Goal: Information Seeking & Learning: Find contact information

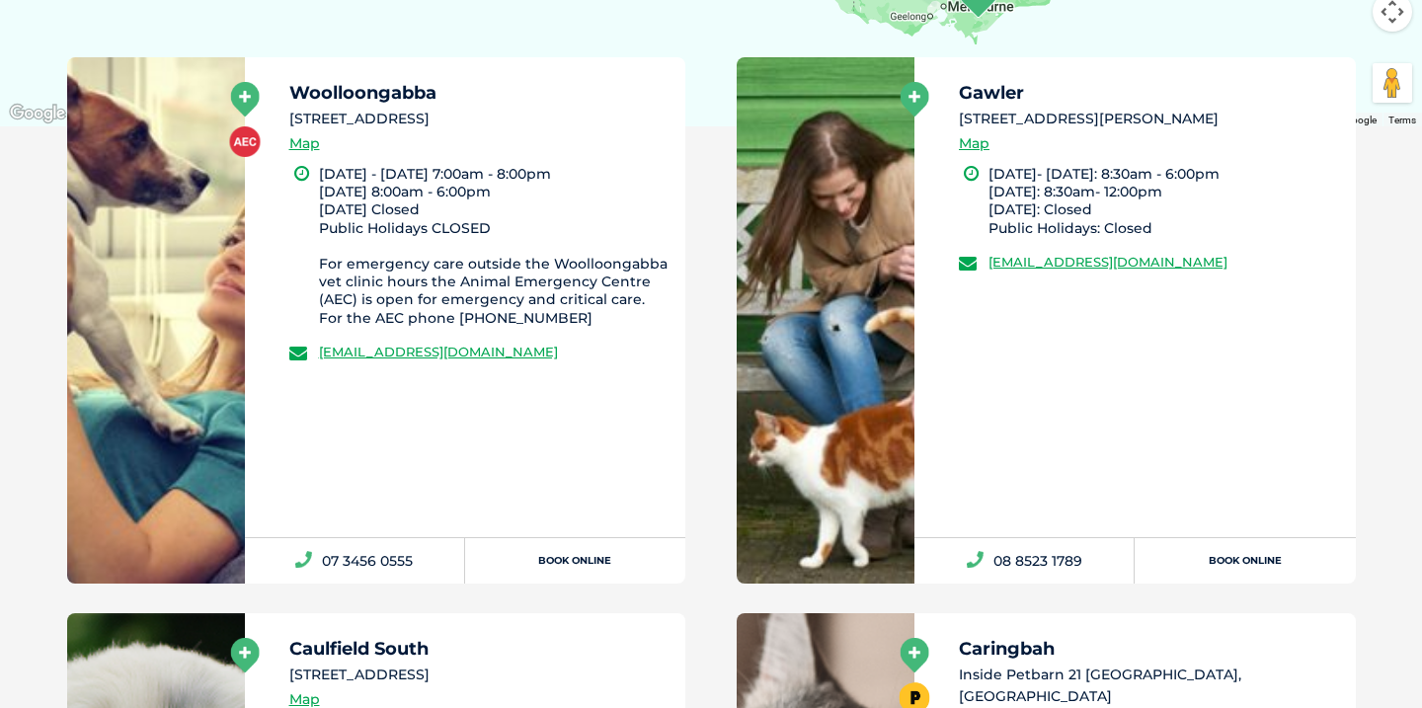
click at [565, 109] on li "[STREET_ADDRESS]" at bounding box center [478, 119] width 379 height 21
click at [413, 252] on li "Monday - Friday 7:00am - 8:00pm Saturday 8:00am - 6:00pm Sunday Closed Public H…" at bounding box center [494, 246] width 350 height 162
click at [384, 90] on h5 "Woolloongabba" at bounding box center [478, 93] width 379 height 18
click at [375, 115] on li "14 Cleveland Street, Stones Corner QLD 4120" at bounding box center [478, 119] width 379 height 21
click at [177, 149] on link at bounding box center [156, 320] width 178 height 526
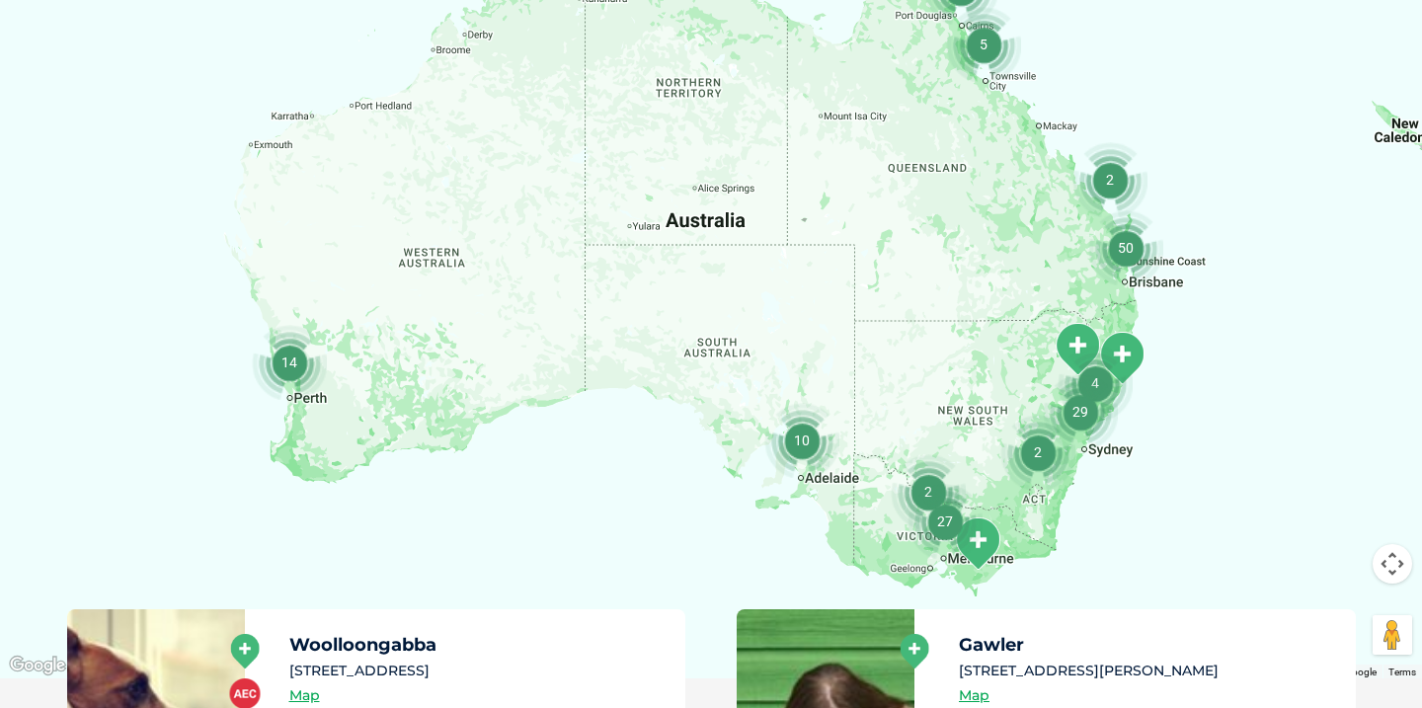
scroll to position [471, 0]
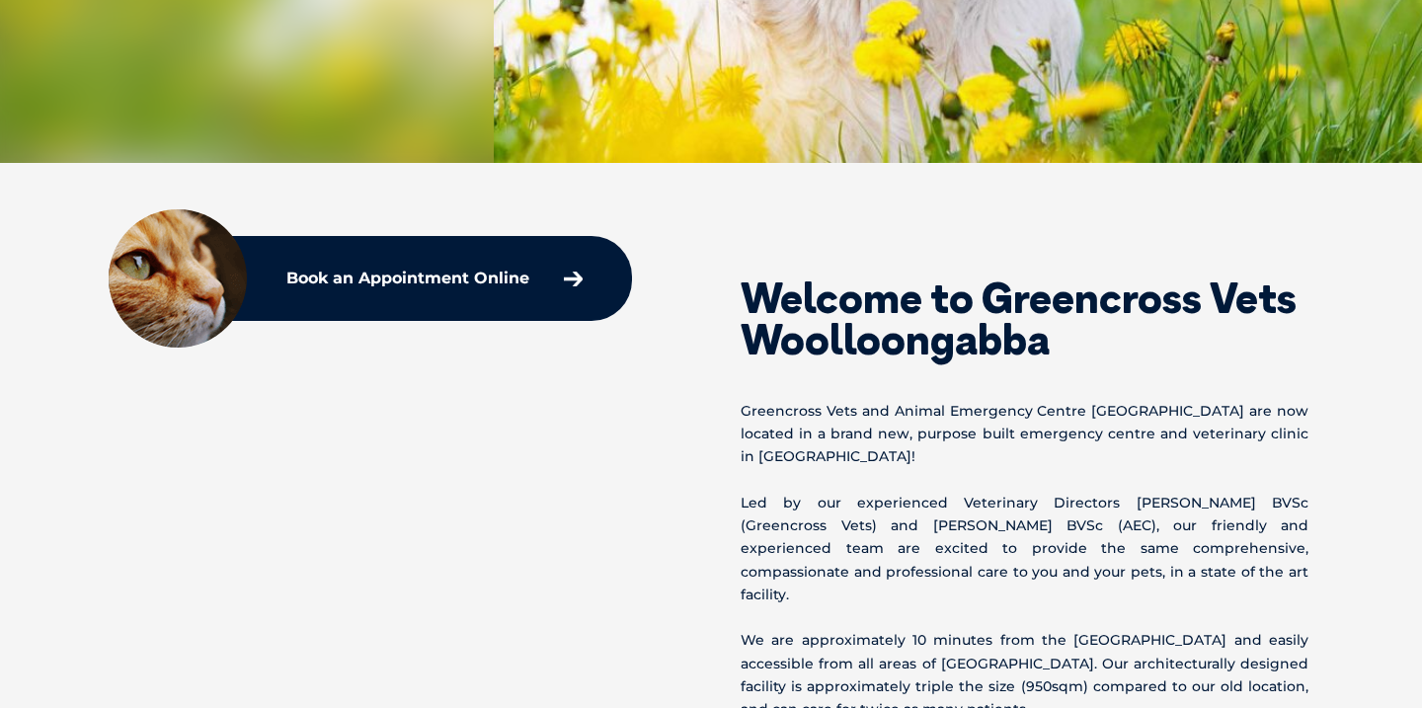
scroll to position [534, 0]
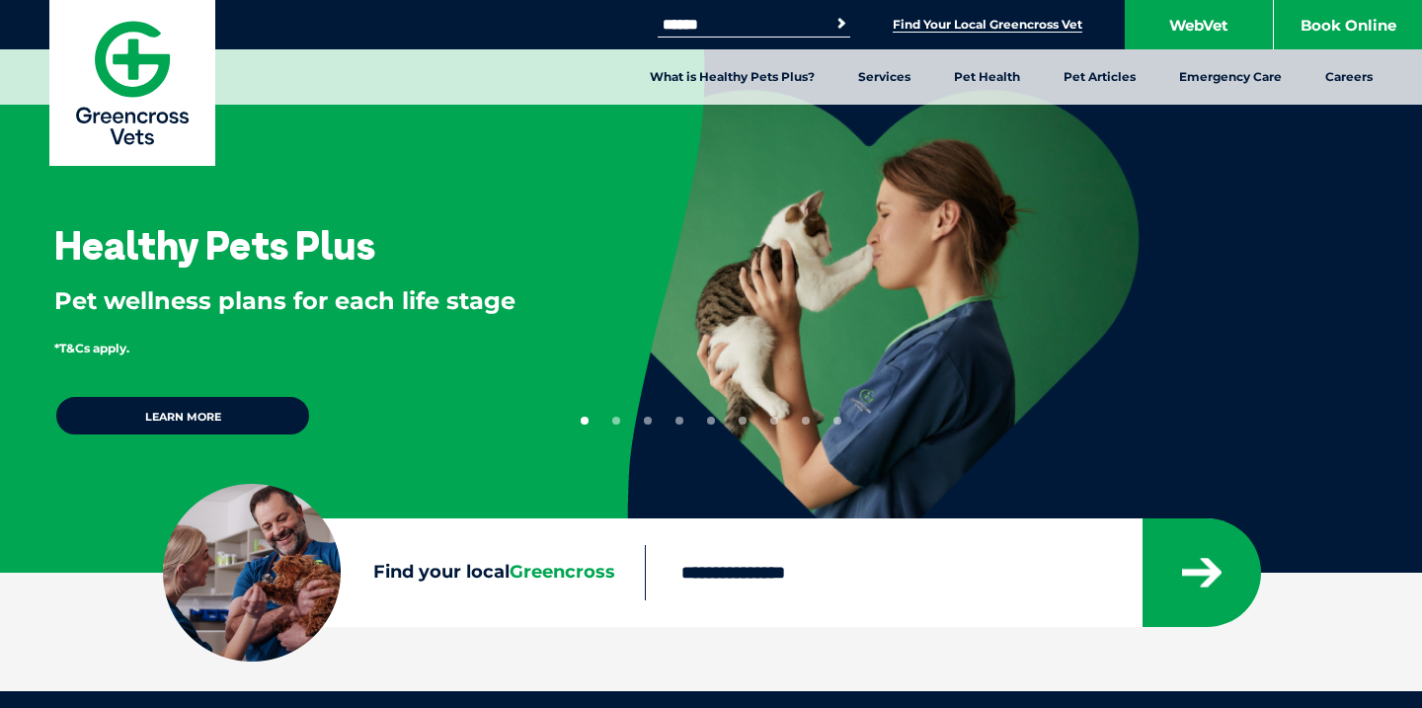
click at [957, 32] on link "Find Your Local Greencross Vet" at bounding box center [988, 25] width 190 height 16
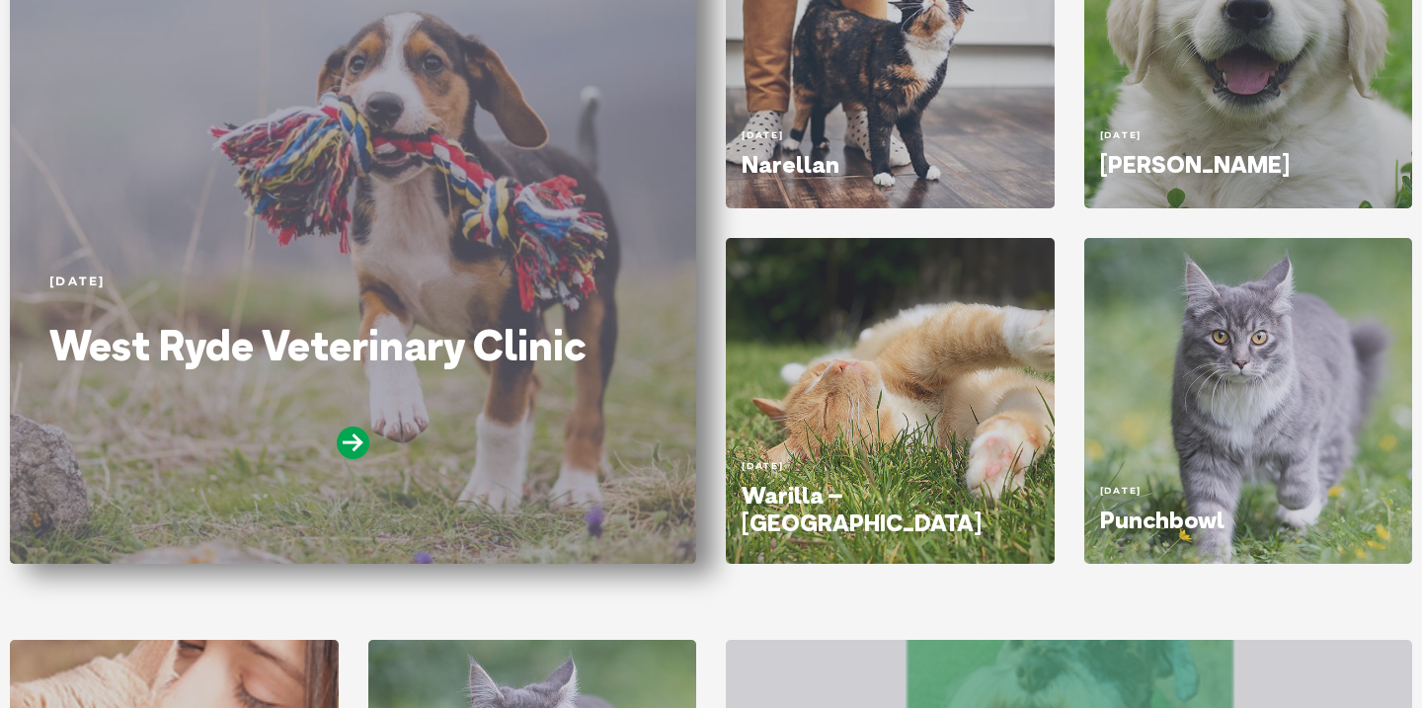
scroll to position [429, 0]
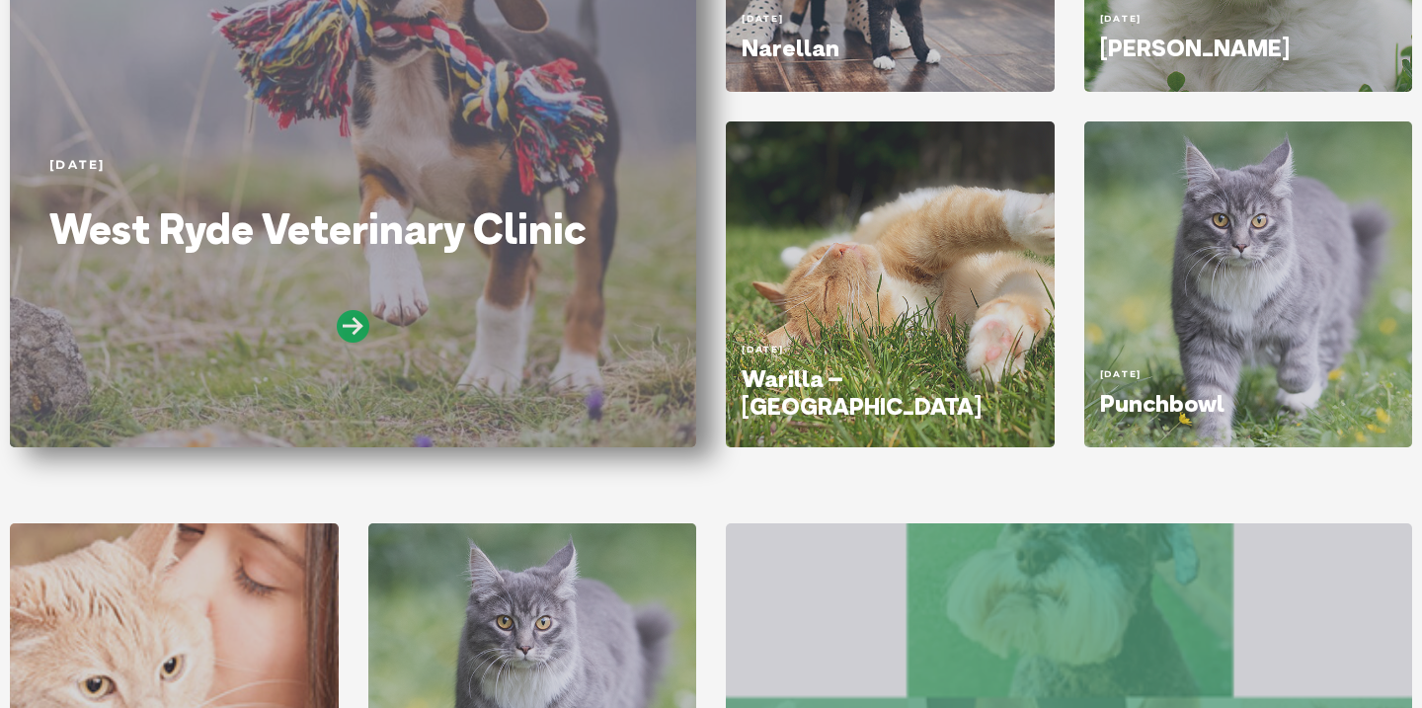
click at [350, 330] on icon at bounding box center [353, 326] width 33 height 33
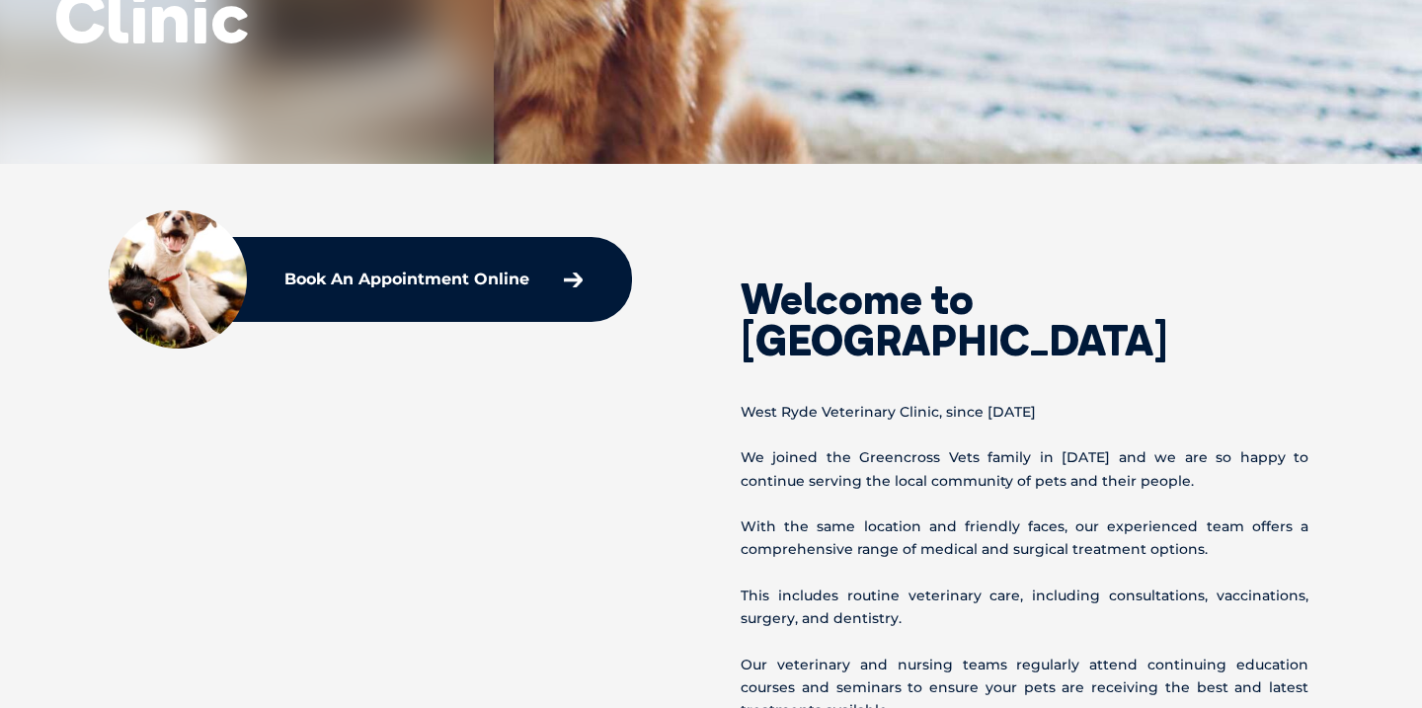
scroll to position [469, 0]
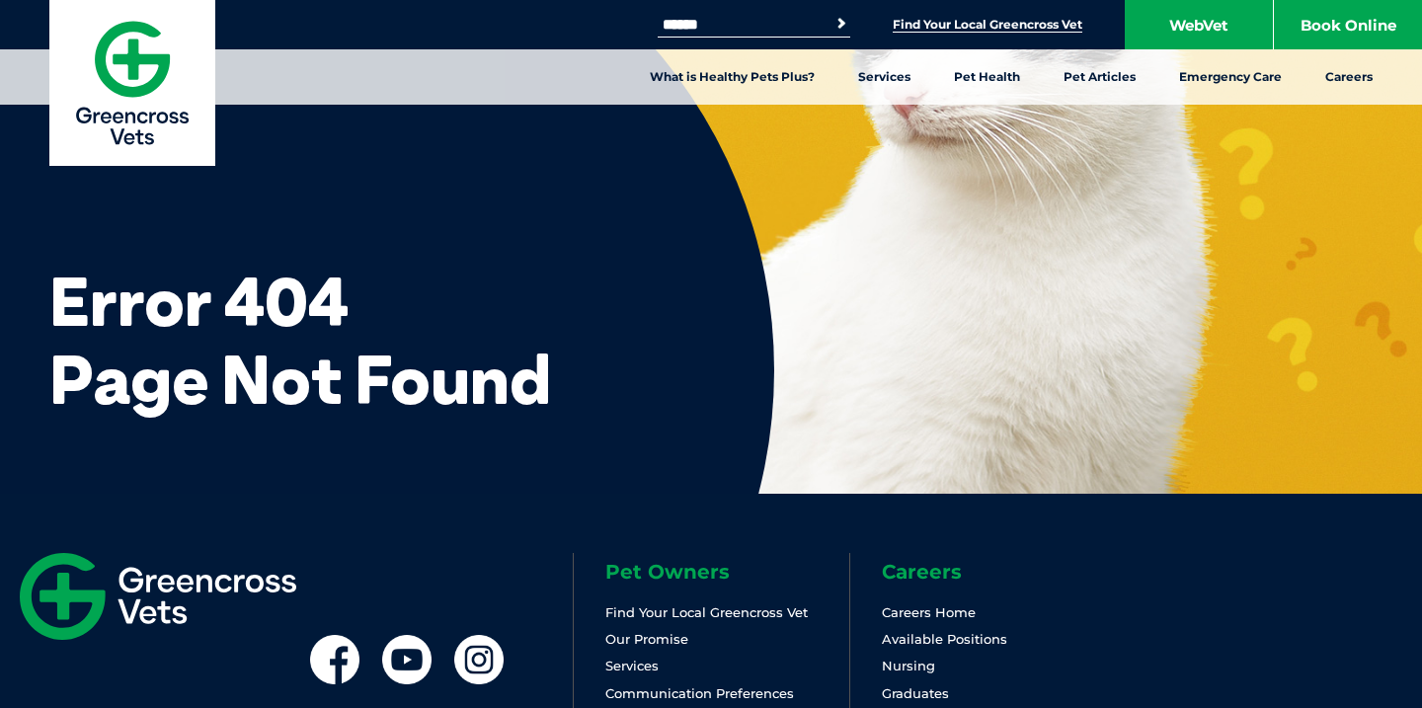
click at [962, 28] on link "Find Your Local Greencross Vet" at bounding box center [988, 25] width 190 height 16
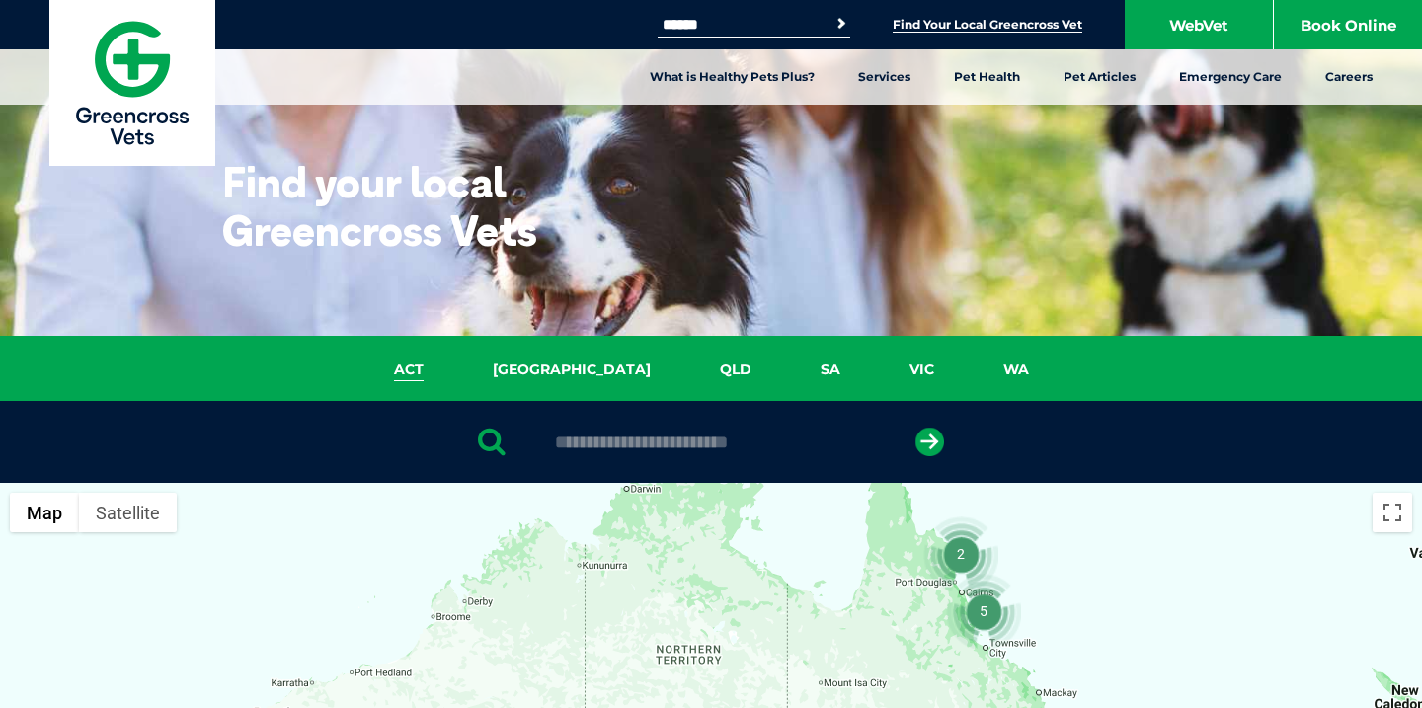
click at [458, 368] on link "ACT" at bounding box center [409, 370] width 99 height 23
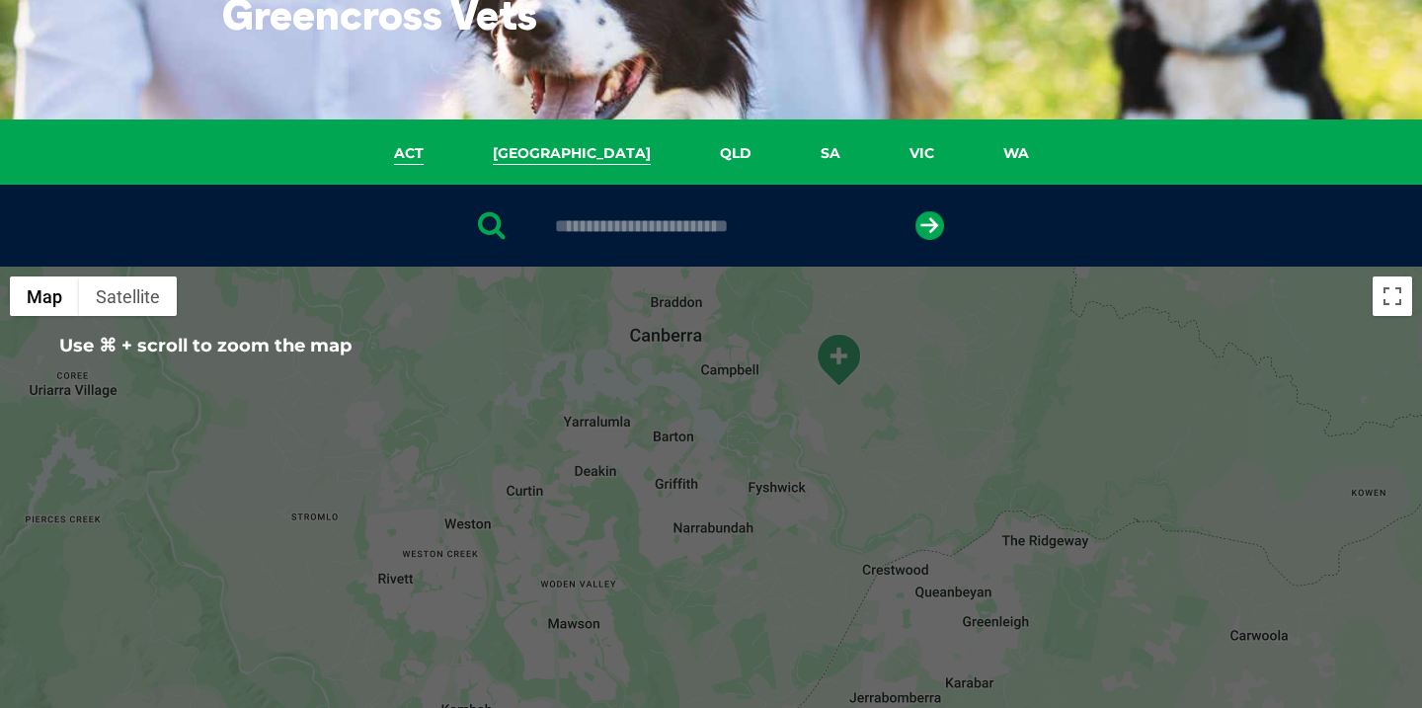
click at [561, 163] on link "[GEOGRAPHIC_DATA]" at bounding box center [571, 153] width 227 height 23
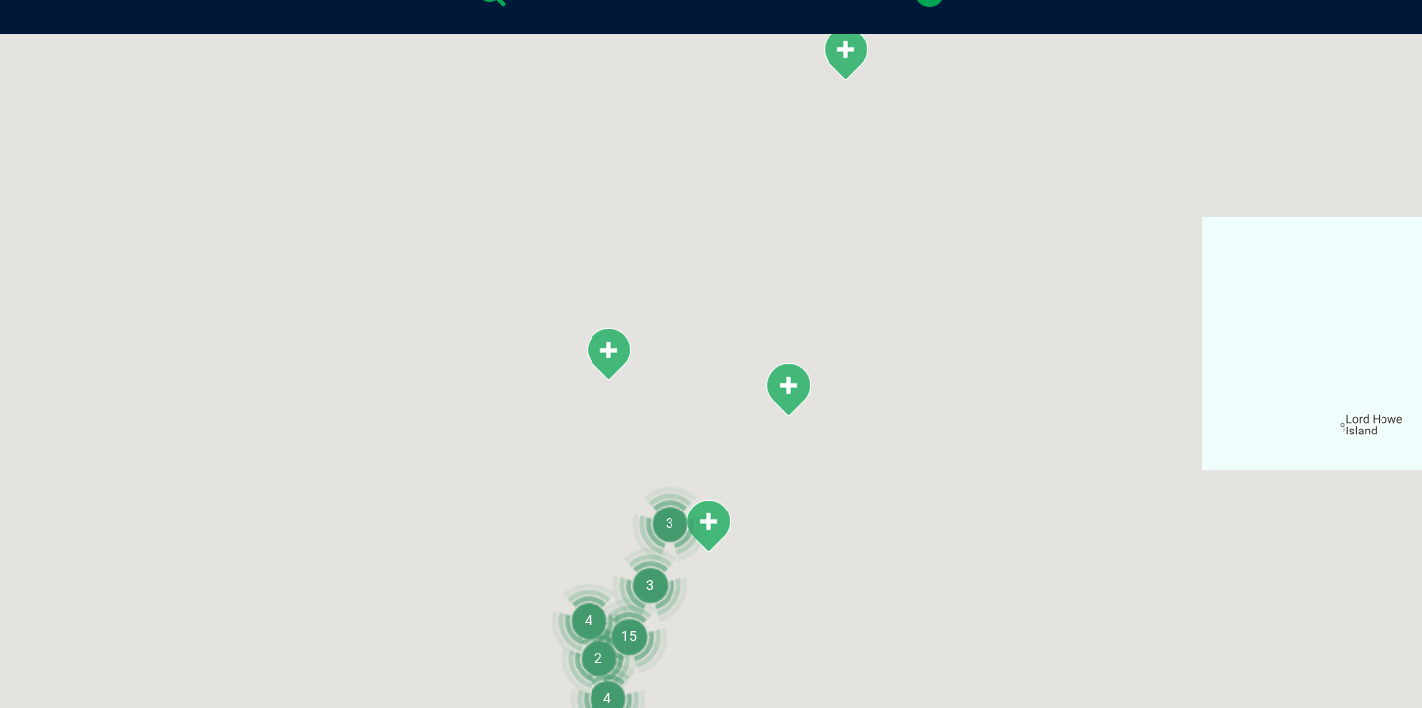
scroll to position [452, 0]
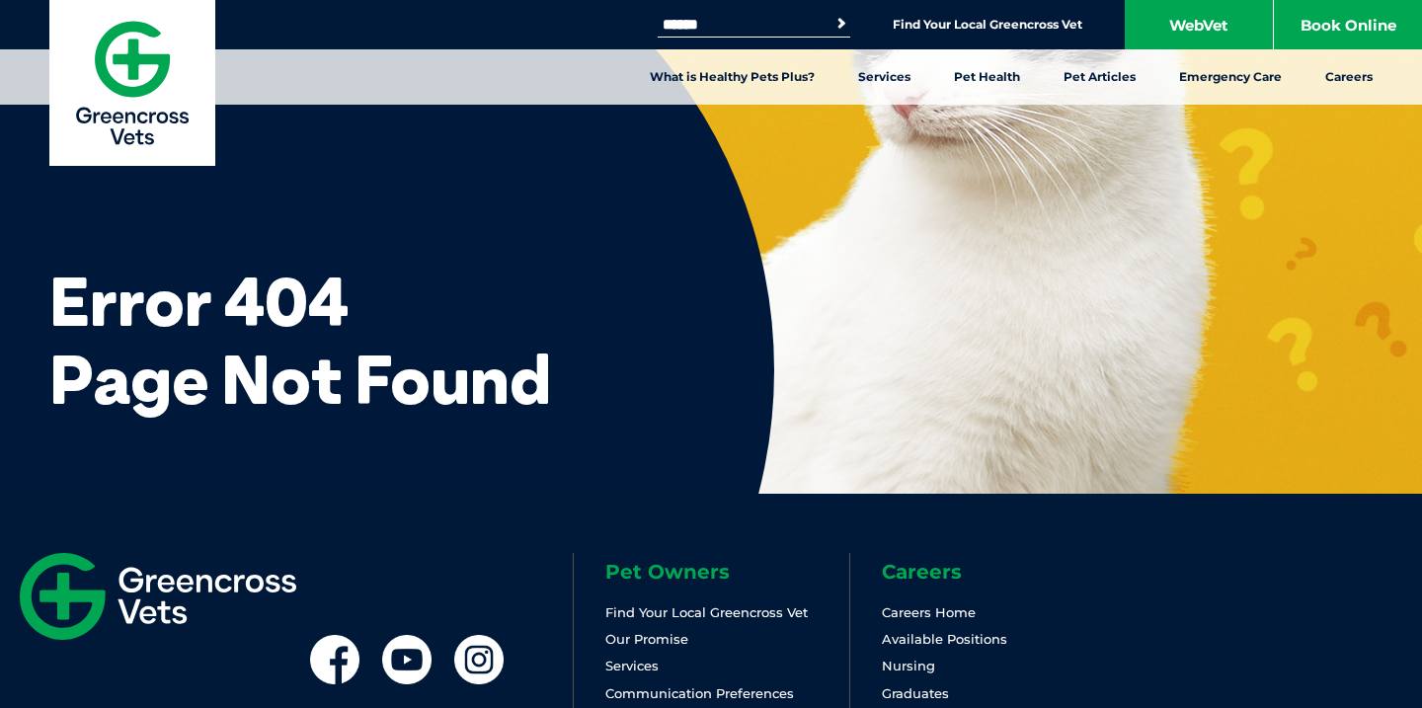
click at [69, 81] on img at bounding box center [132, 83] width 166 height 166
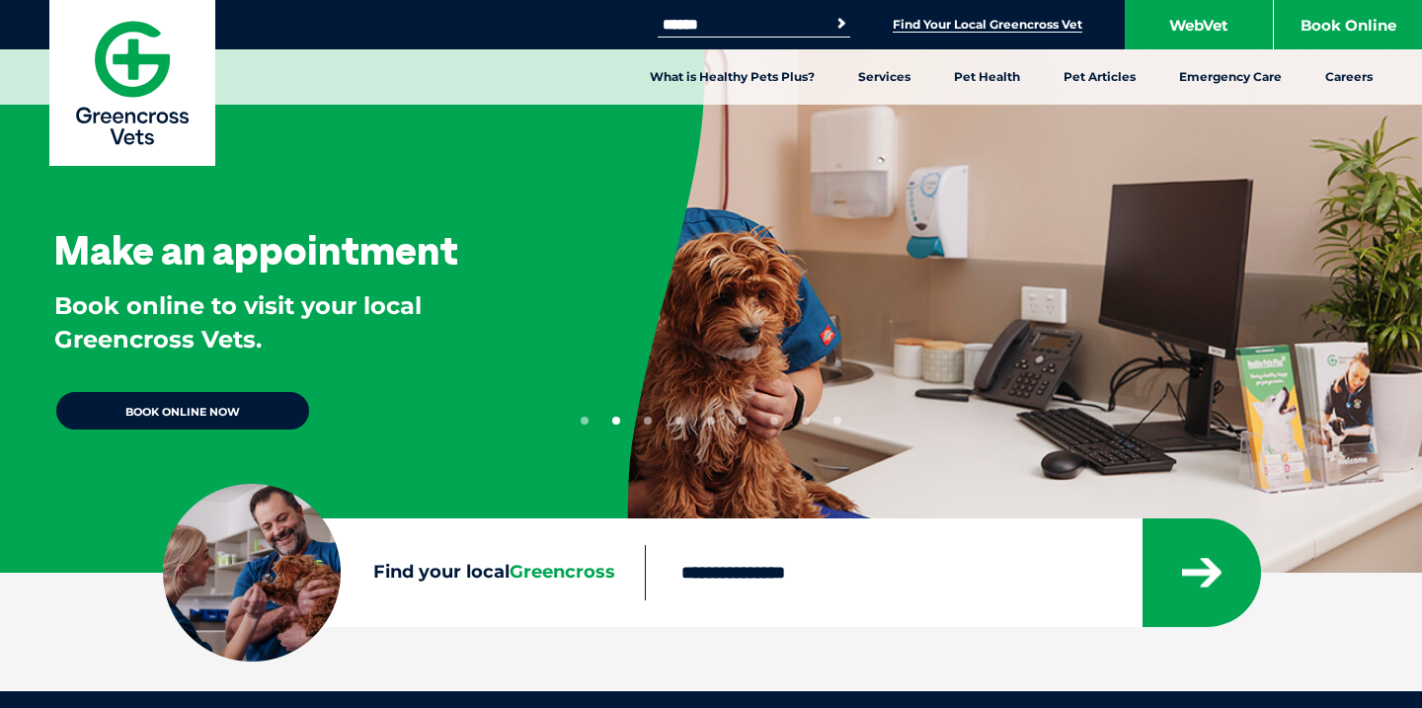
click at [987, 25] on link "Find Your Local Greencross Vet" at bounding box center [988, 25] width 190 height 16
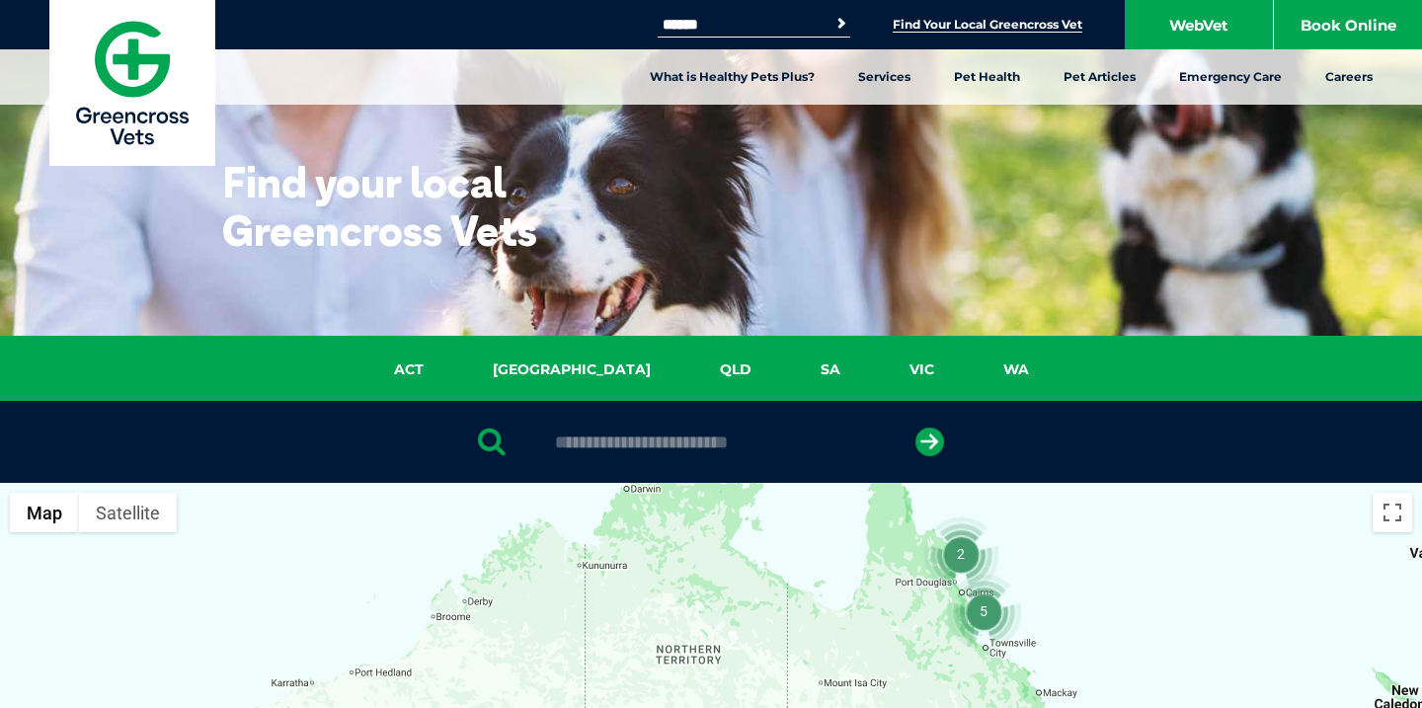
click at [611, 7] on div "Search for: Search Find Your Local Greencross Vet WebVet Book Online" at bounding box center [711, 24] width 1422 height 49
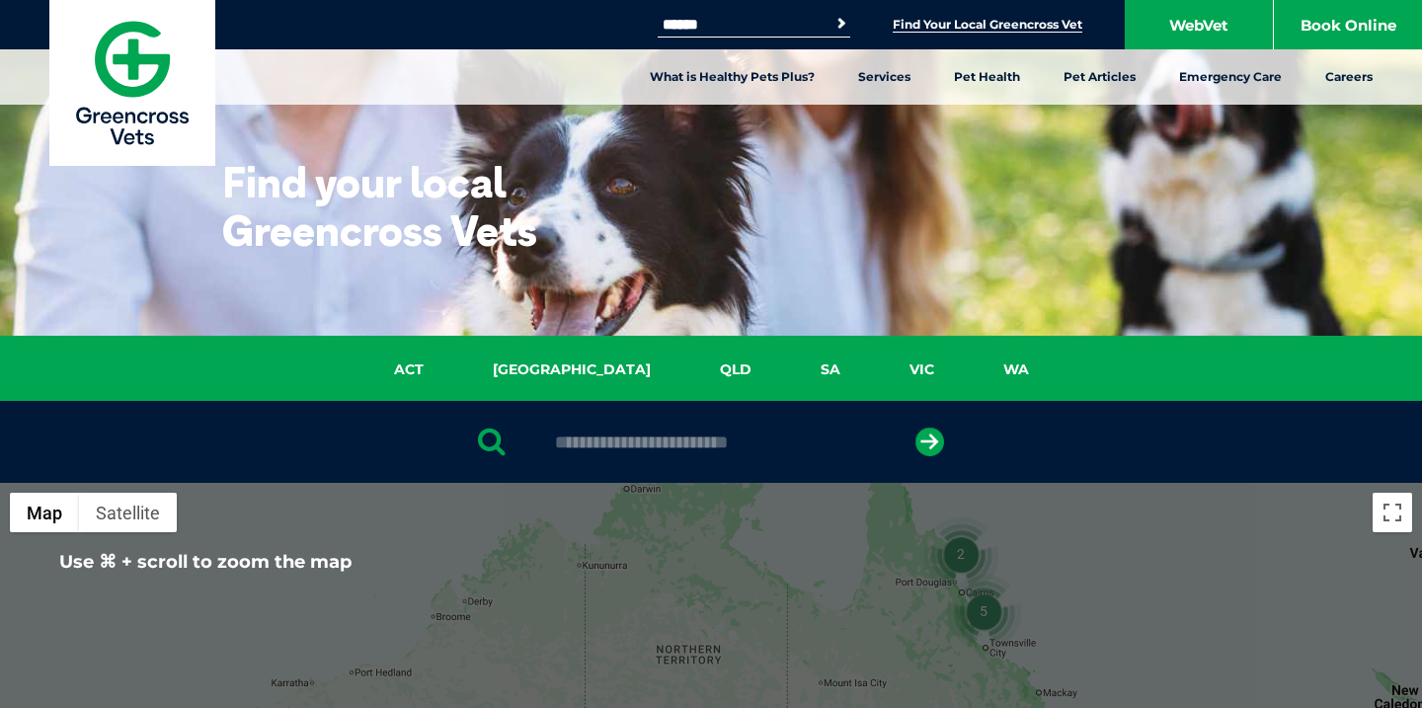
click at [119, 57] on img at bounding box center [132, 83] width 166 height 166
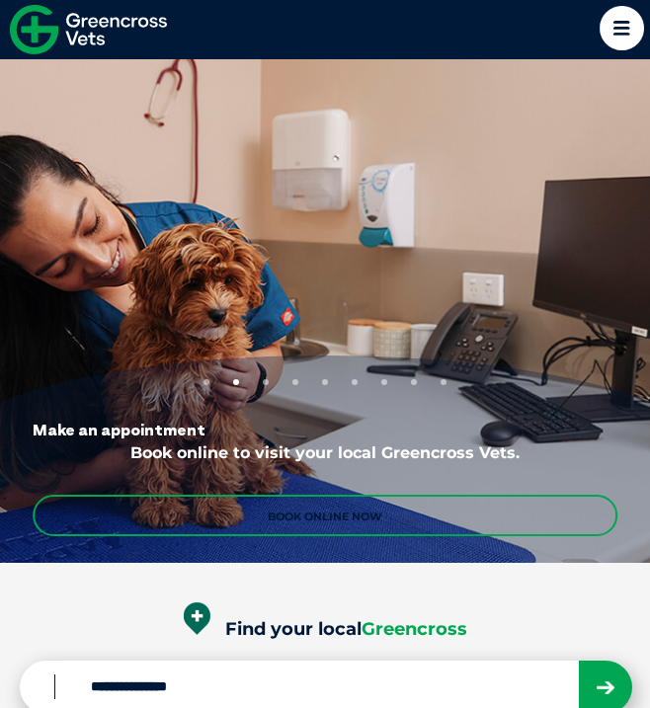
click at [618, 26] on icon at bounding box center [622, 28] width 44 height 44
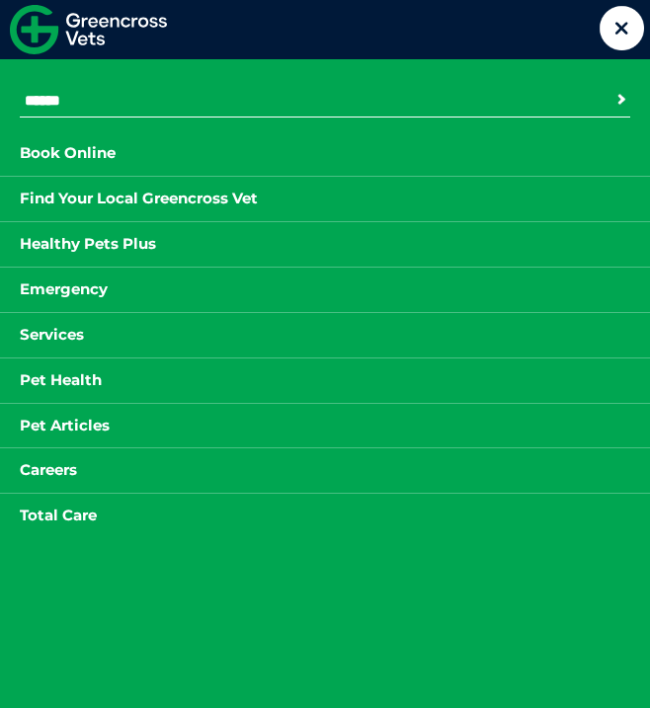
click at [625, 28] on icon at bounding box center [622, 28] width 44 height 44
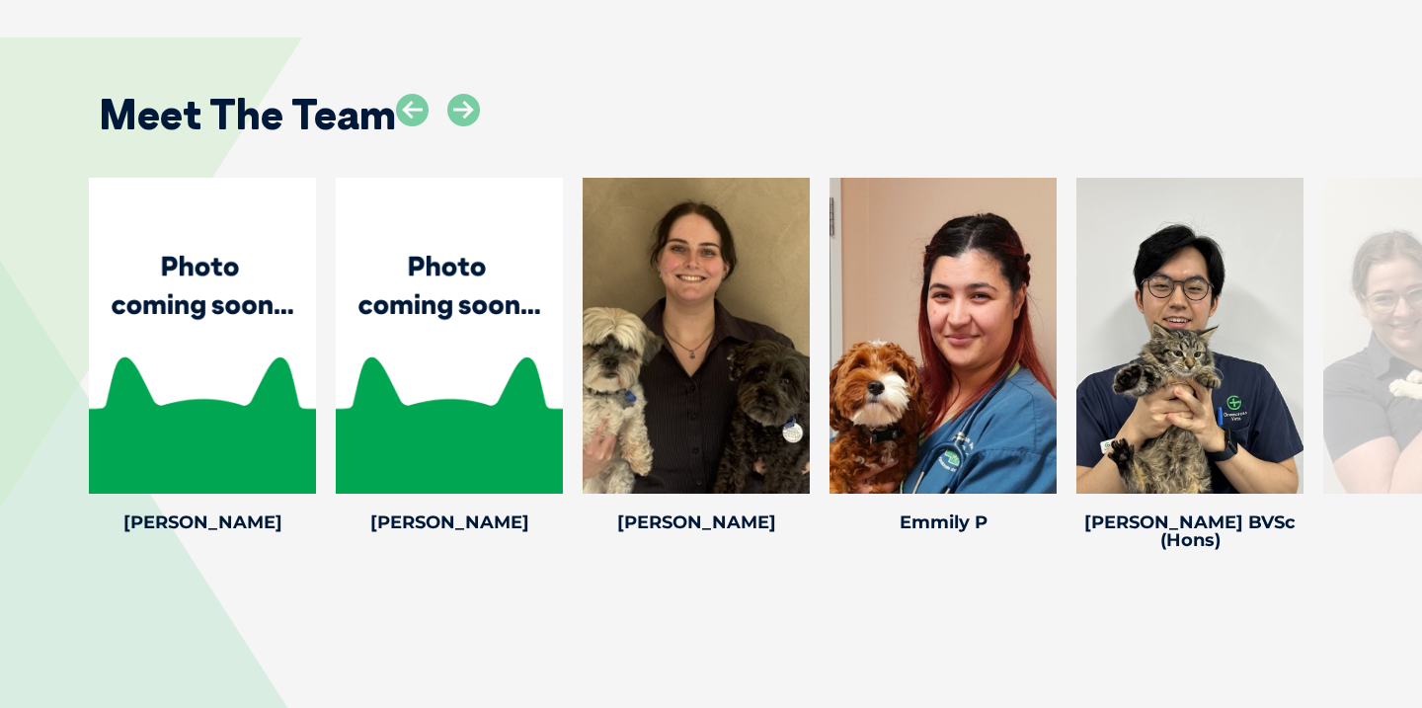
scroll to position [4016, 0]
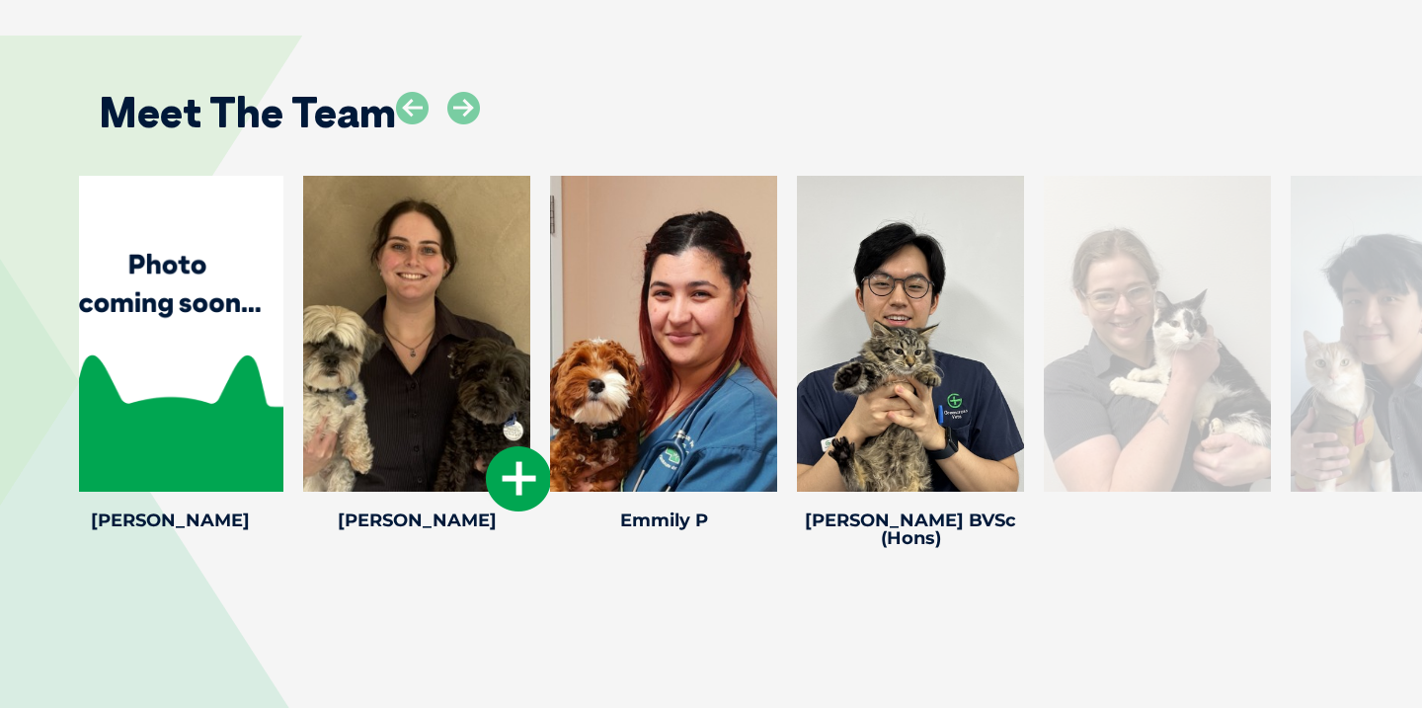
drag, startPoint x: 673, startPoint y: 282, endPoint x: 254, endPoint y: 307, distance: 419.5
click at [303, 307] on div at bounding box center [416, 334] width 227 height 316
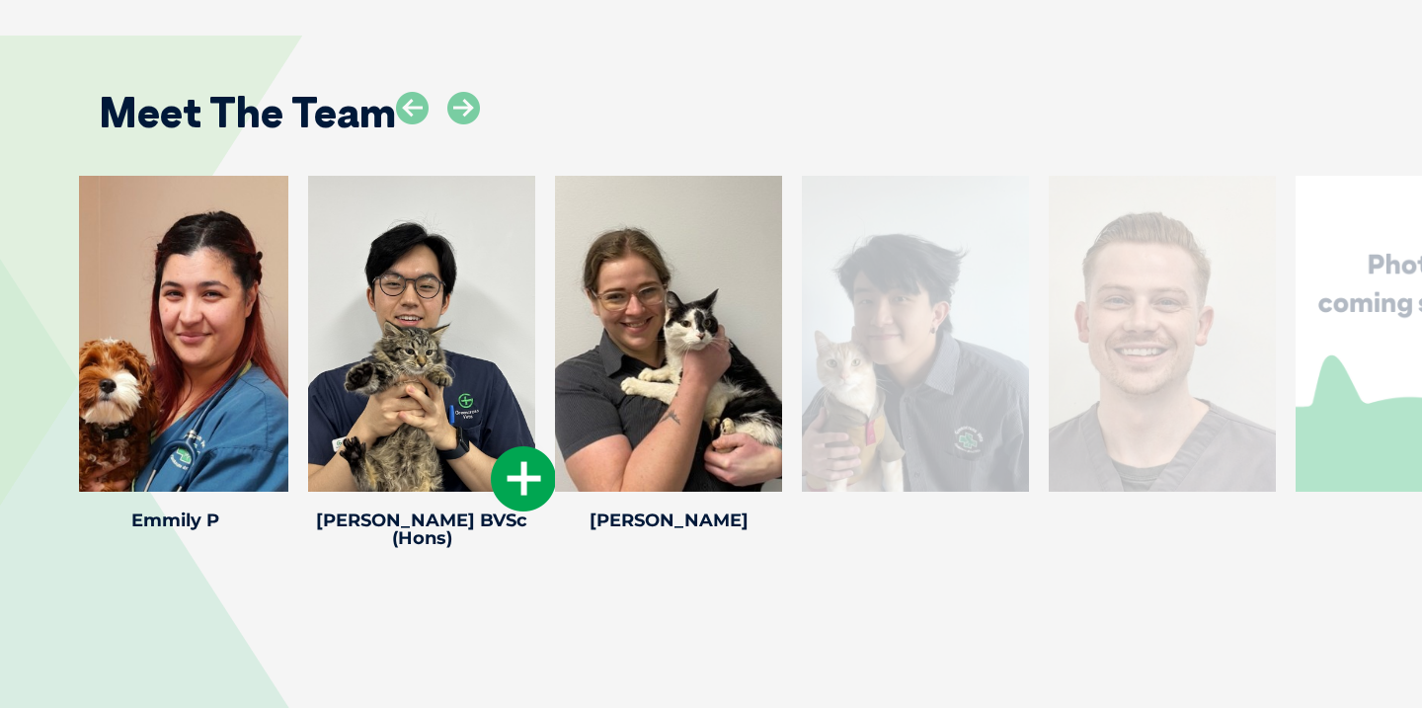
drag, startPoint x: 1067, startPoint y: 248, endPoint x: 524, endPoint y: 270, distance: 542.7
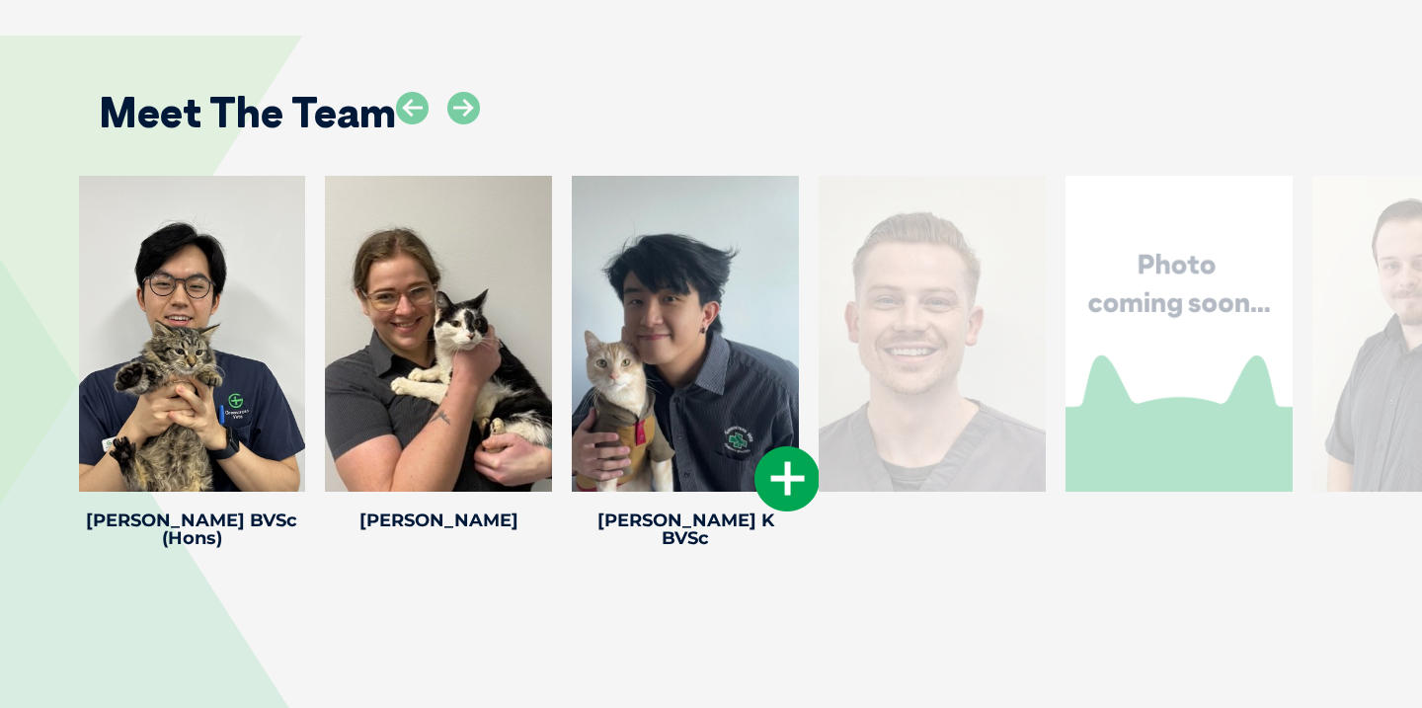
drag, startPoint x: 1117, startPoint y: 253, endPoint x: 505, endPoint y: 269, distance: 612.6
click at [572, 268] on div at bounding box center [685, 334] width 227 height 316
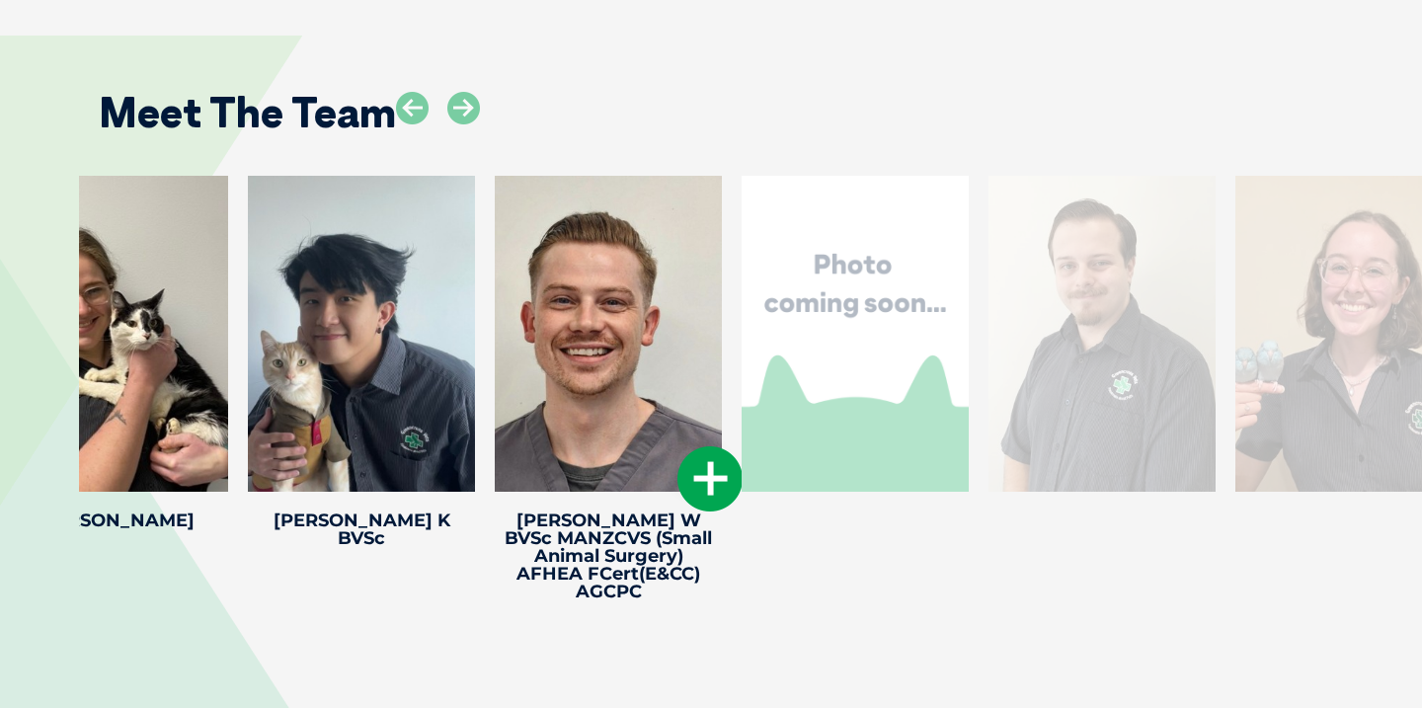
drag, startPoint x: 1102, startPoint y: 251, endPoint x: 516, endPoint y: 258, distance: 586.7
click at [517, 258] on div at bounding box center [608, 334] width 227 height 316
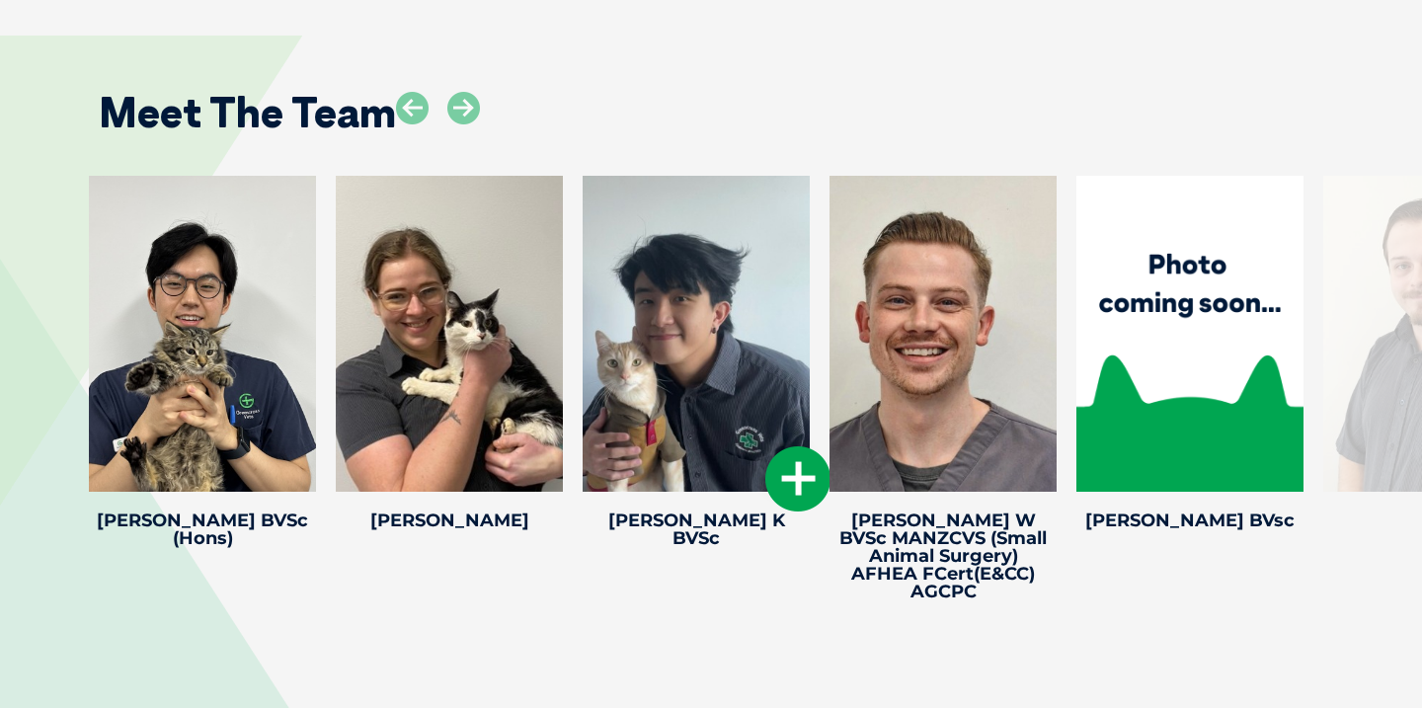
click at [661, 234] on div at bounding box center [696, 334] width 227 height 316
click at [780, 446] on icon at bounding box center [797, 478] width 65 height 65
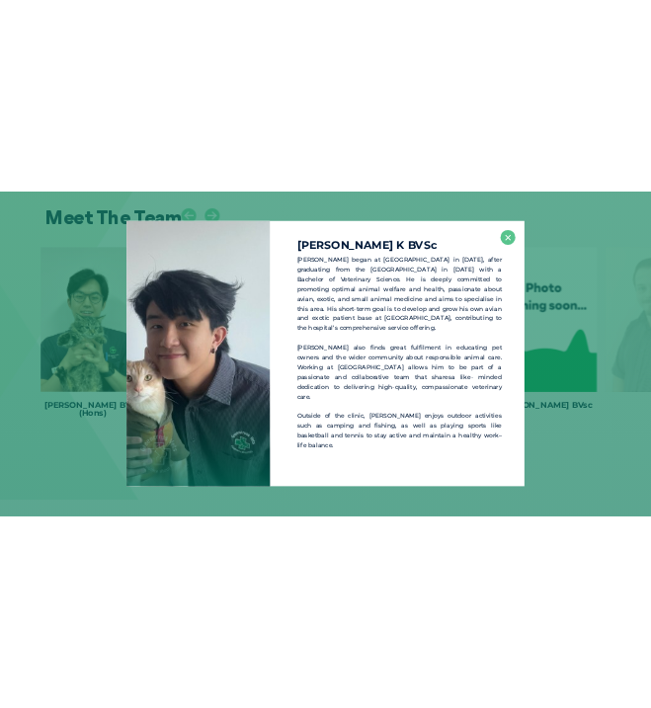
scroll to position [4075, 0]
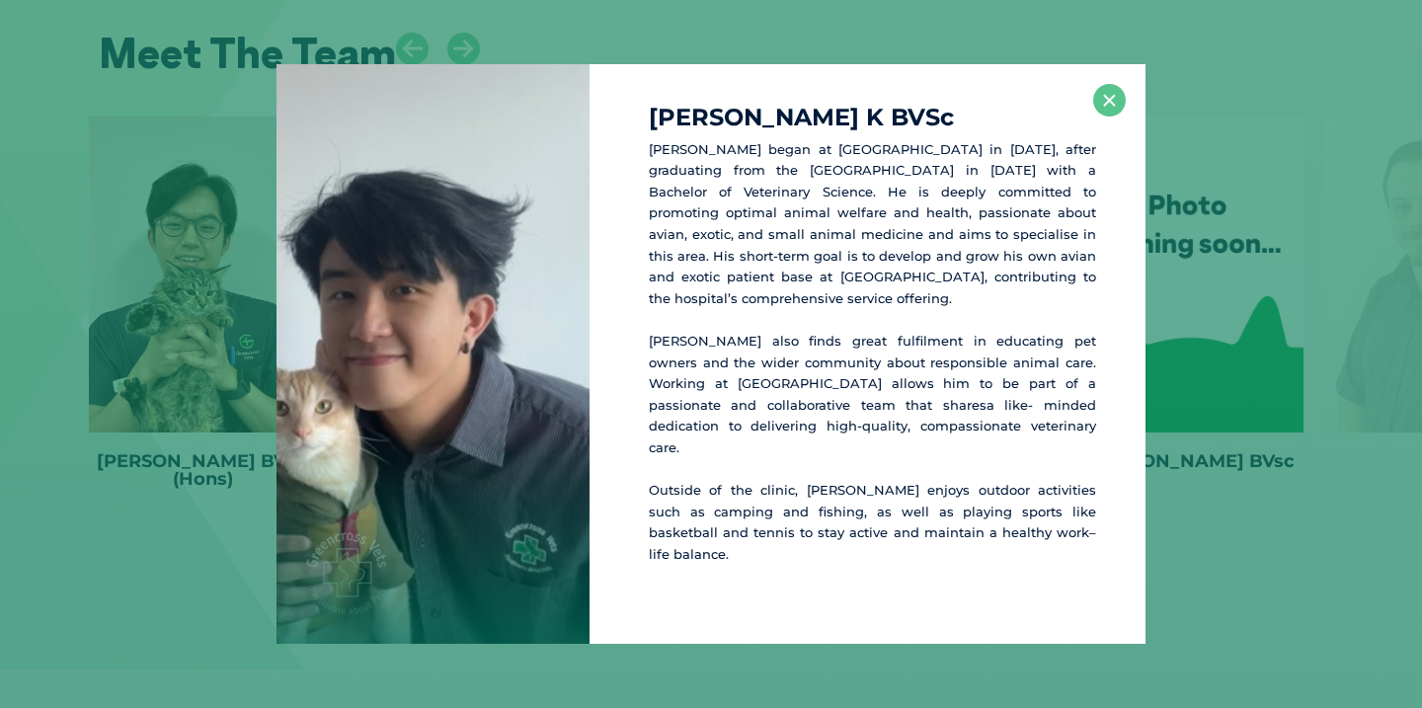
click at [1273, 441] on div "Dr Kelwin K BVSc Dr Kelwin began at Greencross Woolloongabba in February 2025, …" at bounding box center [711, 354] width 1406 height 581
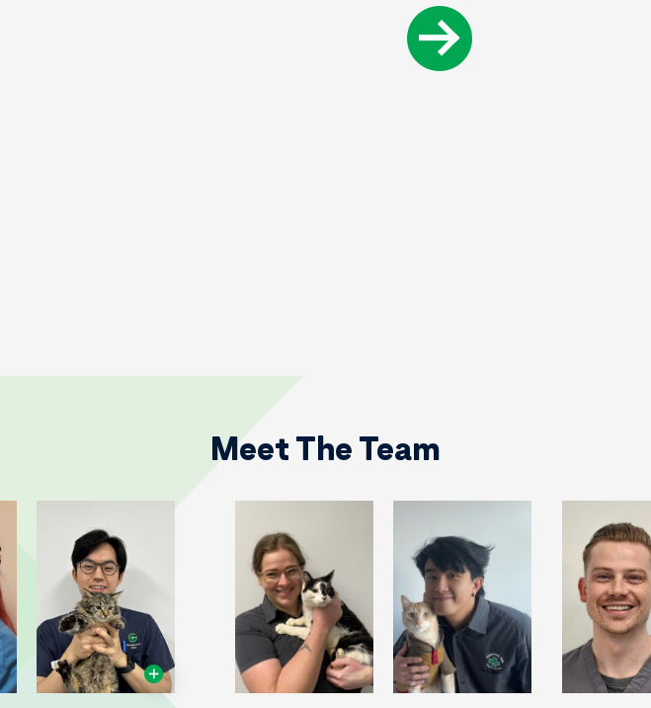
click at [144, 665] on icon at bounding box center [153, 674] width 19 height 19
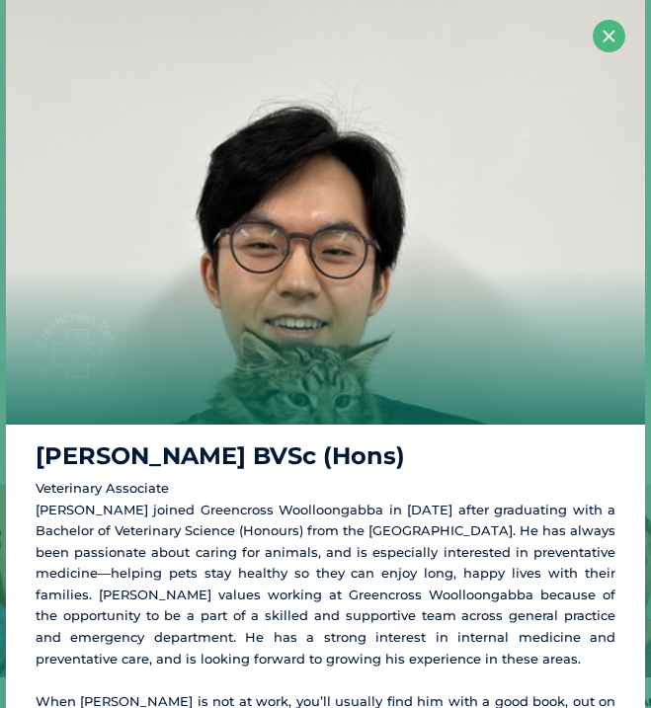
scroll to position [4092, 0]
click at [605, 37] on button "×" at bounding box center [609, 36] width 33 height 33
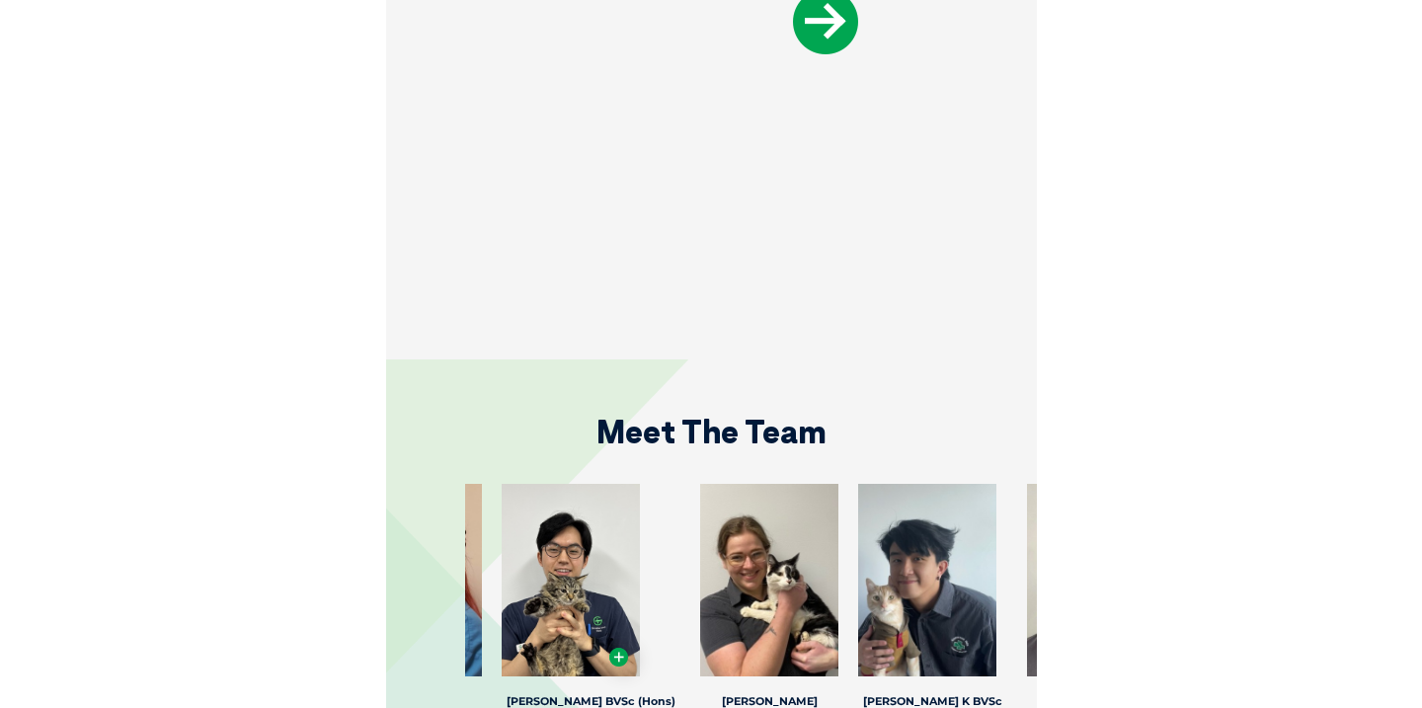
scroll to position [3935, 0]
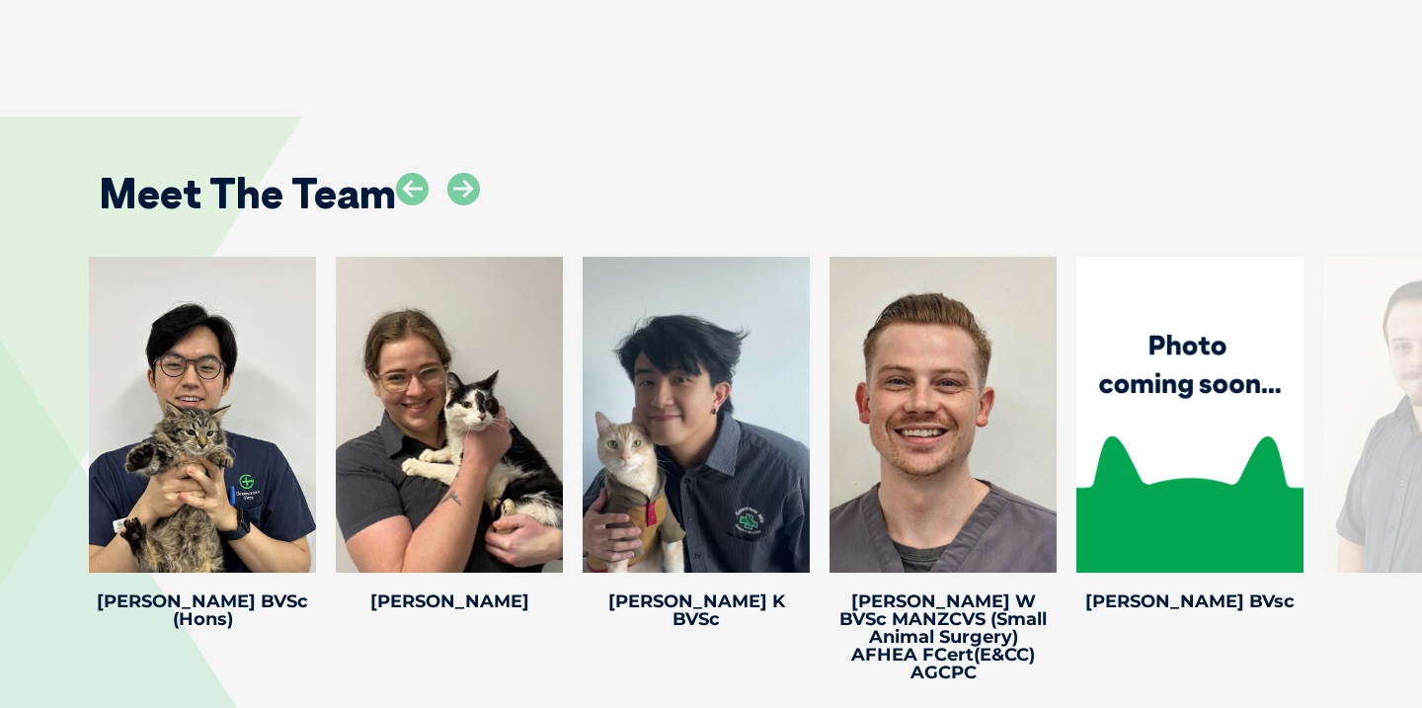
click at [652, 136] on div "Meet The Team" at bounding box center [711, 186] width 1264 height 101
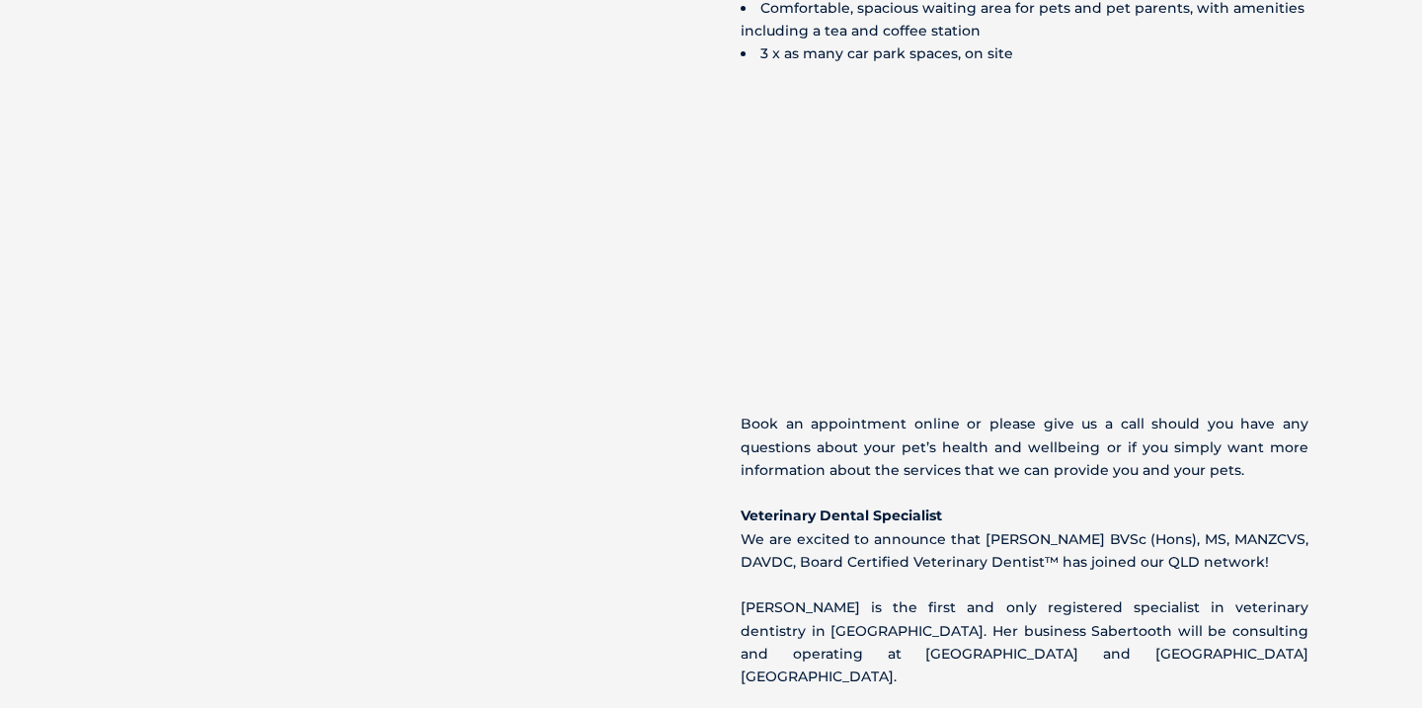
scroll to position [1491, 0]
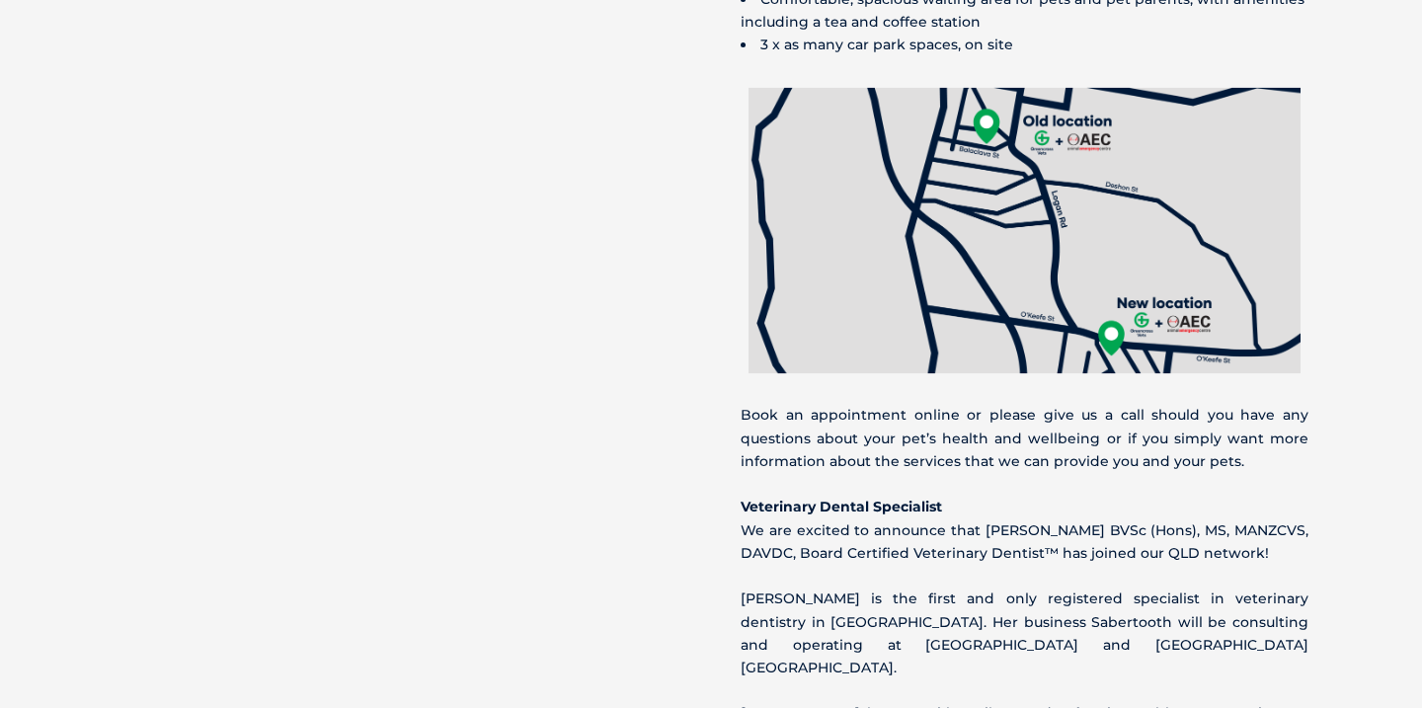
click at [436, 157] on div "Welcome to Greencross Vets Woolloongabba Greencross Vets and Animal Emergency C…" at bounding box center [711, 36] width 1304 height 1515
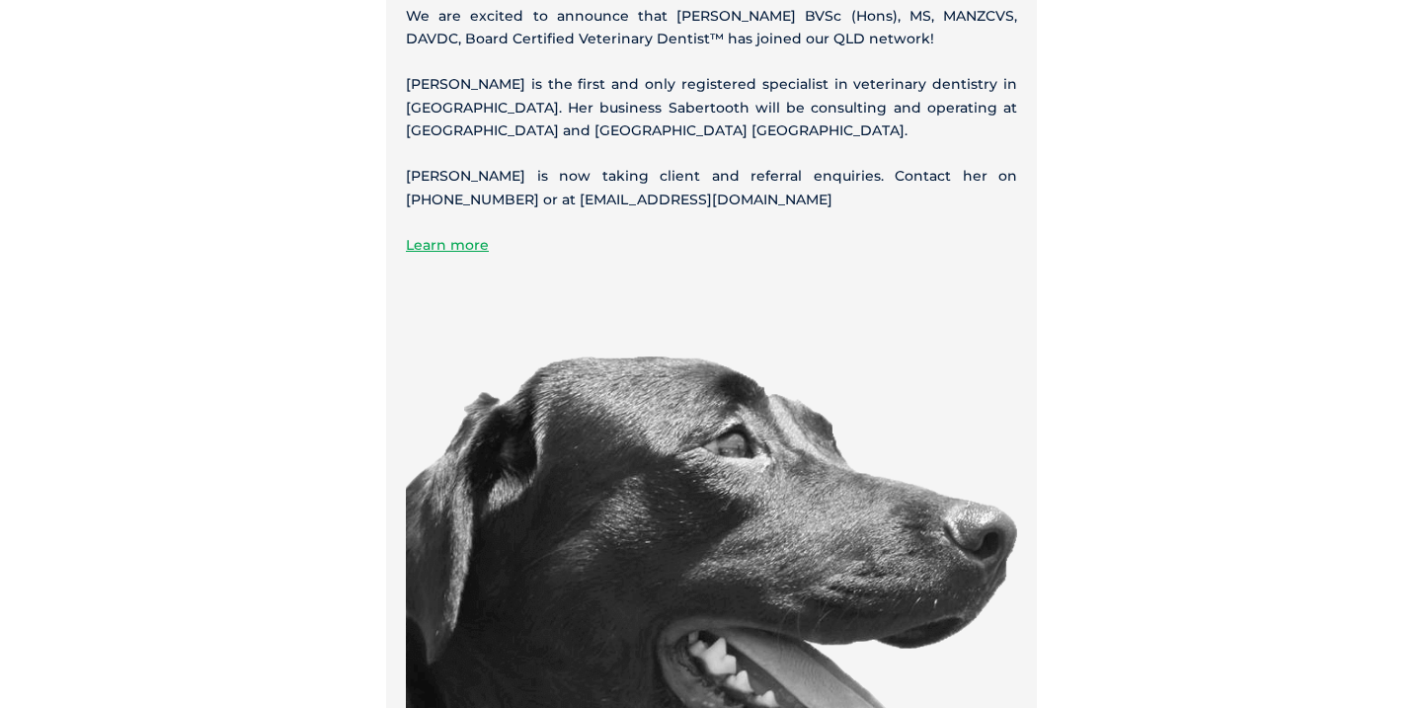
scroll to position [2232, 0]
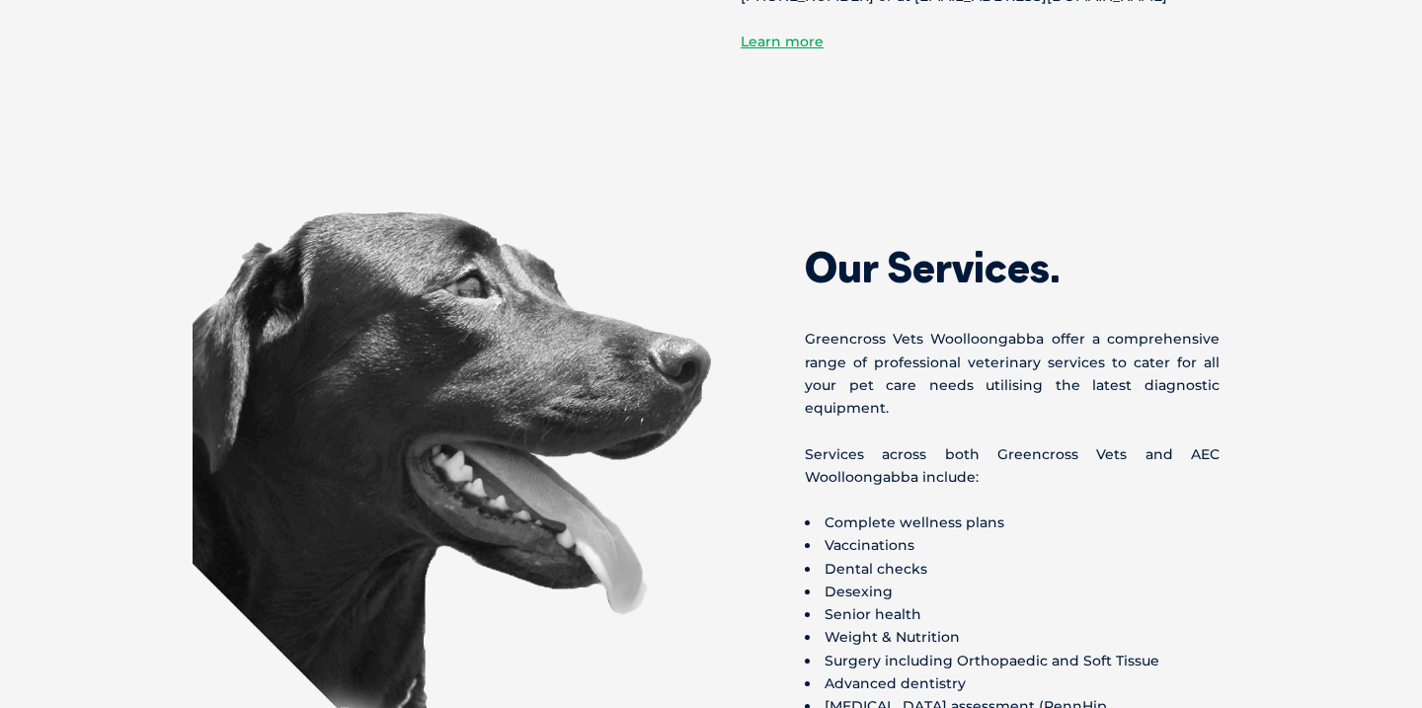
click at [997, 328] on p "Greencross Vets Woolloongabba offer a comprehensive range of professional veter…" at bounding box center [1012, 374] width 415 height 92
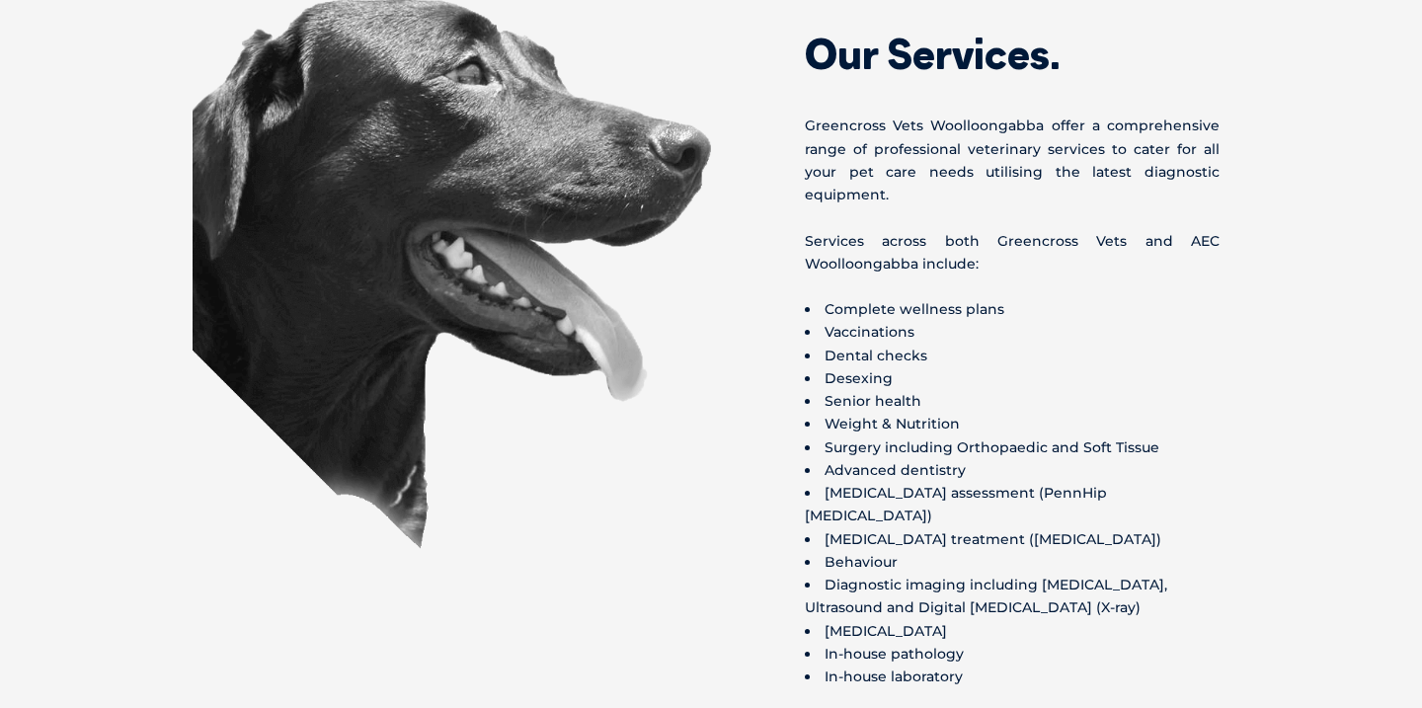
scroll to position [2814, 0]
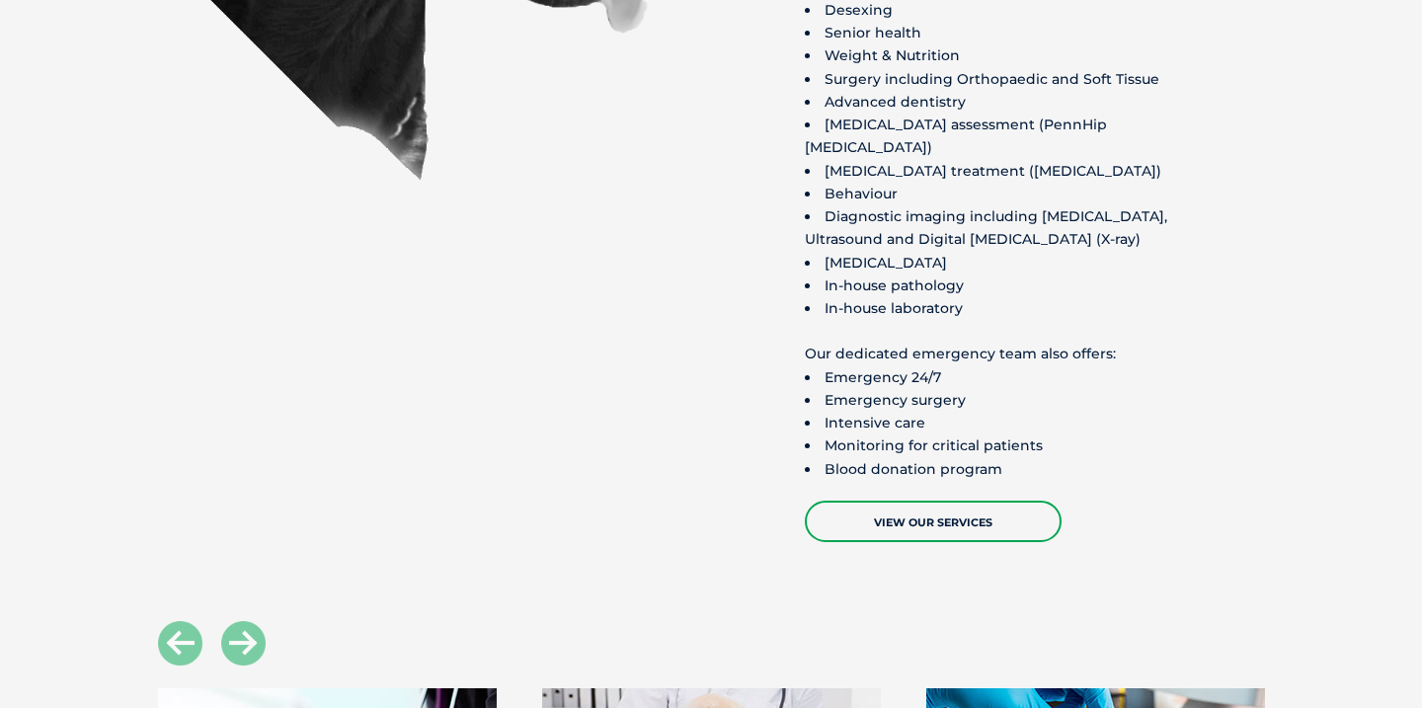
click at [776, 324] on div "Our Services. Greencross Vets Woolloongabba offer a comprehensive range of prof…" at bounding box center [982, 86] width 543 height 913
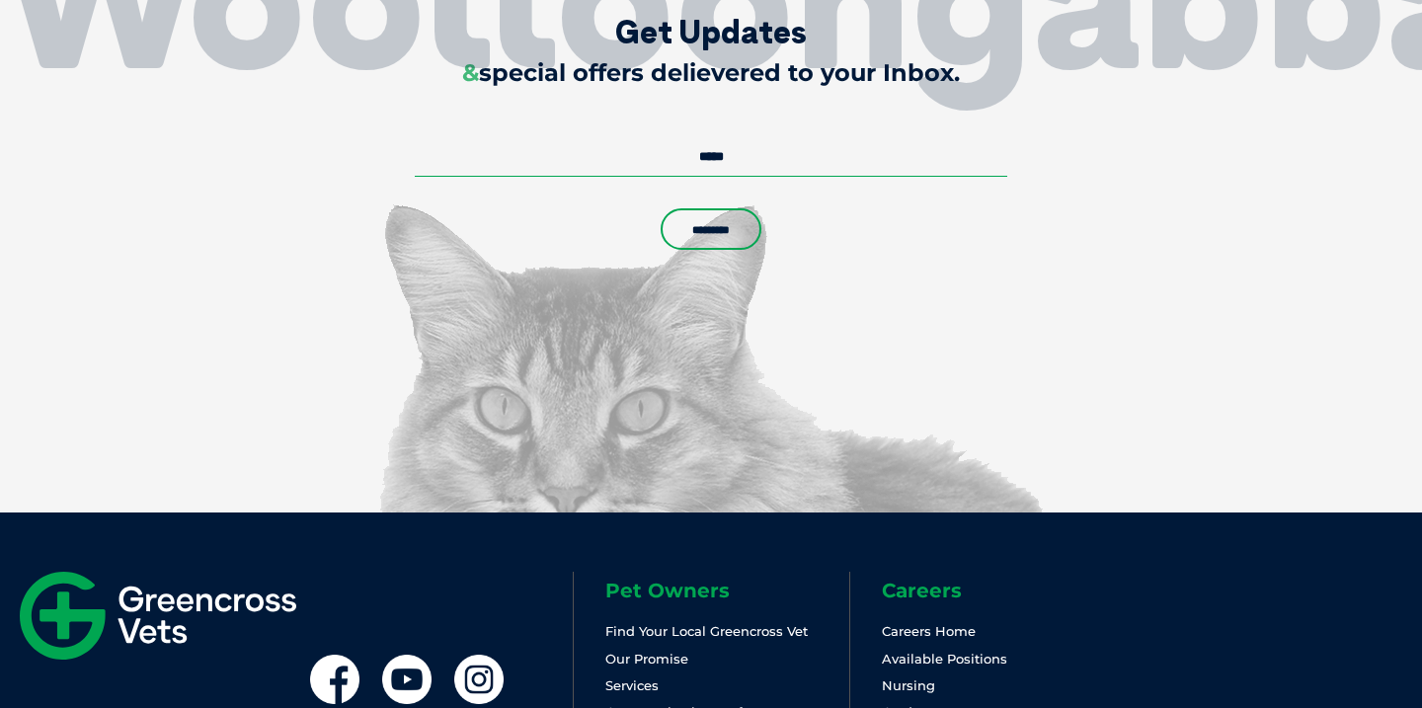
scroll to position [5949, 0]
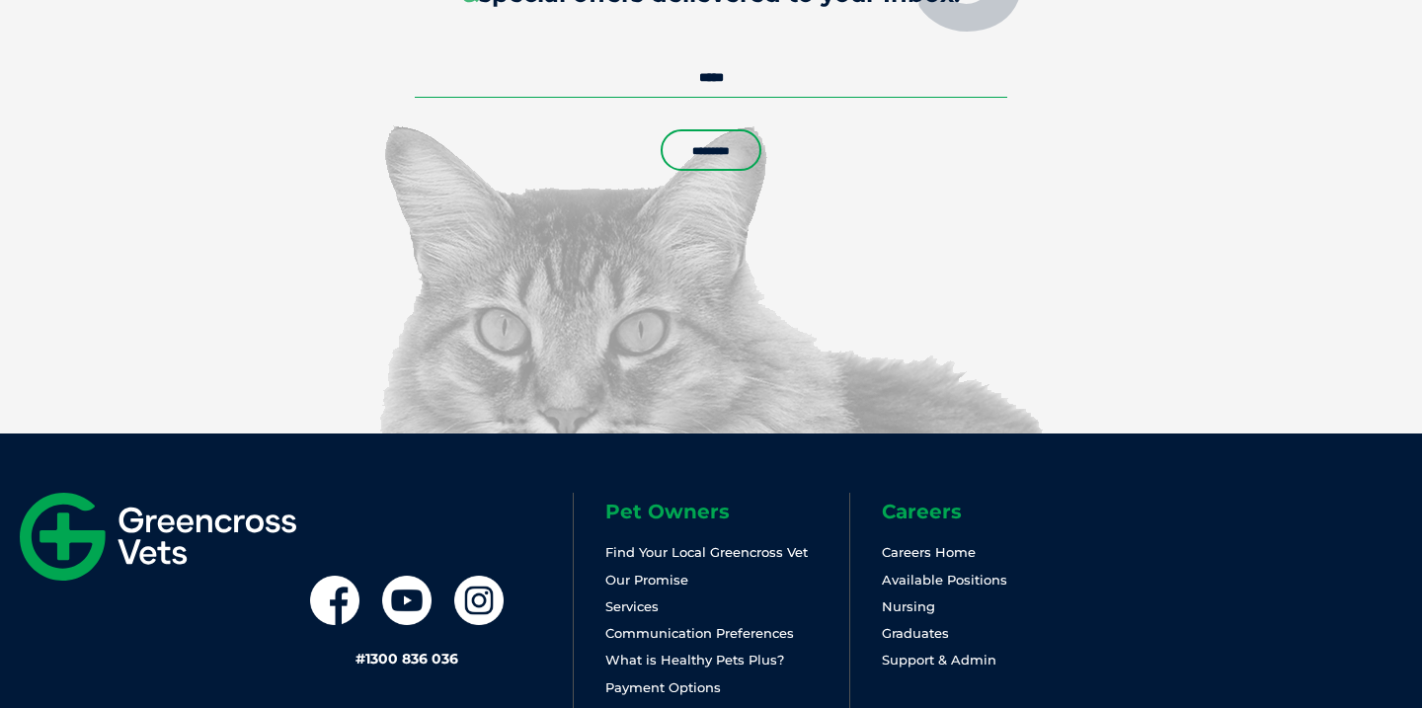
click at [535, 260] on section "Woolloongabba Get Updates & special offers delievered to your Inbox. Email * Na…" at bounding box center [711, 146] width 1422 height 576
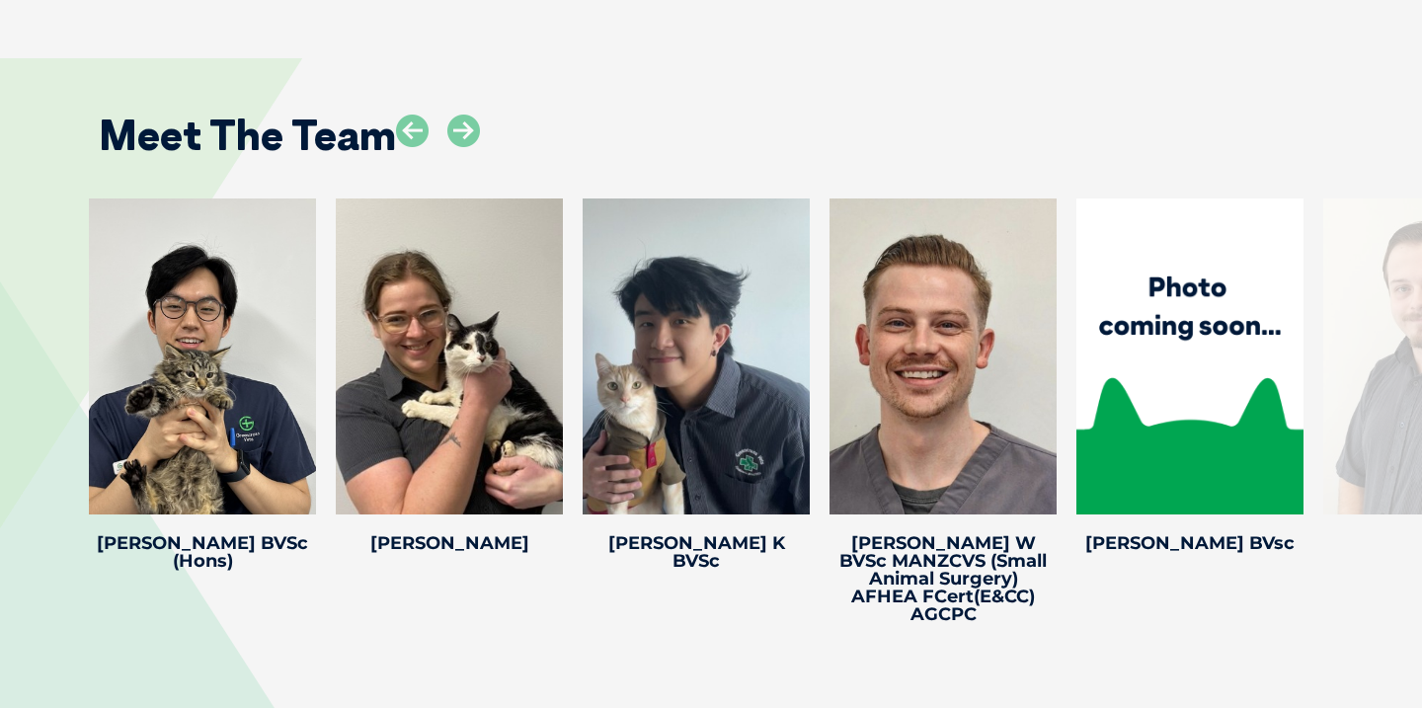
scroll to position [3978, 0]
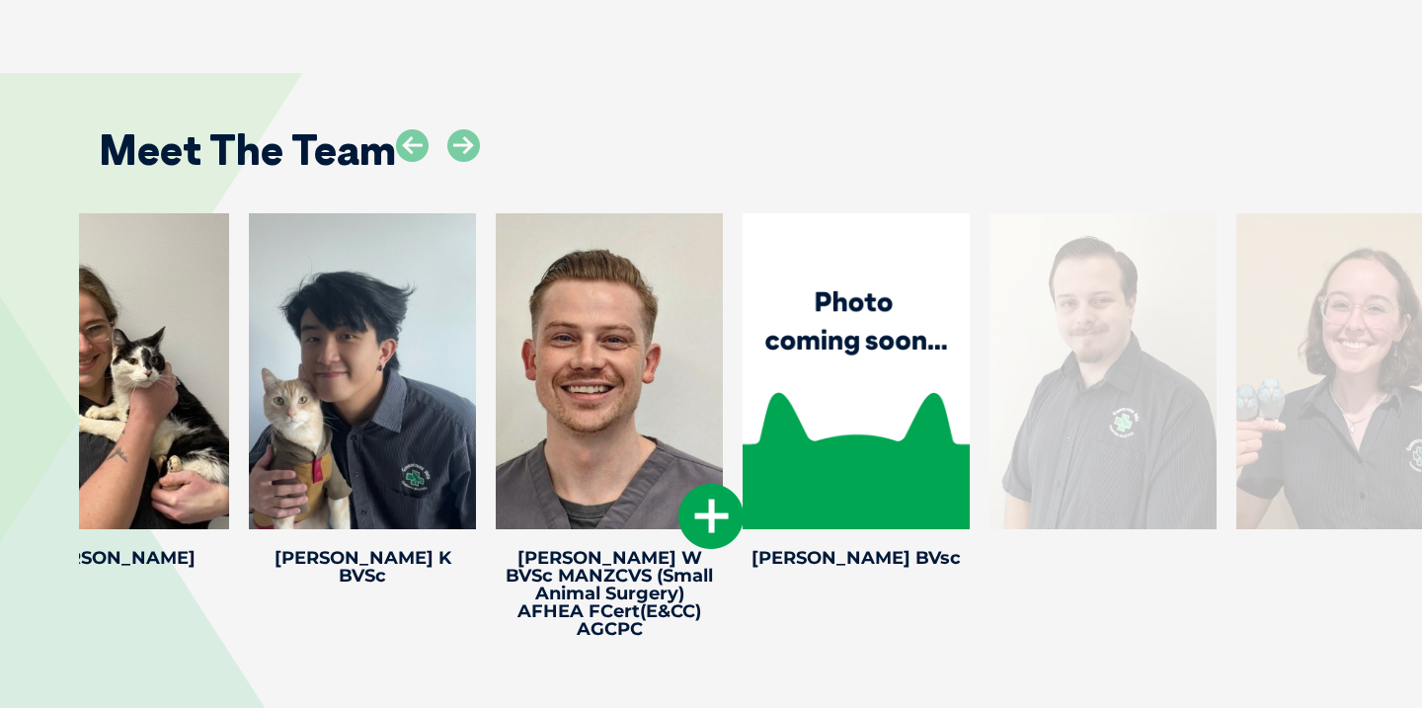
drag, startPoint x: 866, startPoint y: 307, endPoint x: 488, endPoint y: 326, distance: 378.7
click at [505, 326] on div at bounding box center [609, 371] width 227 height 316
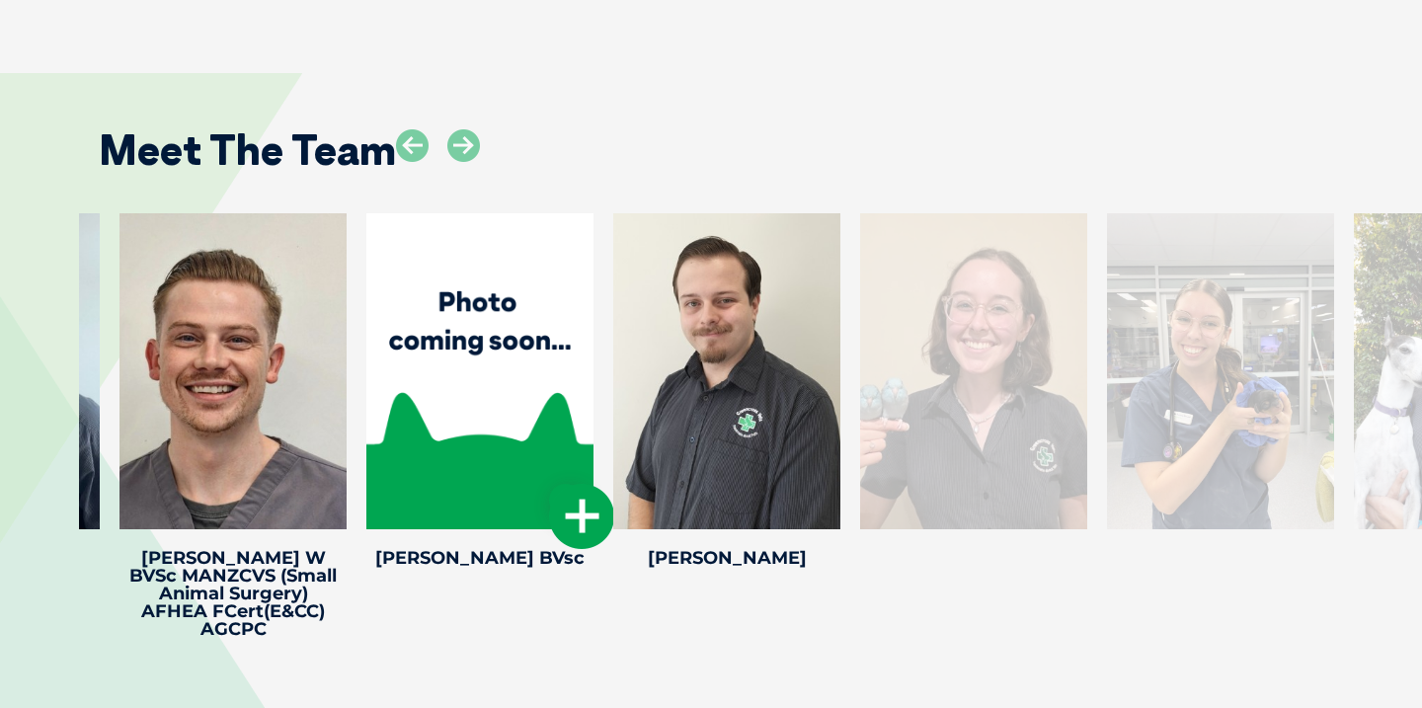
drag, startPoint x: 1035, startPoint y: 350, endPoint x: 572, endPoint y: 350, distance: 463.2
click at [572, 350] on div at bounding box center [479, 371] width 227 height 316
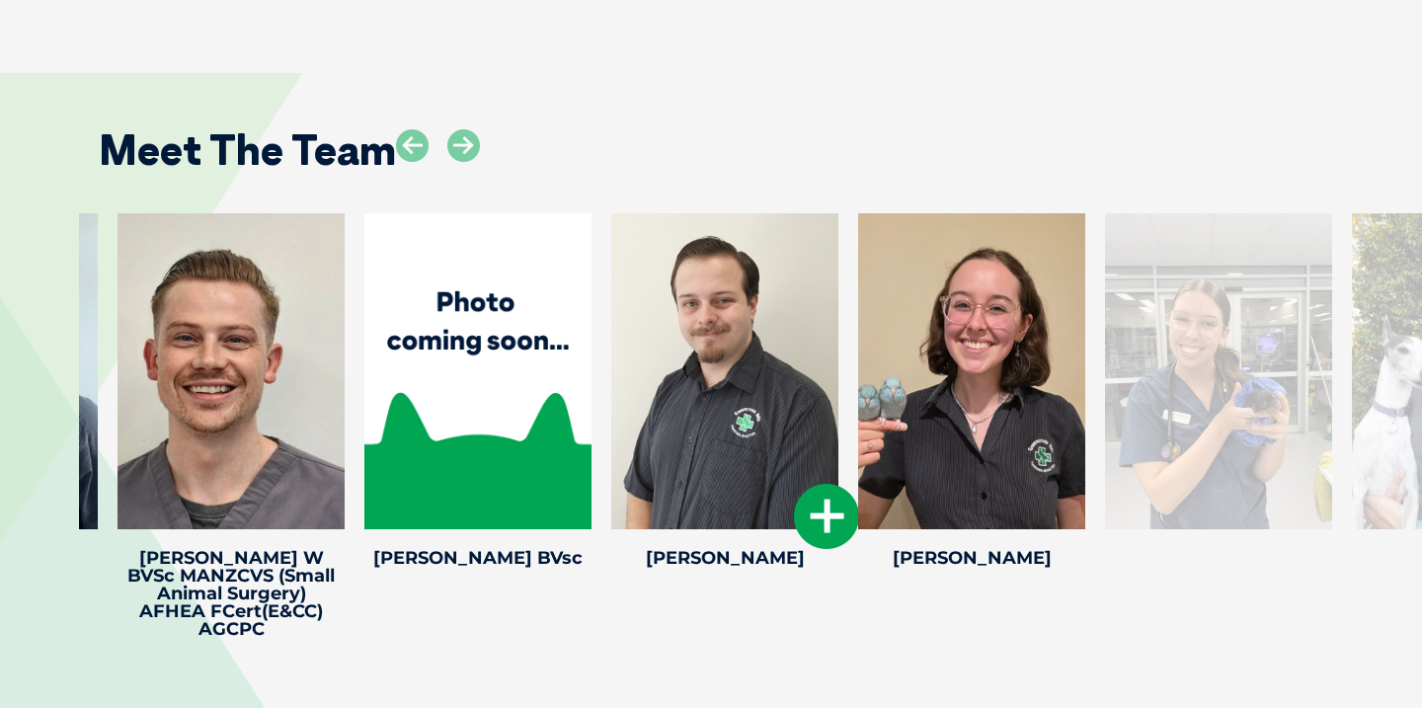
drag, startPoint x: 901, startPoint y: 316, endPoint x: 357, endPoint y: 316, distance: 544.2
click at [611, 316] on div at bounding box center [724, 371] width 227 height 316
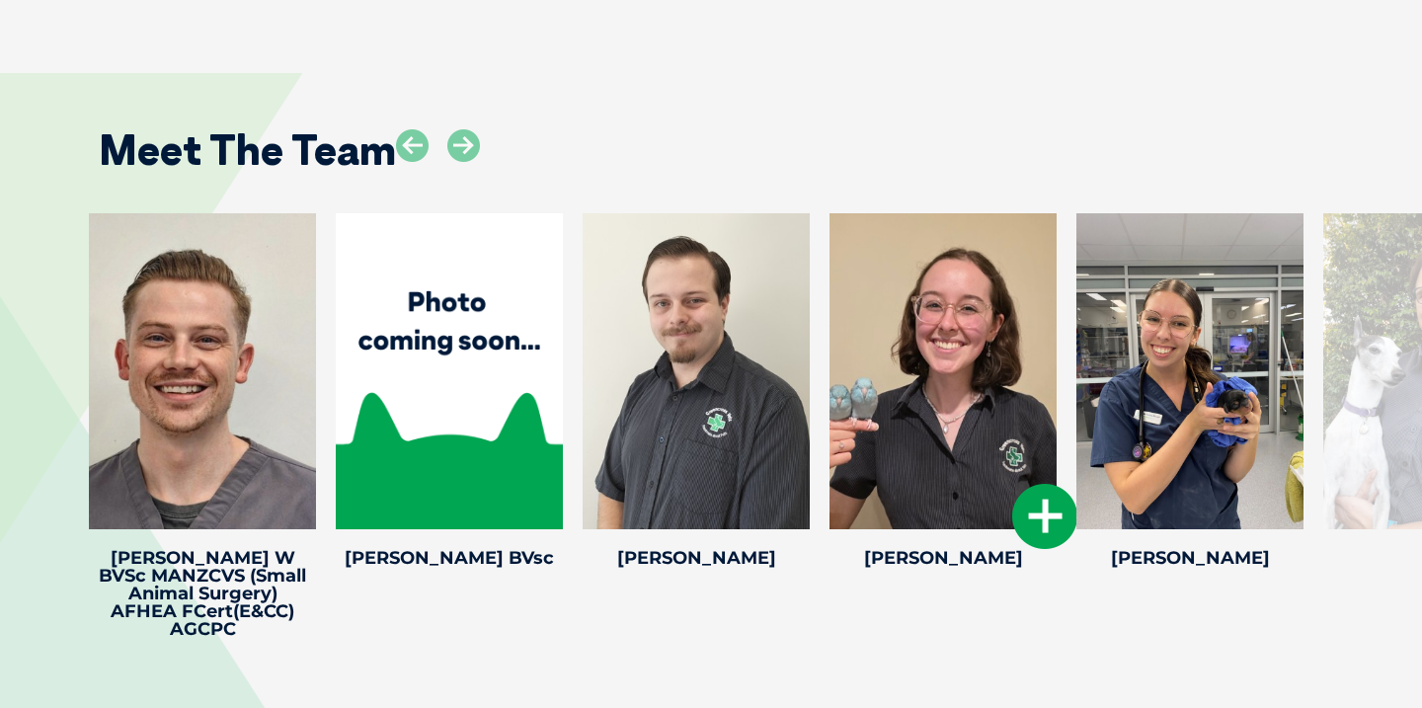
drag, startPoint x: 927, startPoint y: 362, endPoint x: 390, endPoint y: 372, distance: 537.4
click at [830, 372] on div at bounding box center [943, 371] width 227 height 316
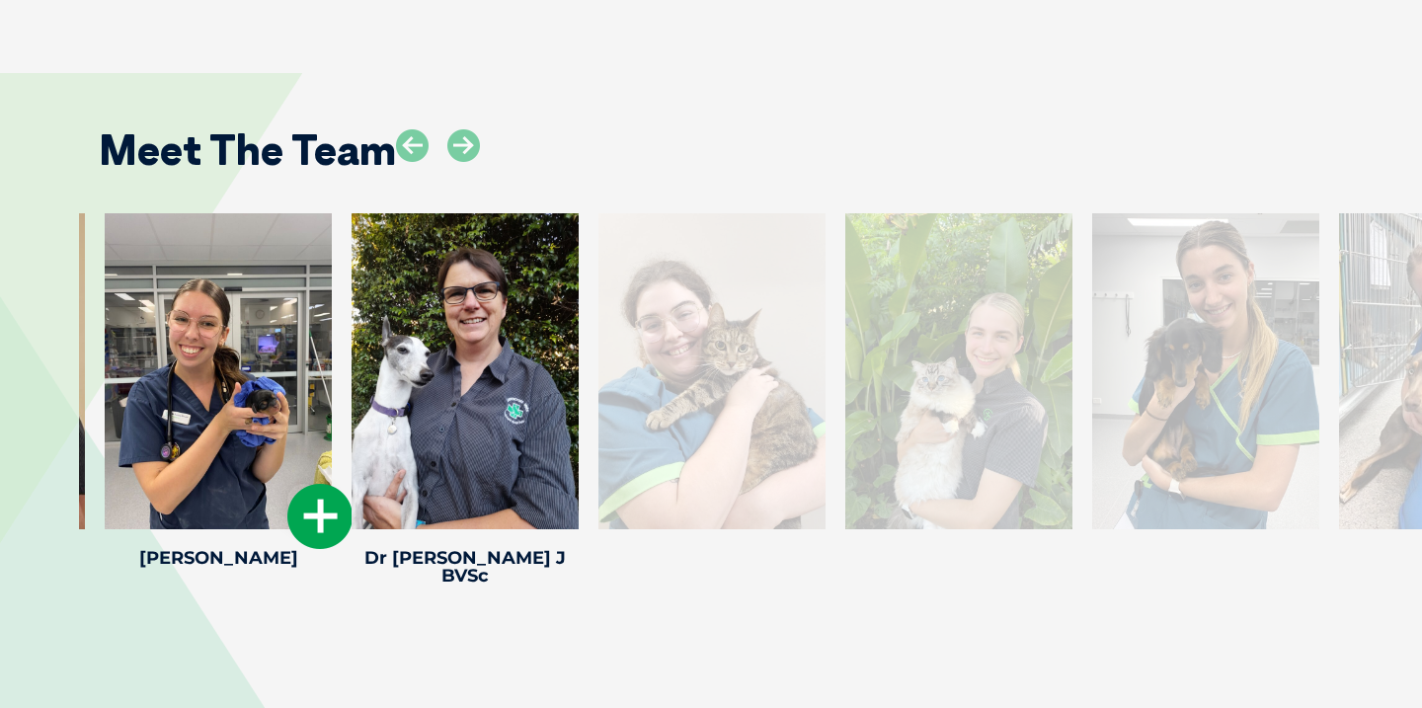
drag, startPoint x: 930, startPoint y: 235, endPoint x: 204, endPoint y: 329, distance: 732.0
click at [204, 329] on div at bounding box center [218, 371] width 227 height 316
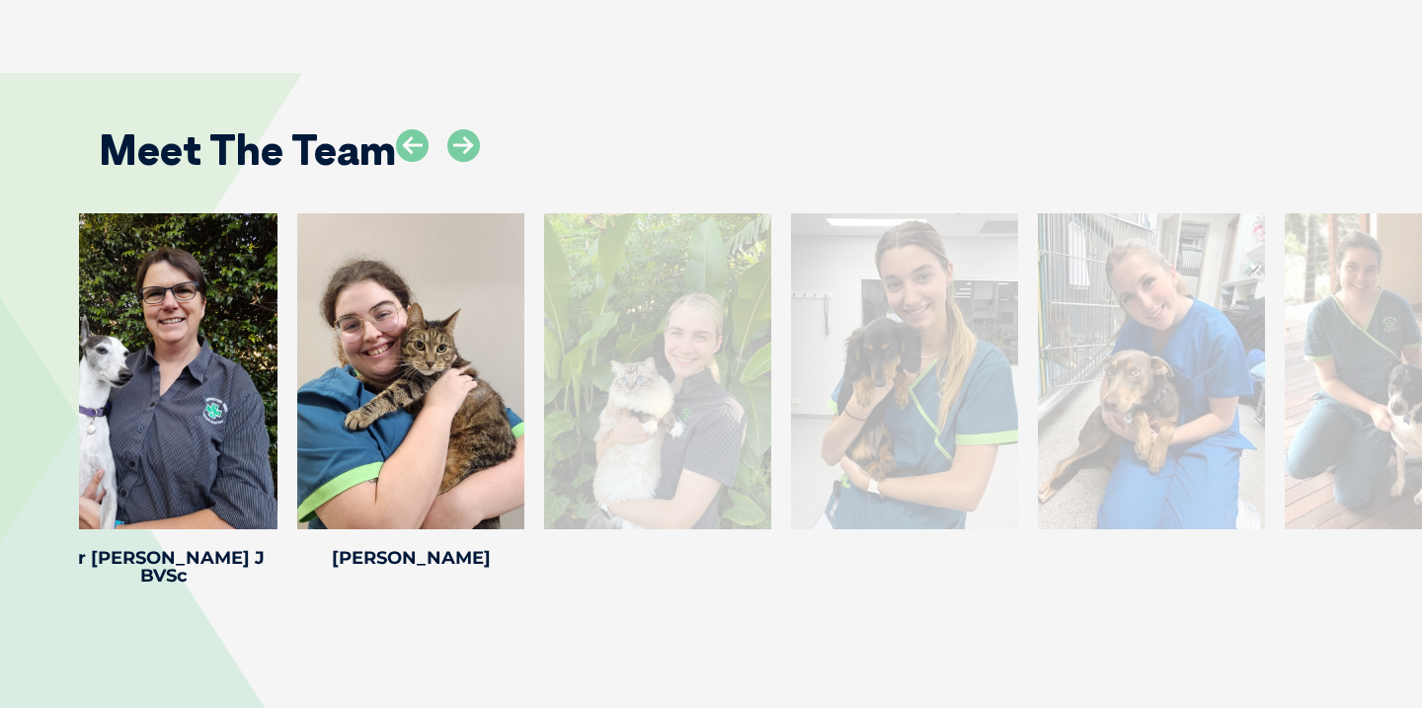
drag, startPoint x: 924, startPoint y: 286, endPoint x: 41, endPoint y: 309, distance: 883.3
click at [59, 309] on div "Ellise M Ellise M Veterinary Nurse Ellise joined Greencross in 2013. She has co…" at bounding box center [711, 430] width 1422 height 435
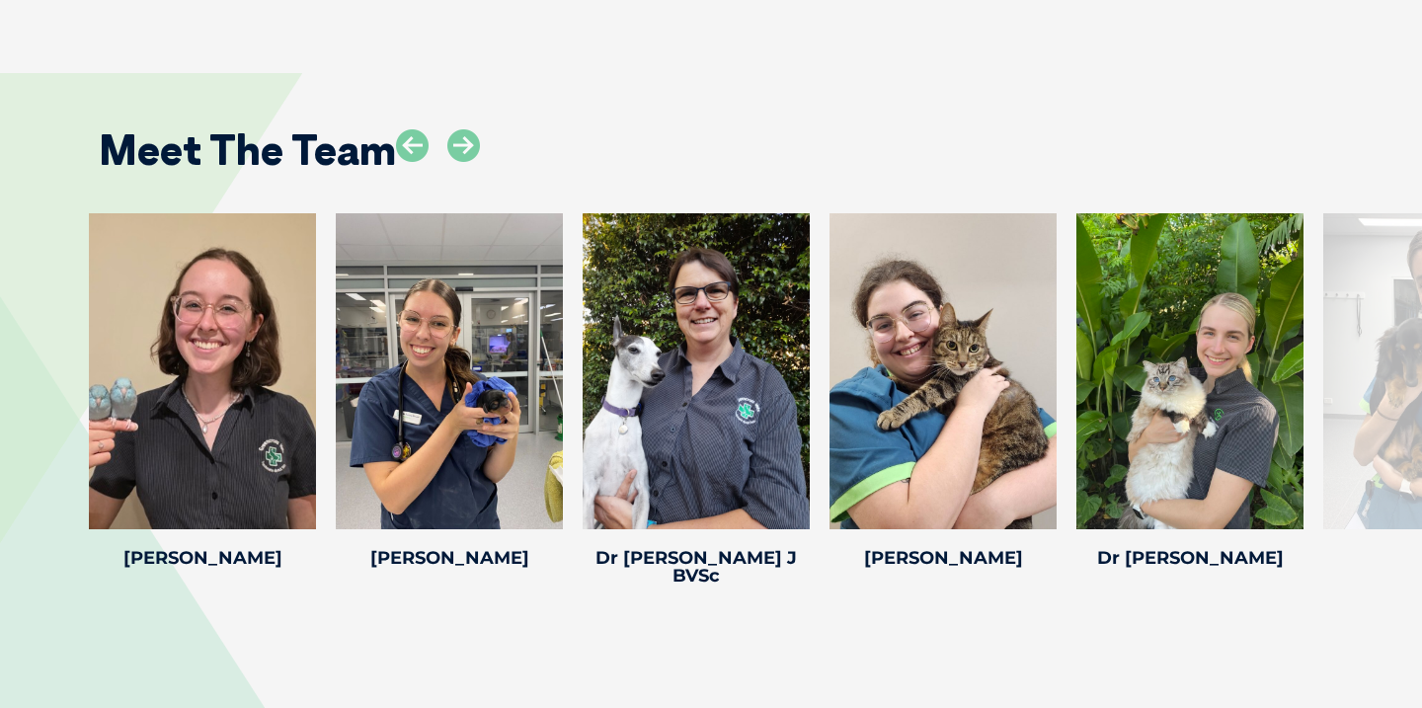
click at [1379, 293] on div at bounding box center [1436, 371] width 227 height 316
click at [1363, 293] on div at bounding box center [1436, 371] width 227 height 316
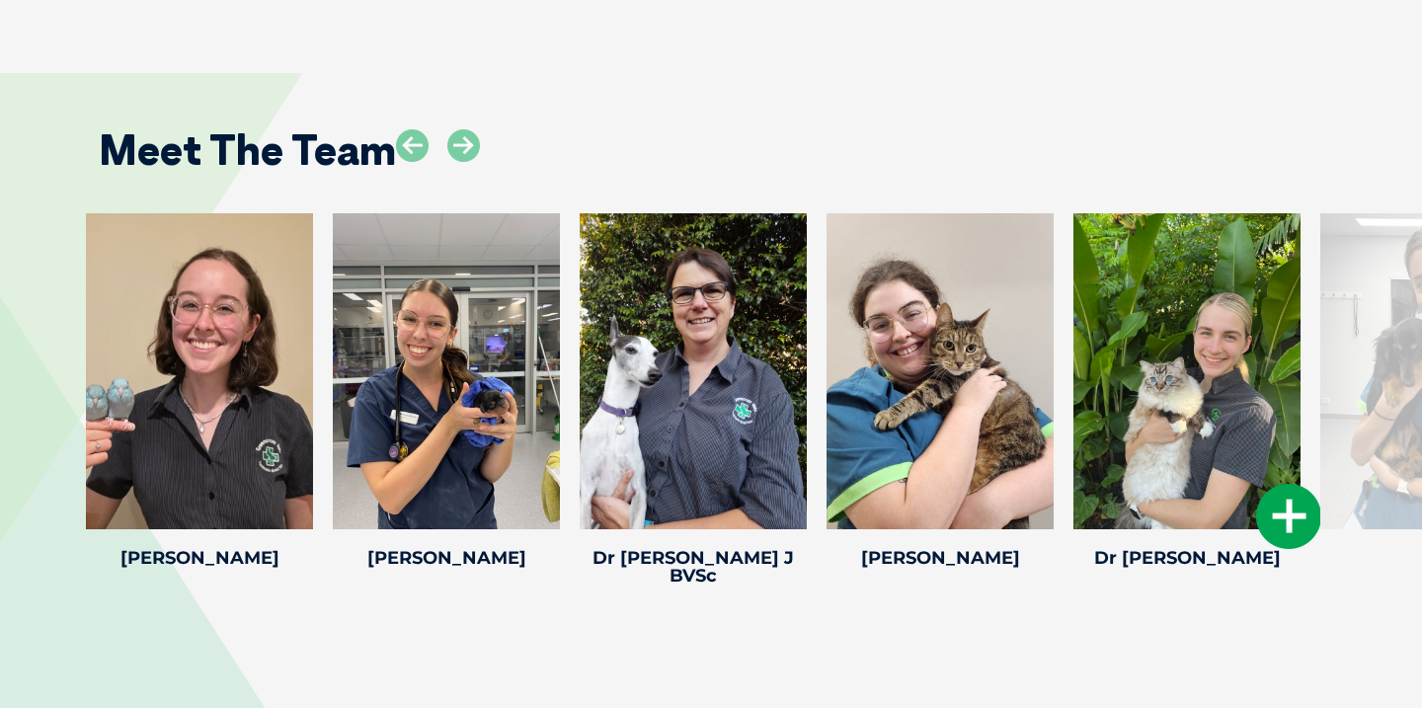
drag, startPoint x: 1225, startPoint y: 297, endPoint x: 403, endPoint y: 297, distance: 821.7
click at [1074, 297] on div at bounding box center [1187, 371] width 227 height 316
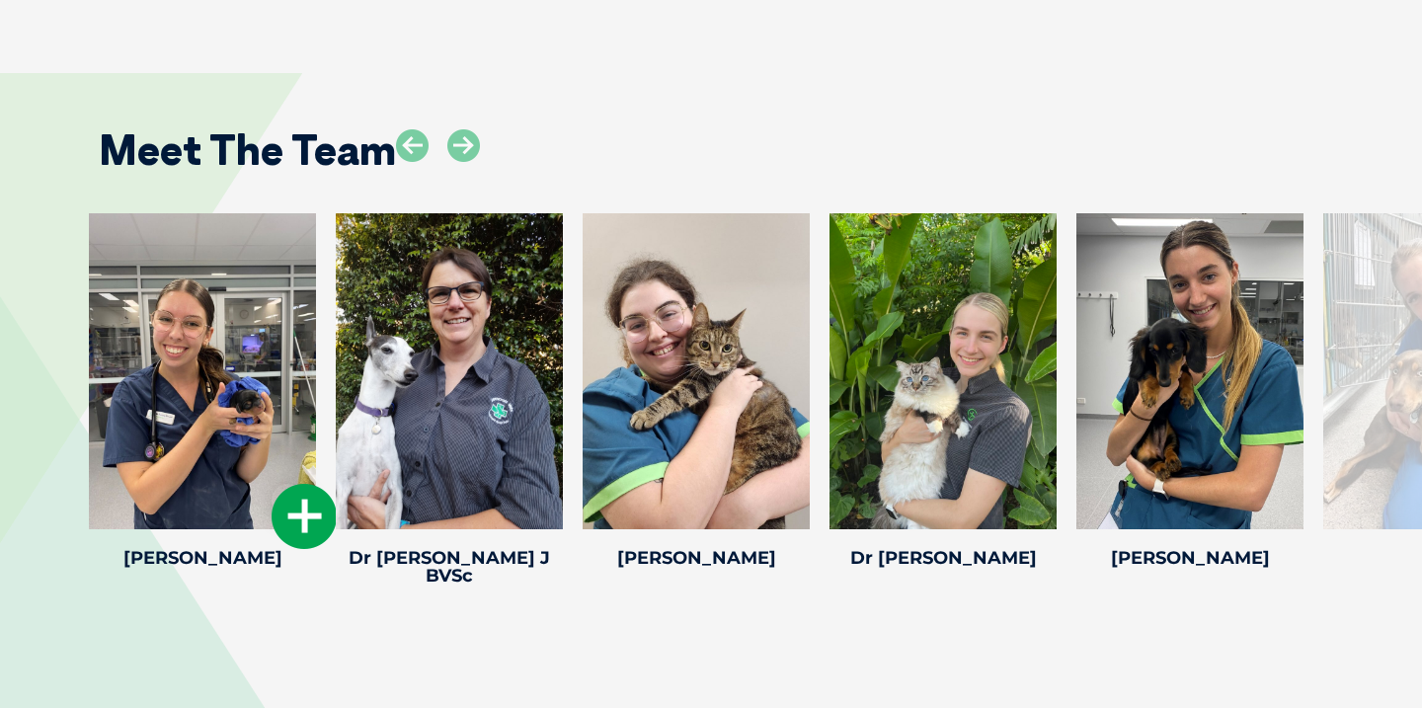
click at [211, 267] on div at bounding box center [202, 371] width 227 height 316
click at [284, 484] on icon at bounding box center [304, 516] width 65 height 65
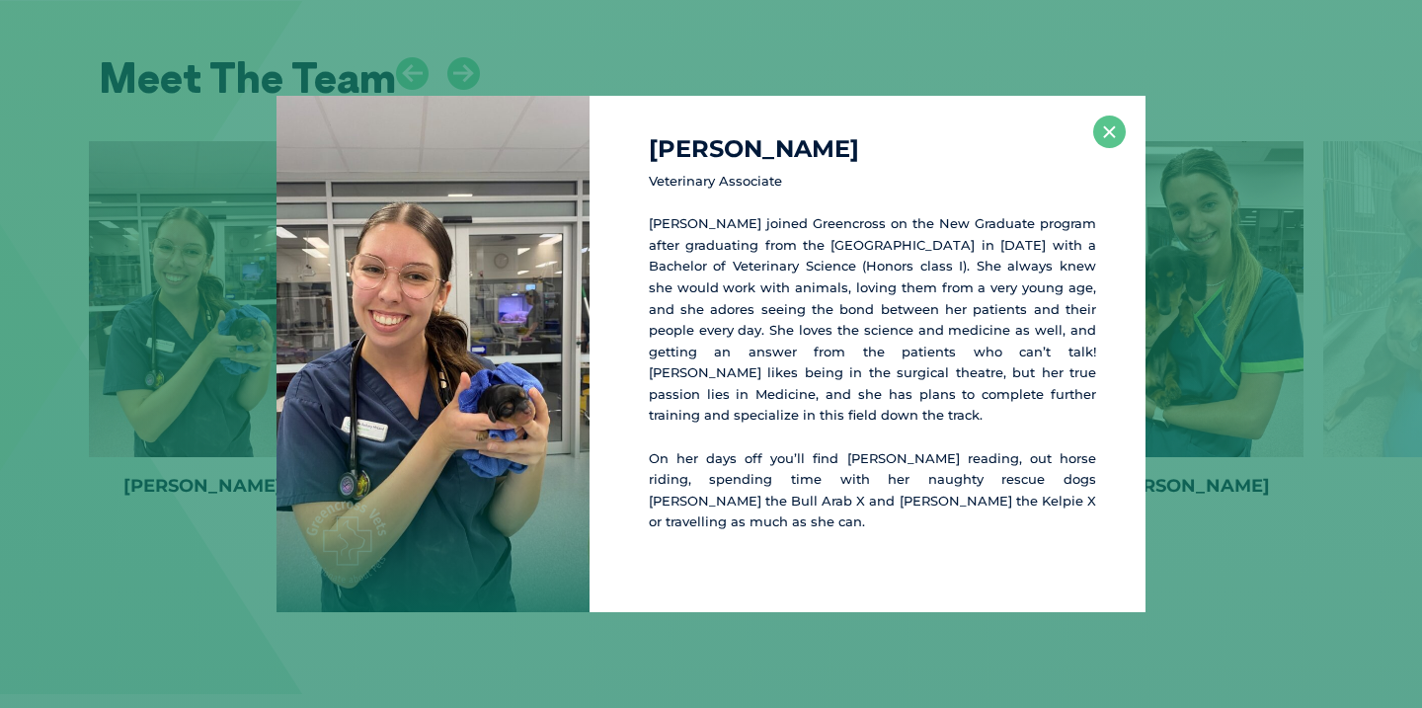
scroll to position [4055, 0]
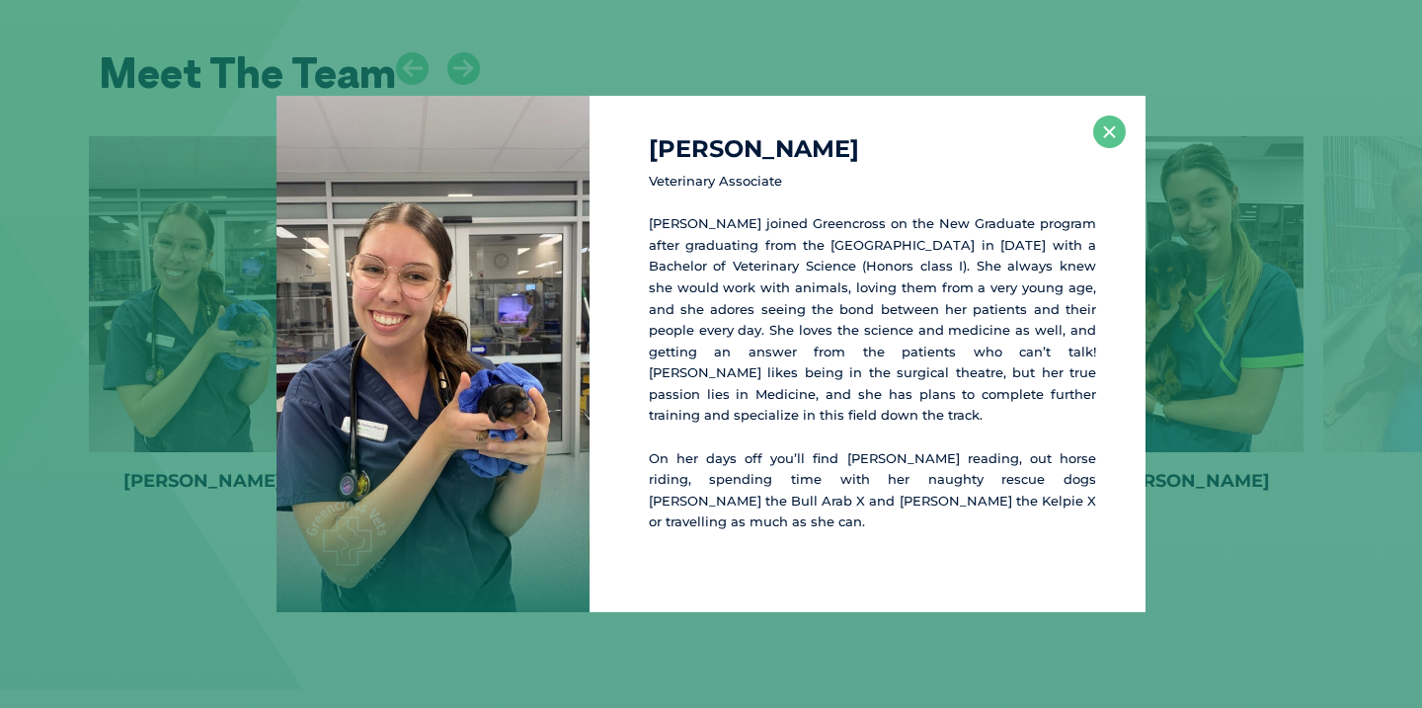
click at [134, 420] on div "Dr Bethany M Veterinary Associate Beth joined Greencross on the New Graduate pr…" at bounding box center [711, 354] width 1406 height 517
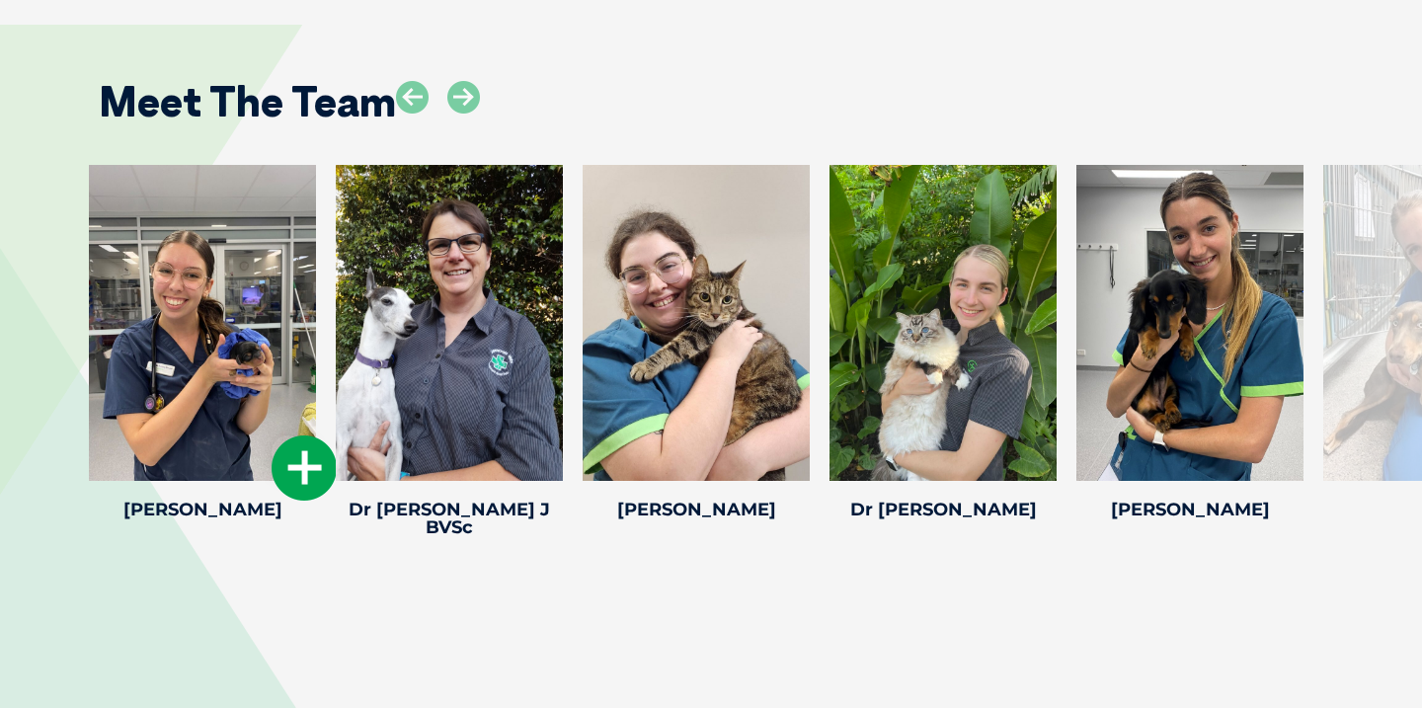
scroll to position [4018, 0]
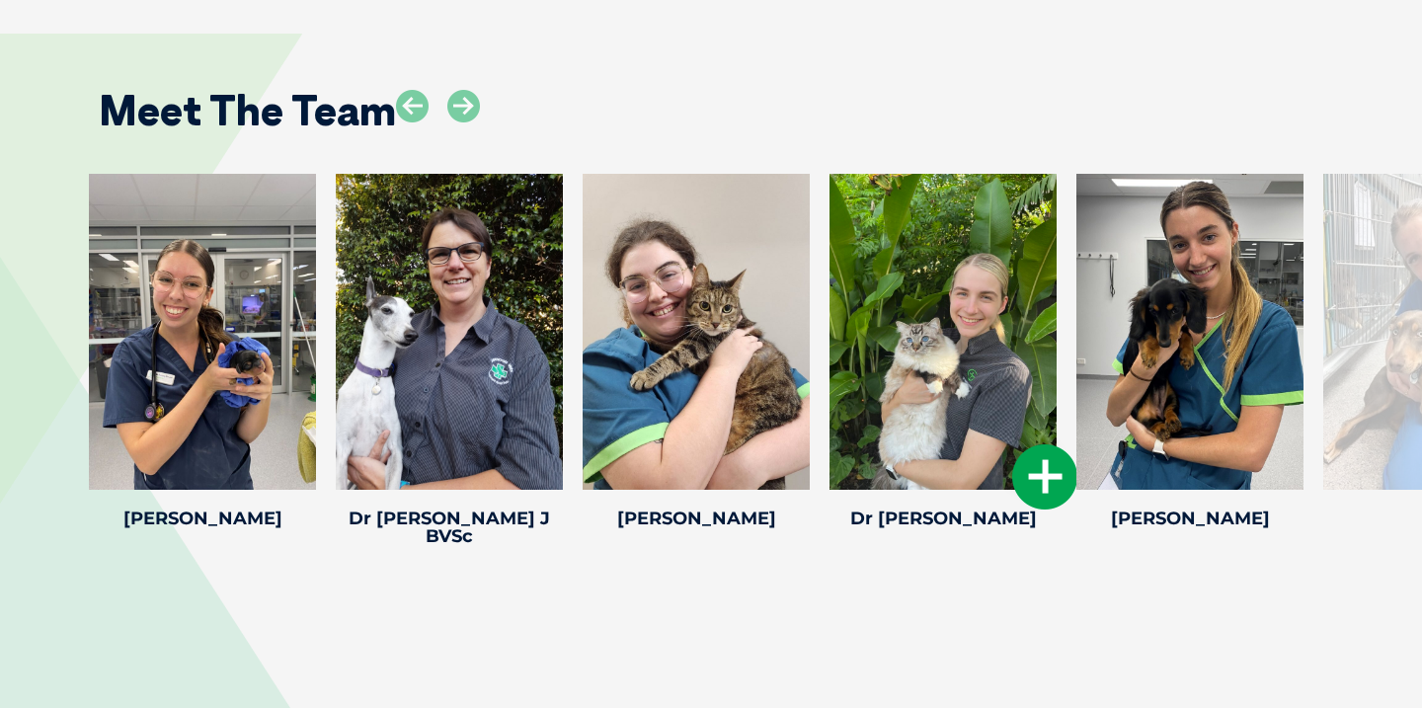
click at [1044, 444] on icon at bounding box center [1044, 476] width 65 height 65
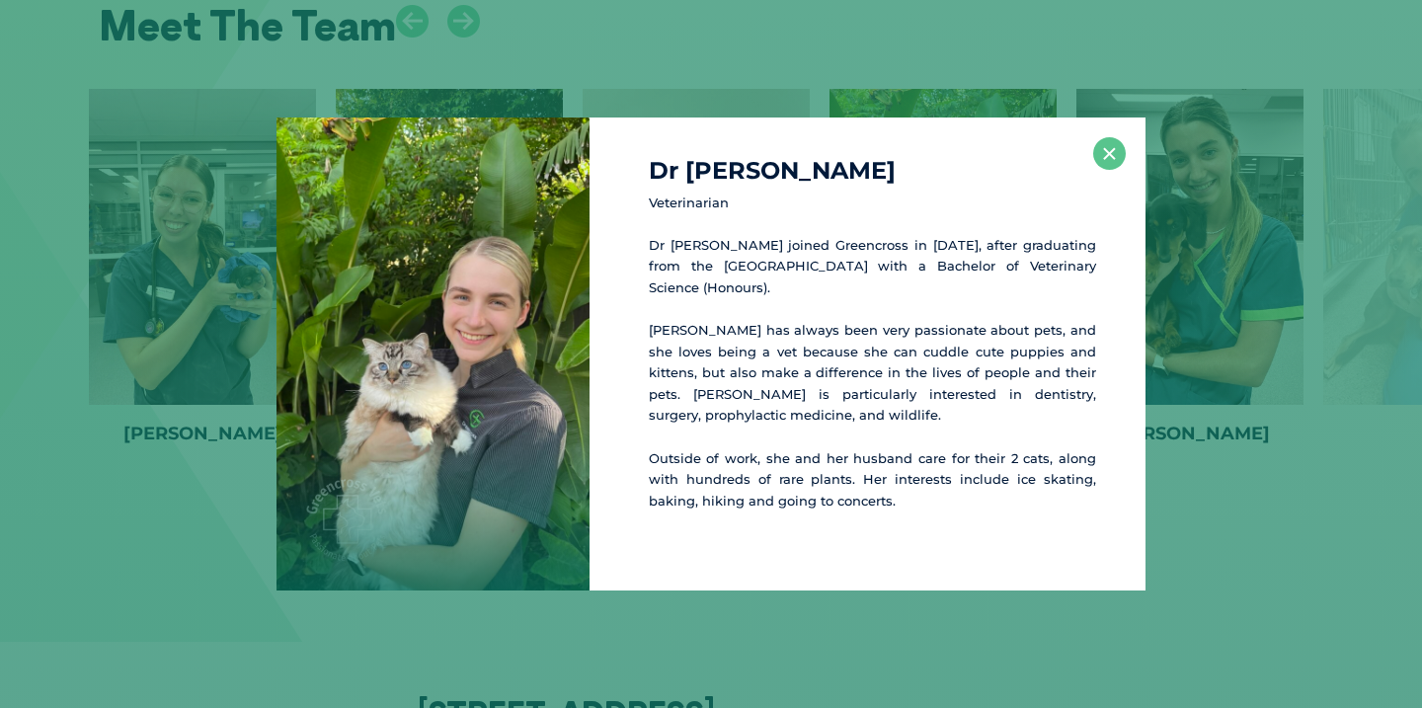
click at [1240, 504] on div "Dr Sarah M Veterinarian Dr Sarah joined Greencross in 2023, after graduating fr…" at bounding box center [711, 355] width 1406 height 474
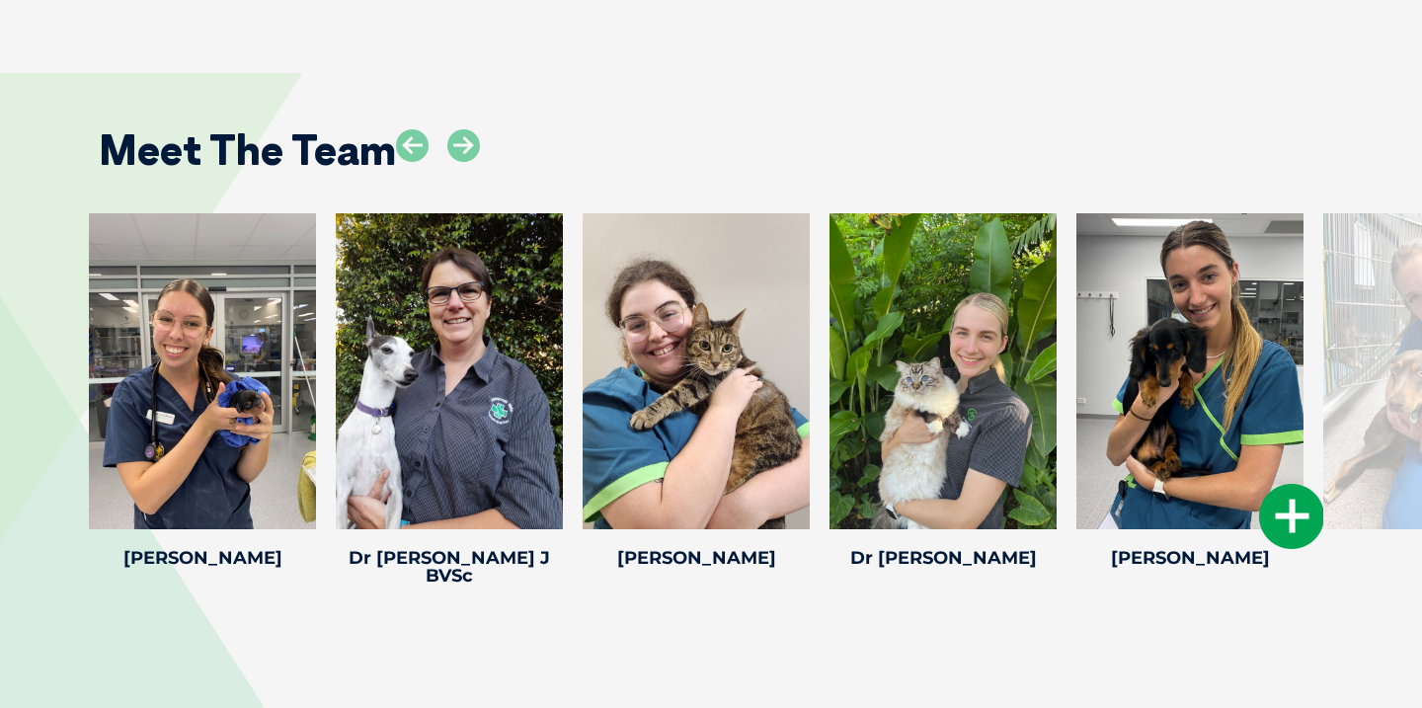
scroll to position [3976, 0]
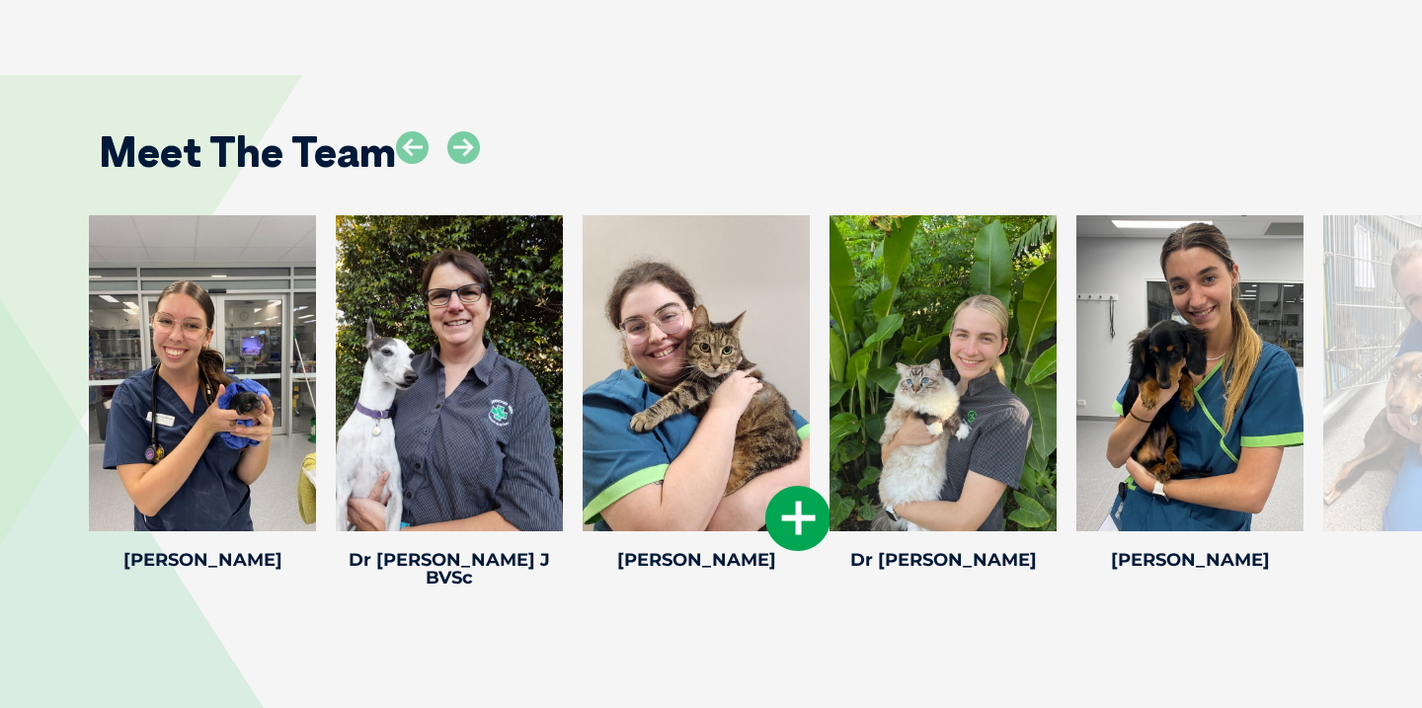
click at [788, 486] on icon at bounding box center [797, 518] width 65 height 65
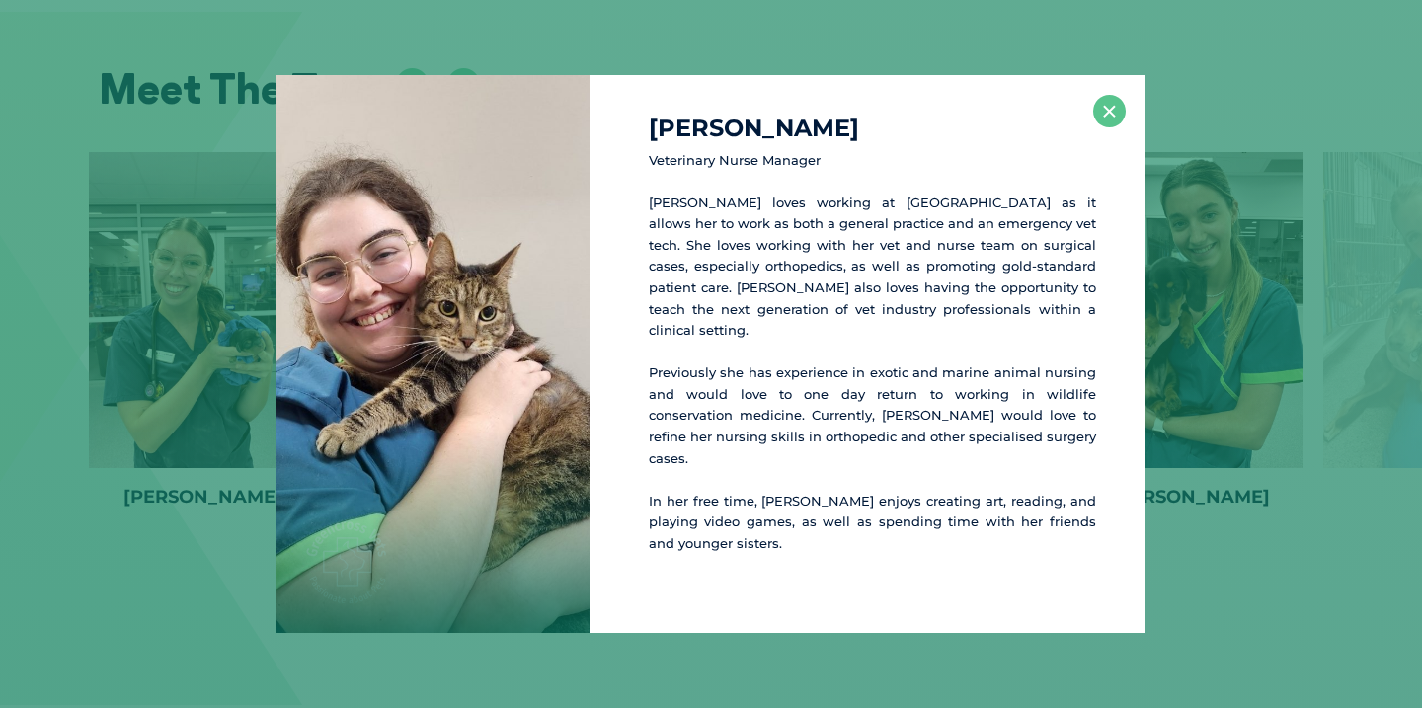
click at [775, 640] on div "Mishayla W Veterinary Nurse Manager Mishayla loves working at Woolloongabba 24h…" at bounding box center [711, 354] width 1422 height 708
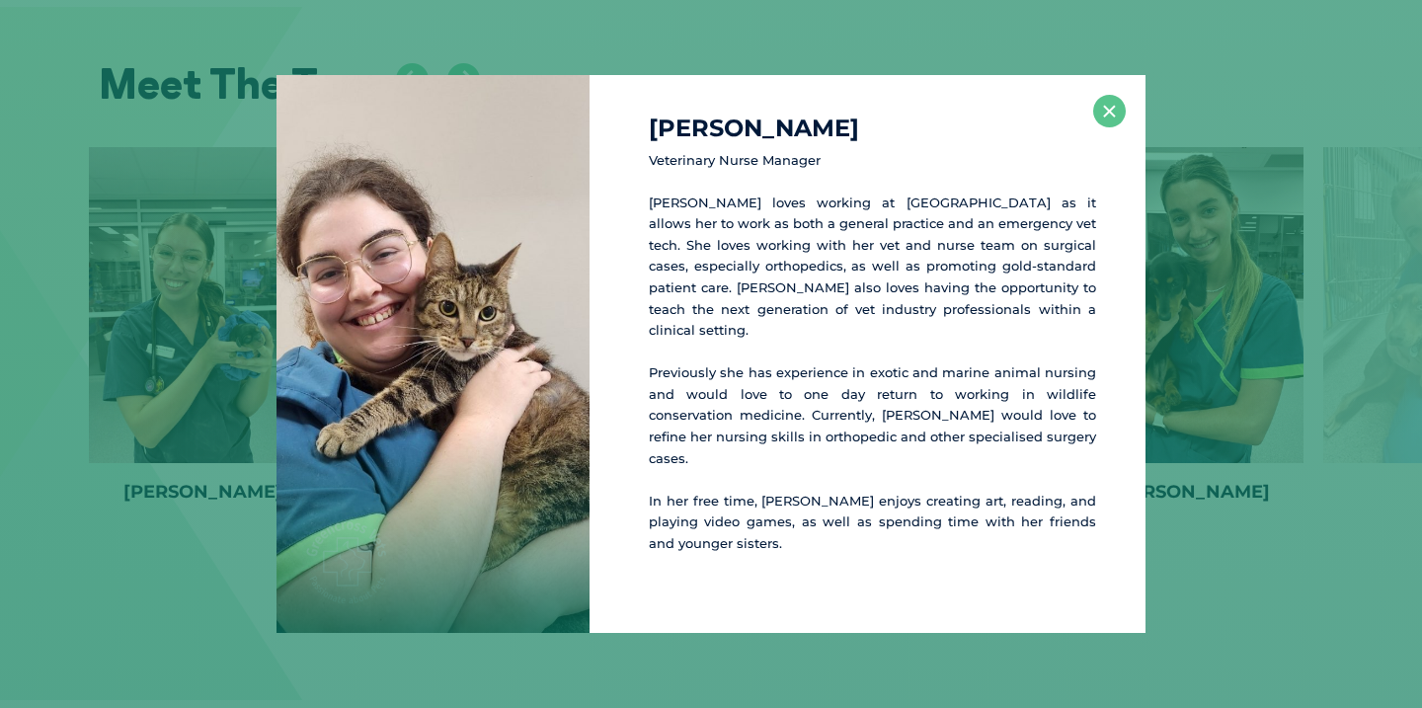
scroll to position [4044, 0]
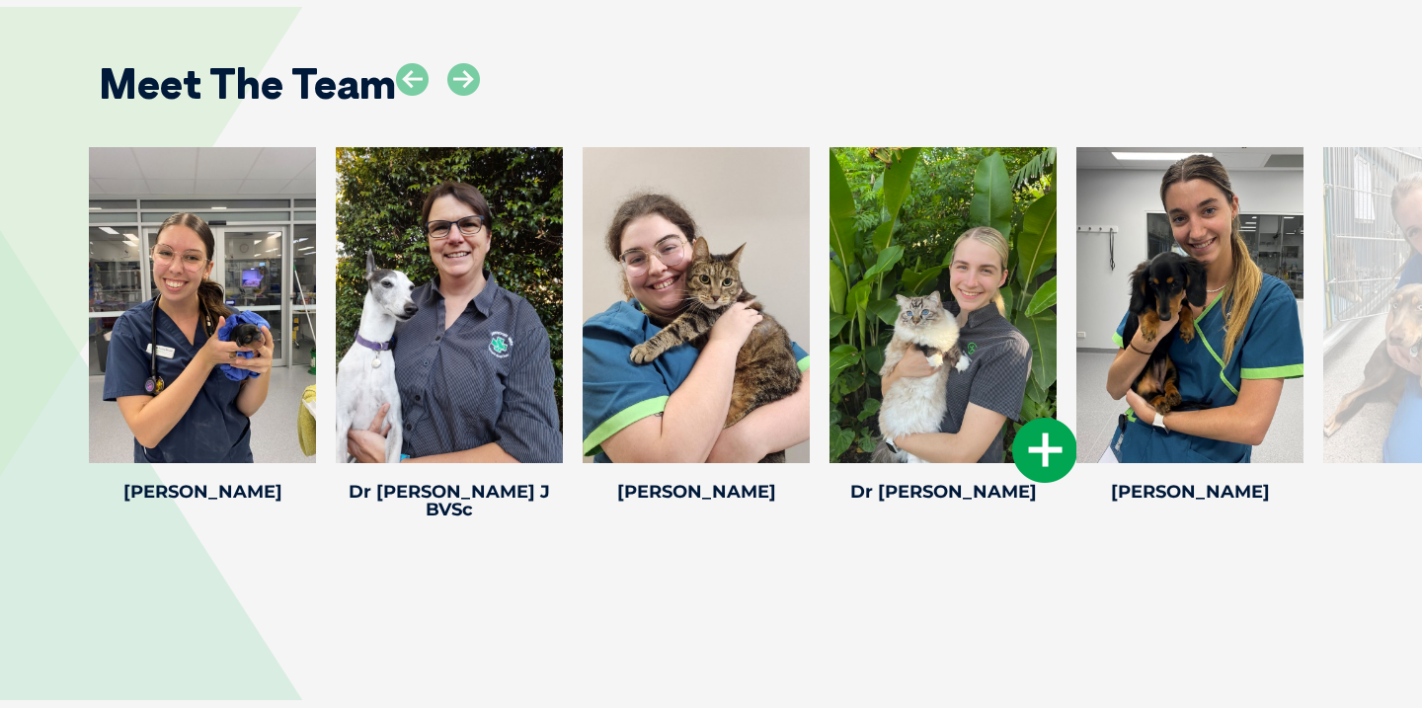
click at [1025, 418] on icon at bounding box center [1044, 450] width 65 height 65
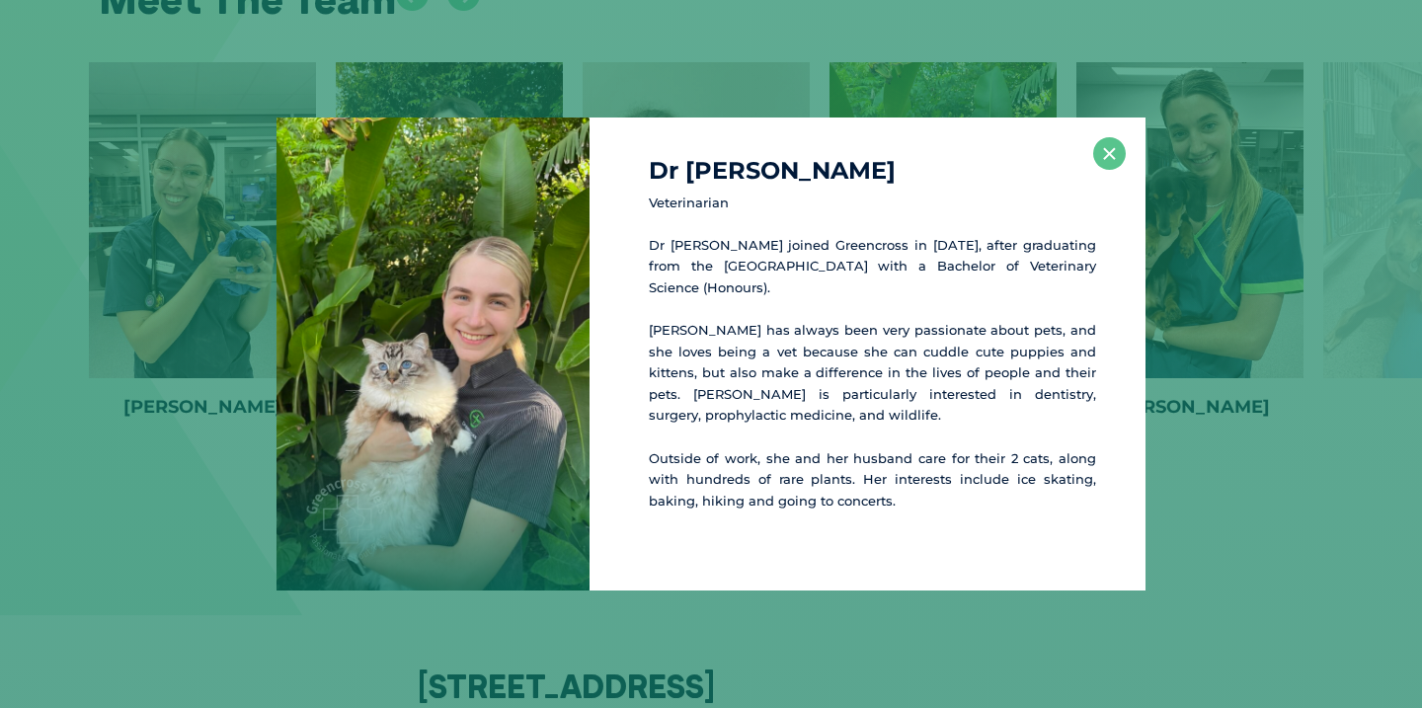
scroll to position [4130, 0]
click at [1103, 147] on button "×" at bounding box center [1109, 153] width 33 height 33
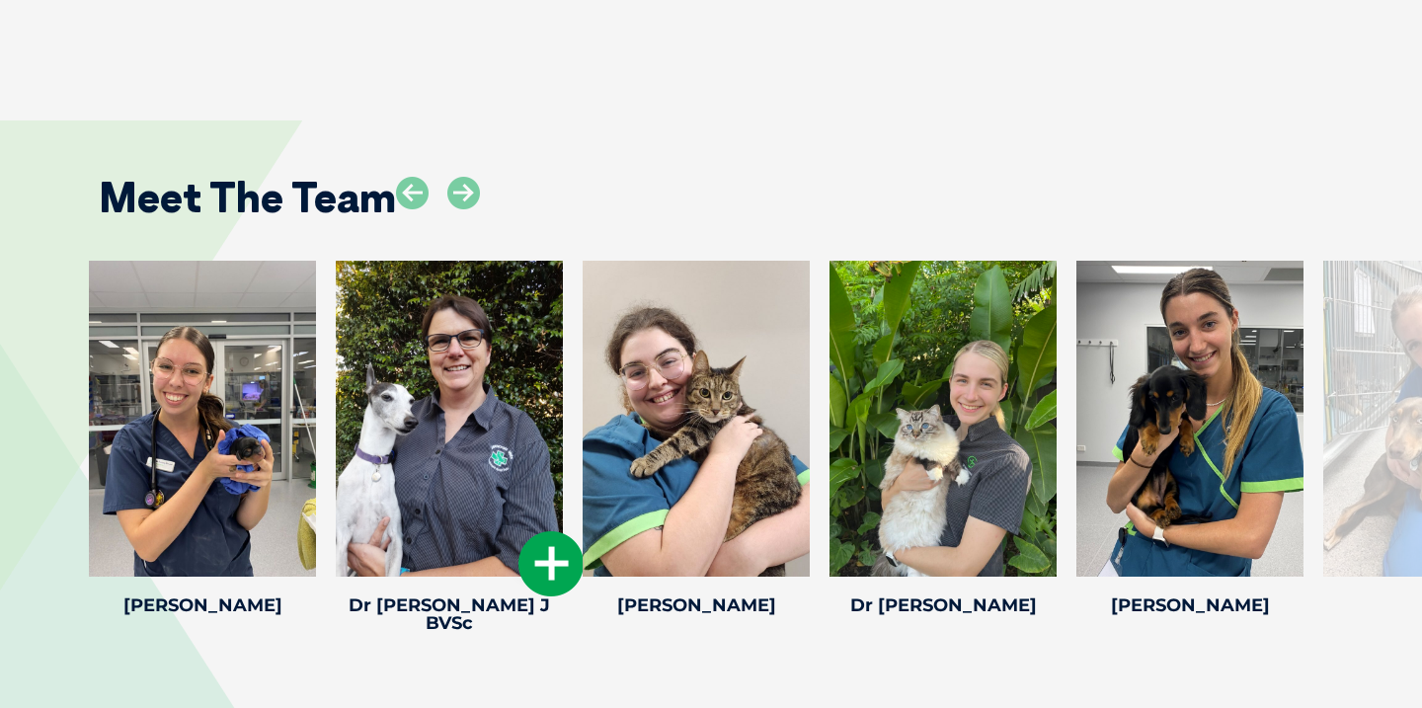
scroll to position [3831, 0]
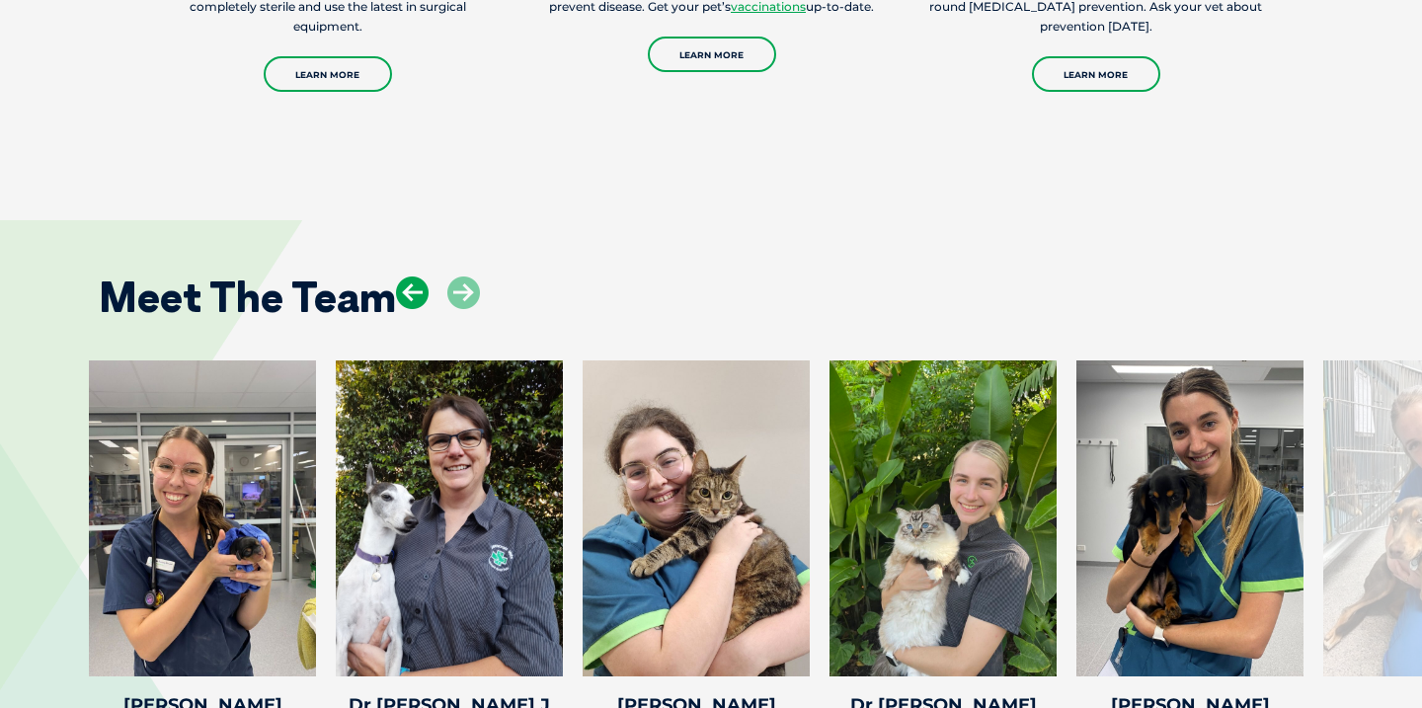
click at [402, 277] on icon at bounding box center [412, 293] width 33 height 33
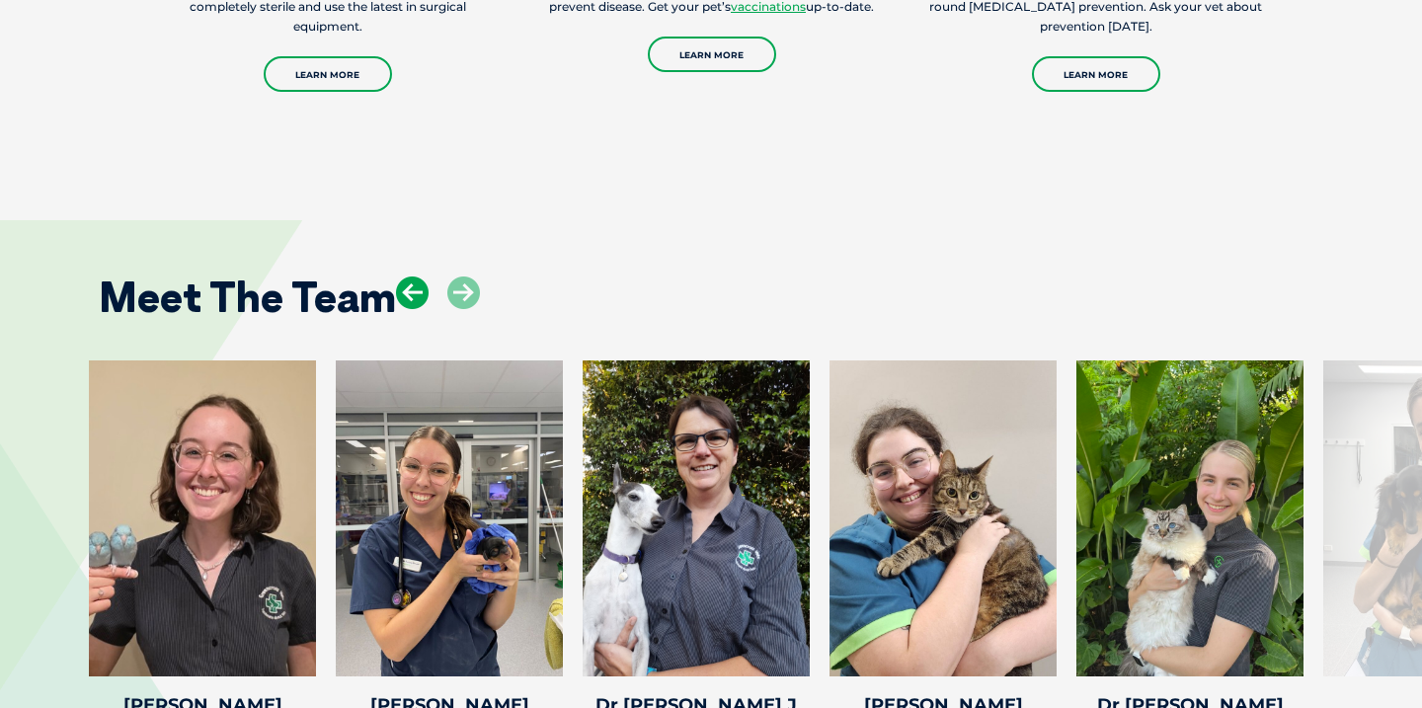
click at [405, 277] on icon at bounding box center [412, 293] width 33 height 33
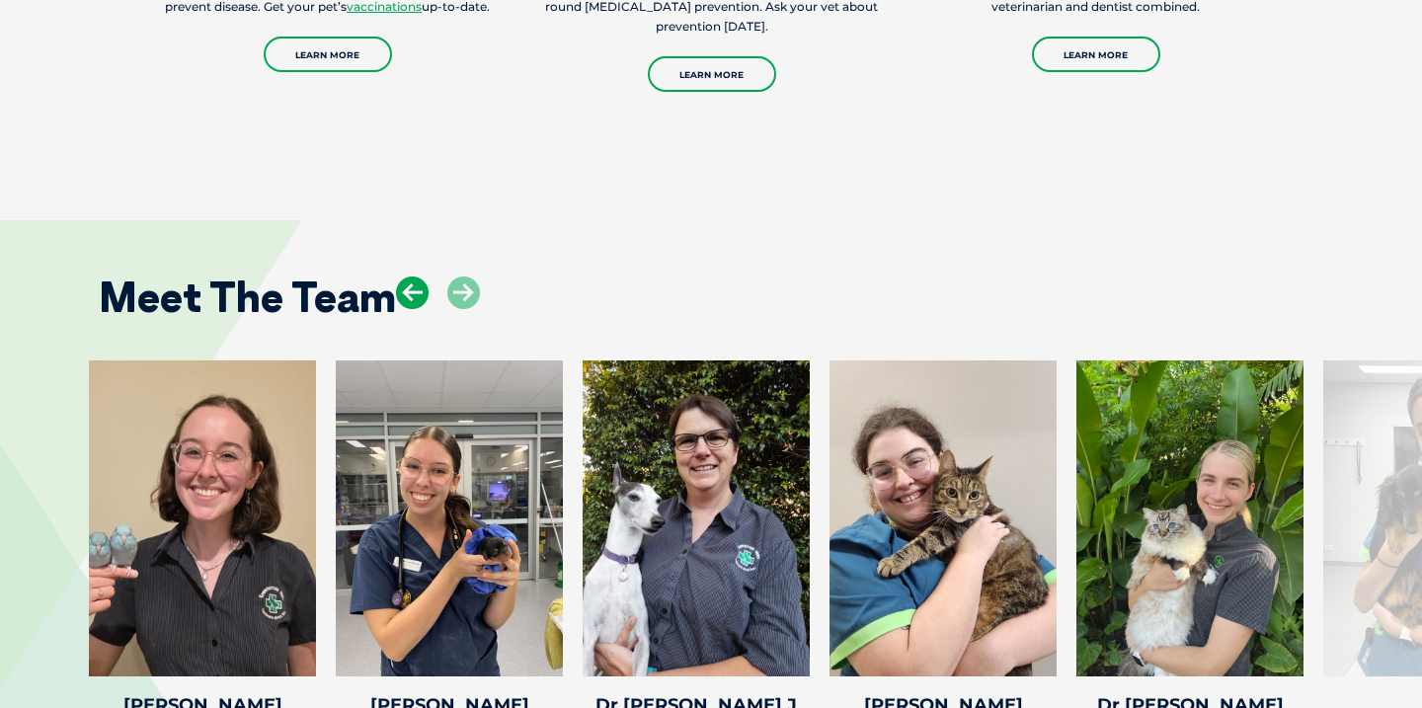
click at [411, 277] on icon at bounding box center [412, 293] width 33 height 33
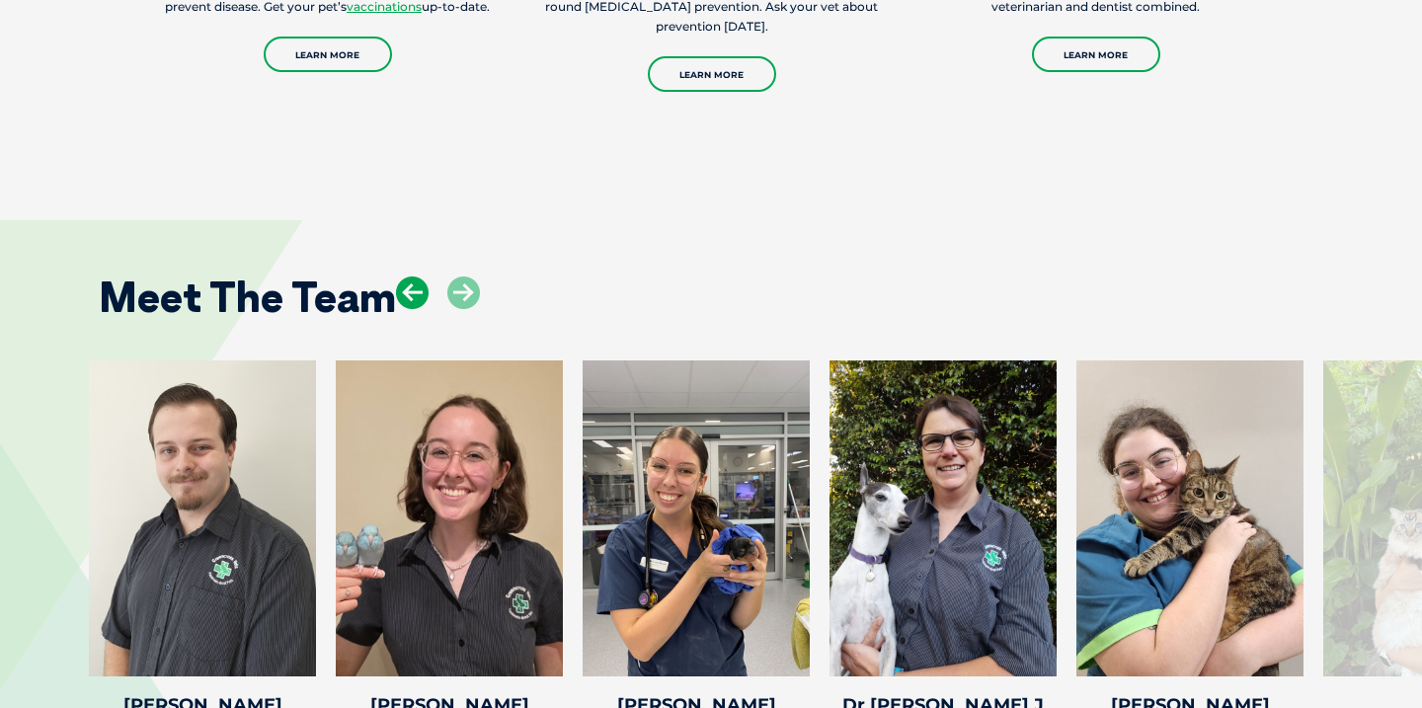
click at [411, 277] on icon at bounding box center [412, 293] width 33 height 33
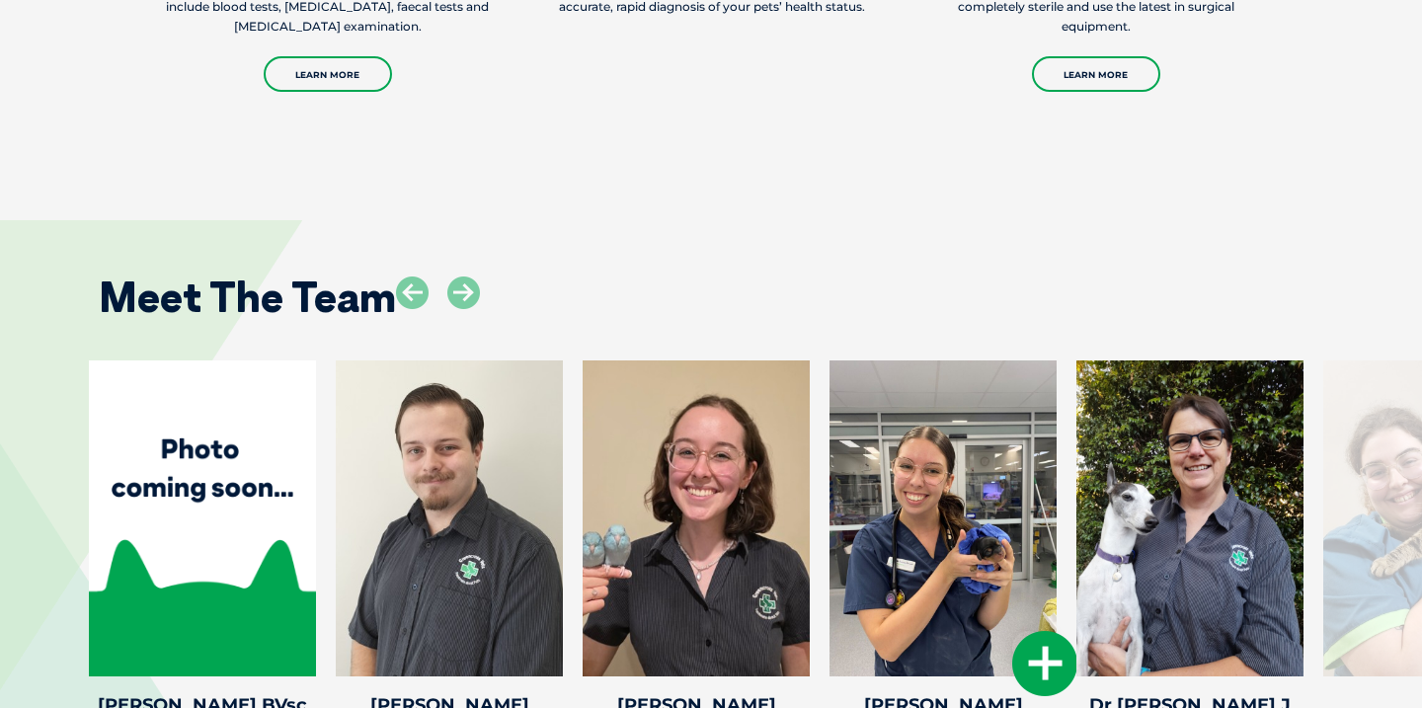
click at [1037, 631] on icon at bounding box center [1044, 663] width 65 height 65
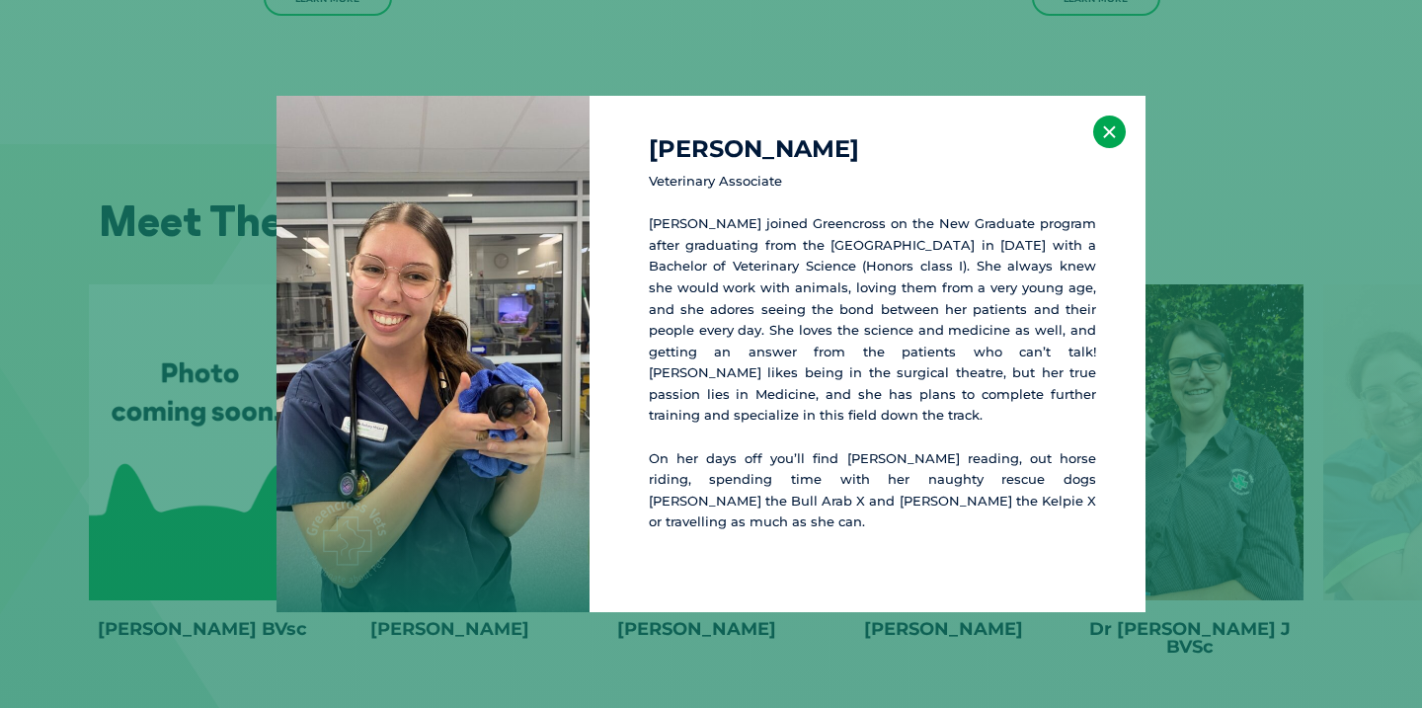
scroll to position [3908, 0]
click at [1109, 134] on button "×" at bounding box center [1109, 132] width 33 height 33
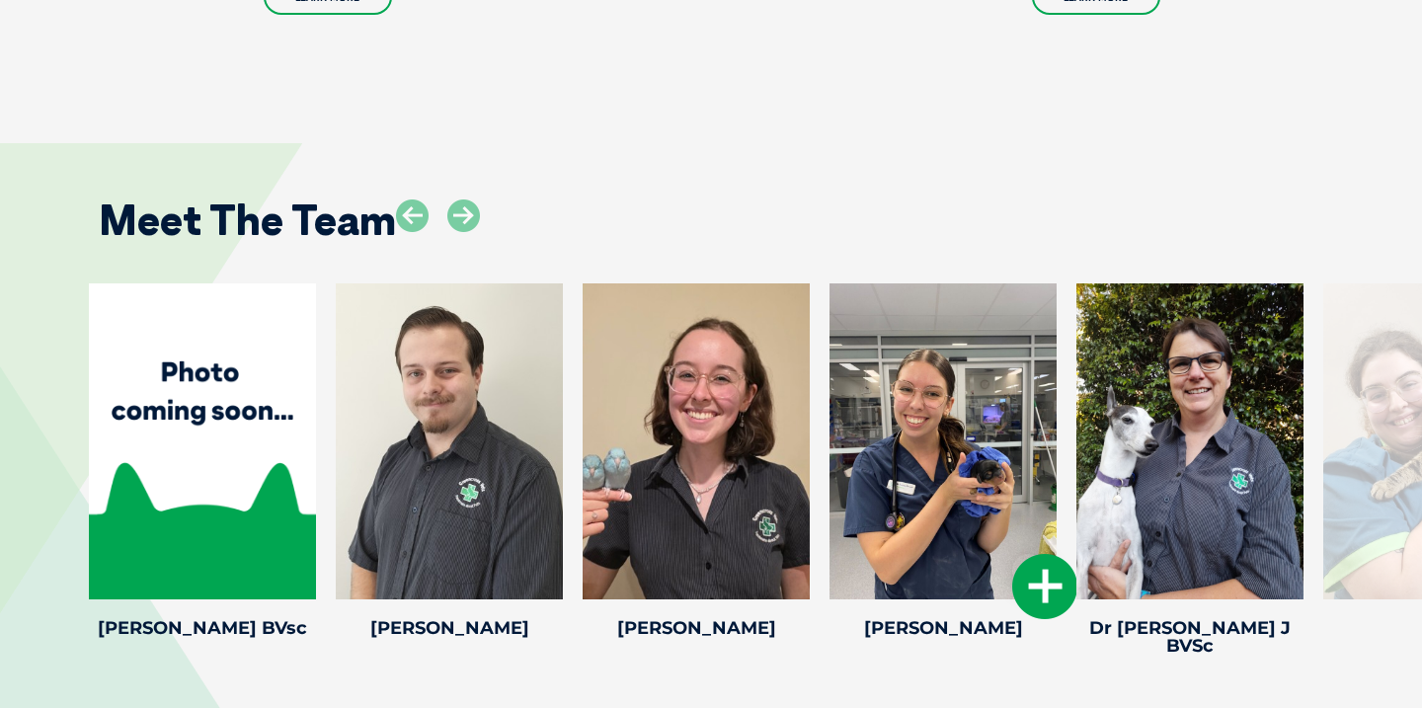
click at [1047, 554] on icon at bounding box center [1044, 586] width 65 height 65
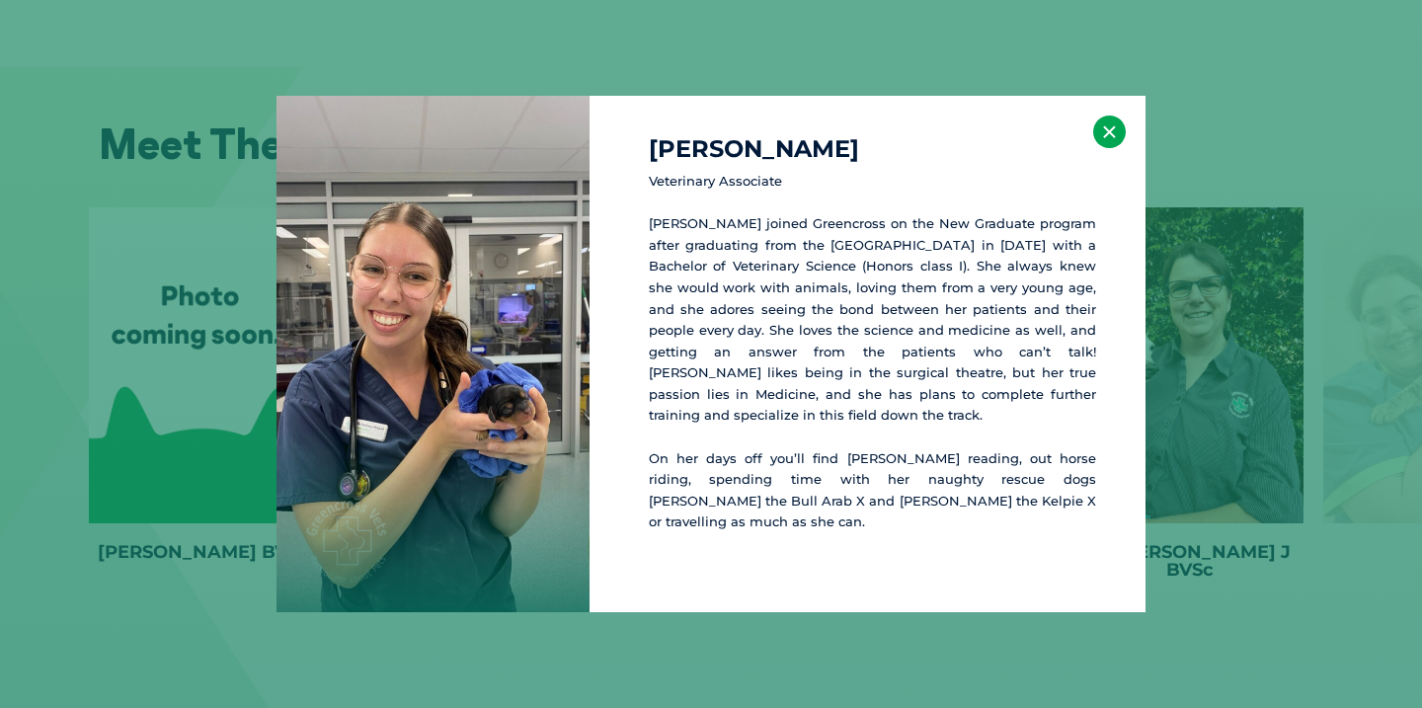
scroll to position [3985, 0]
click at [1101, 132] on button "×" at bounding box center [1109, 132] width 33 height 33
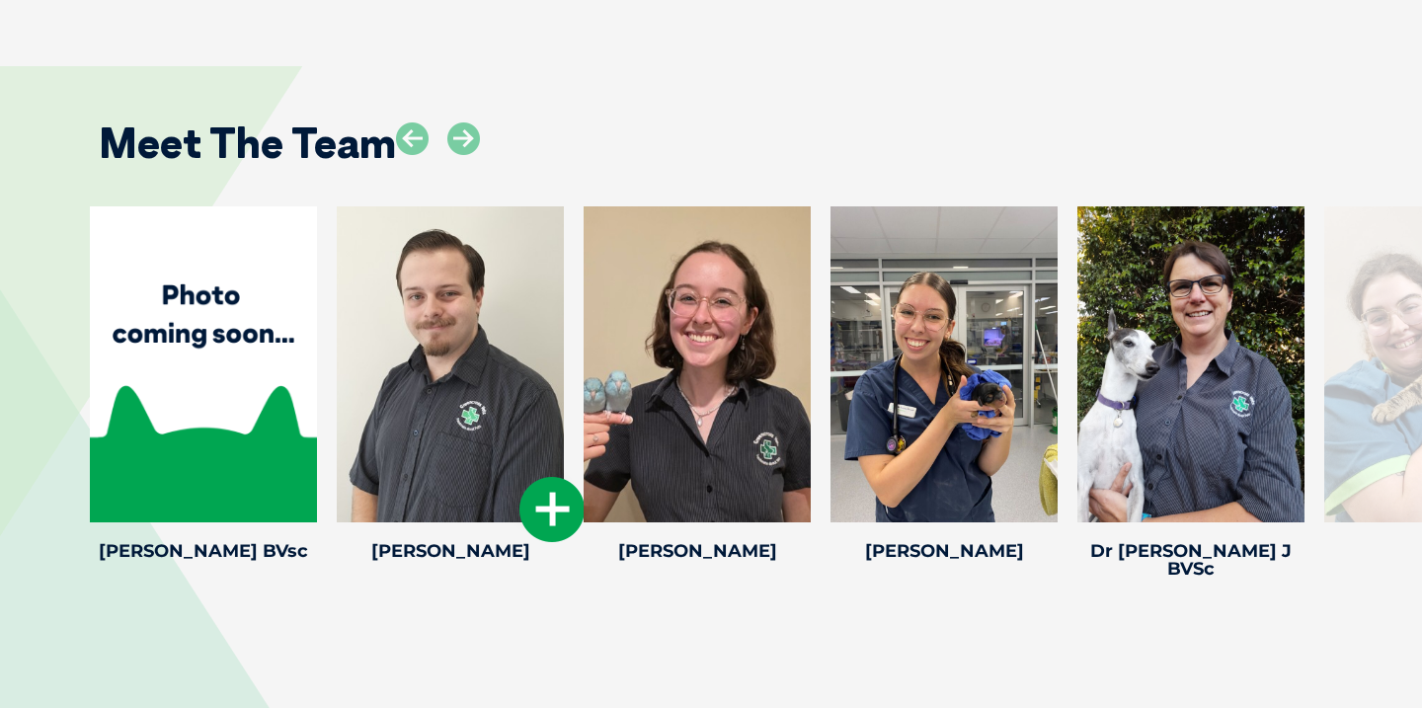
click at [538, 477] on icon at bounding box center [552, 509] width 65 height 65
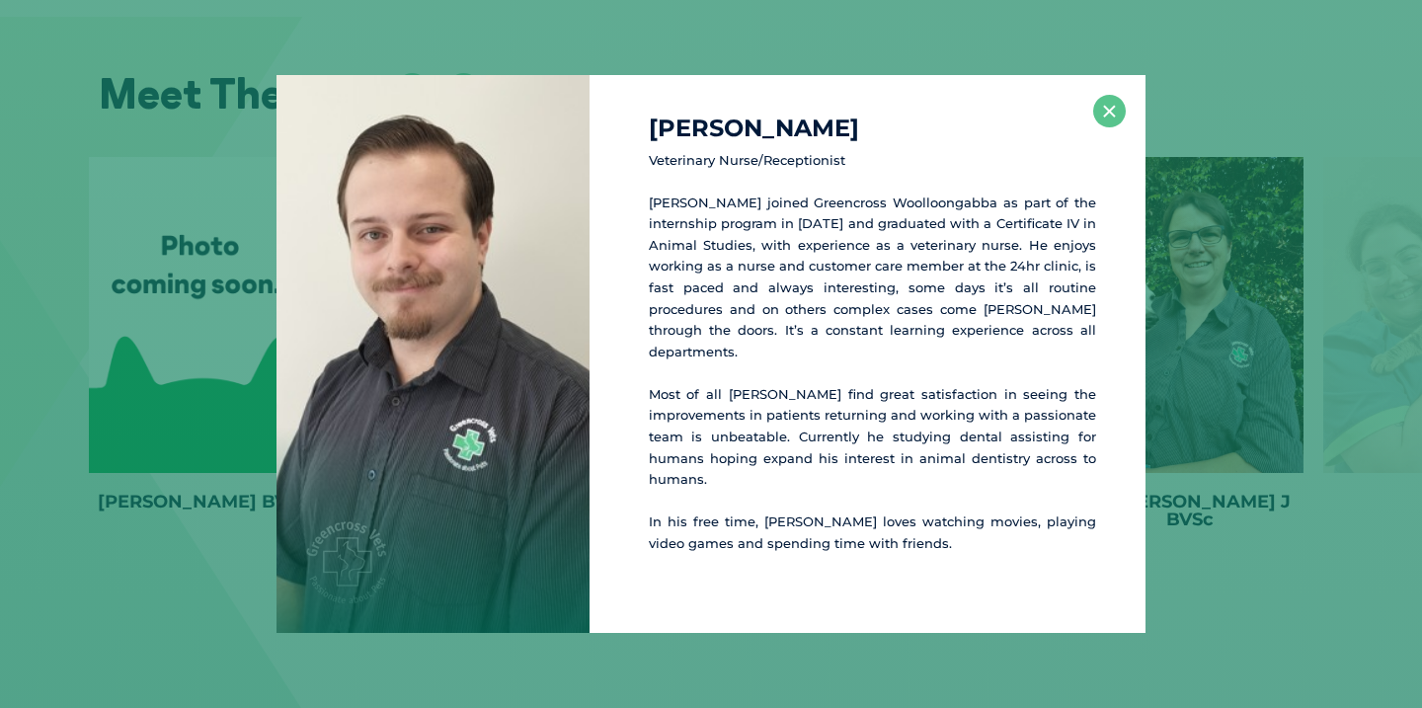
scroll to position [4044, 0]
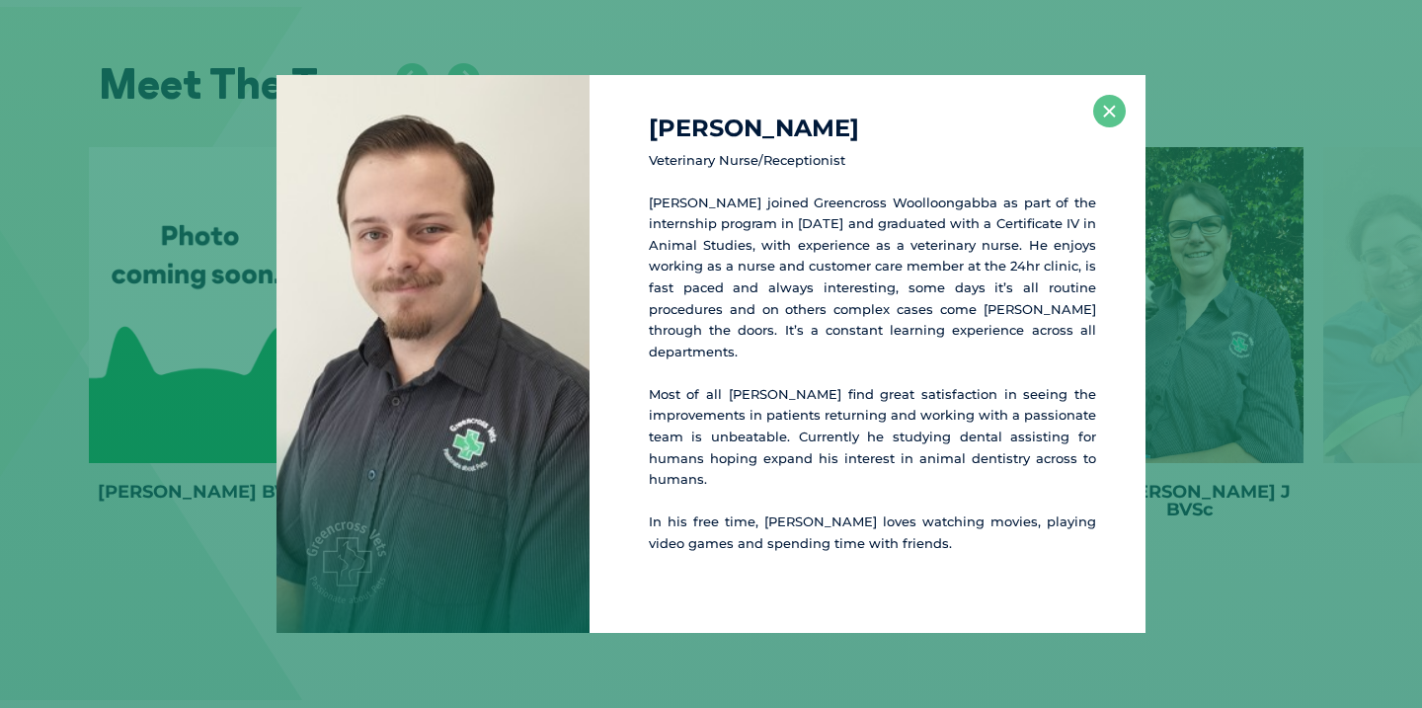
click at [588, 656] on div "Harrison C Veterinary Nurse/Receptionist Harrison joined Greencross Woolloongab…" at bounding box center [711, 354] width 1422 height 708
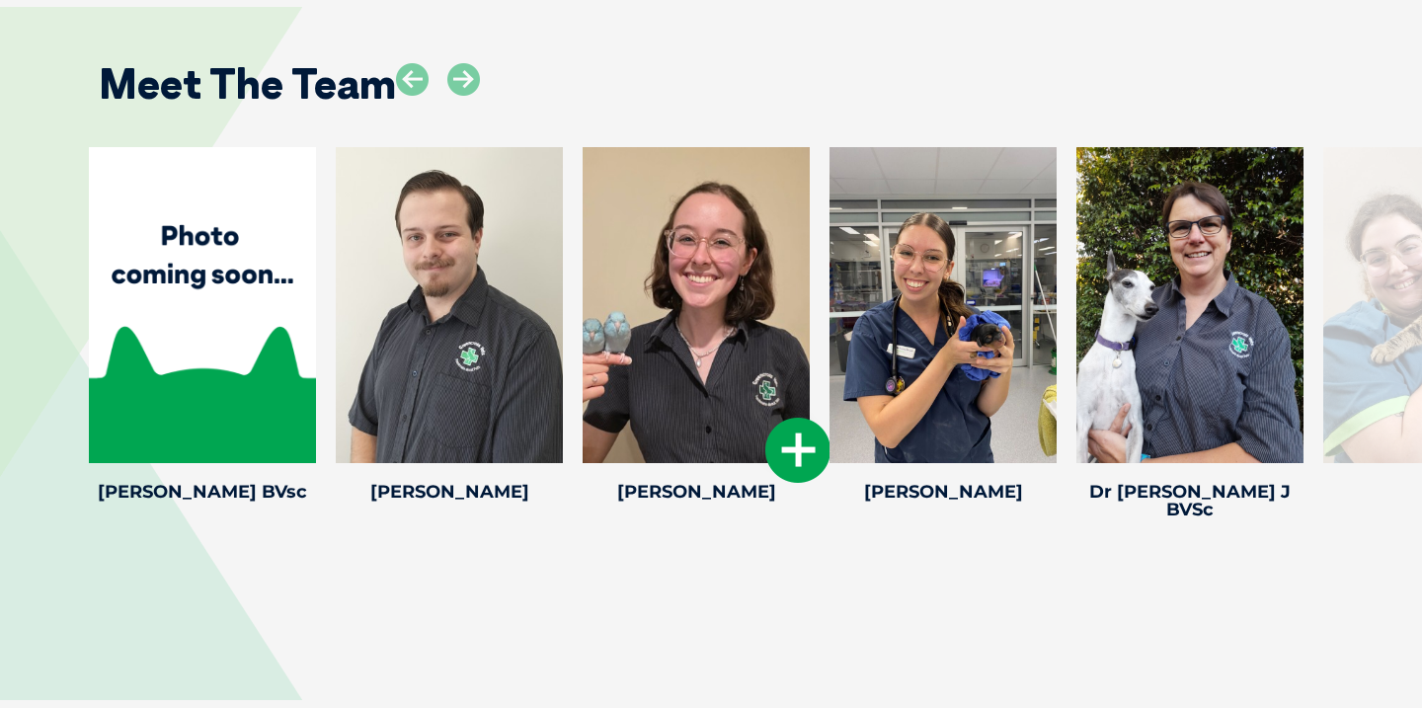
click at [787, 418] on icon at bounding box center [797, 450] width 65 height 65
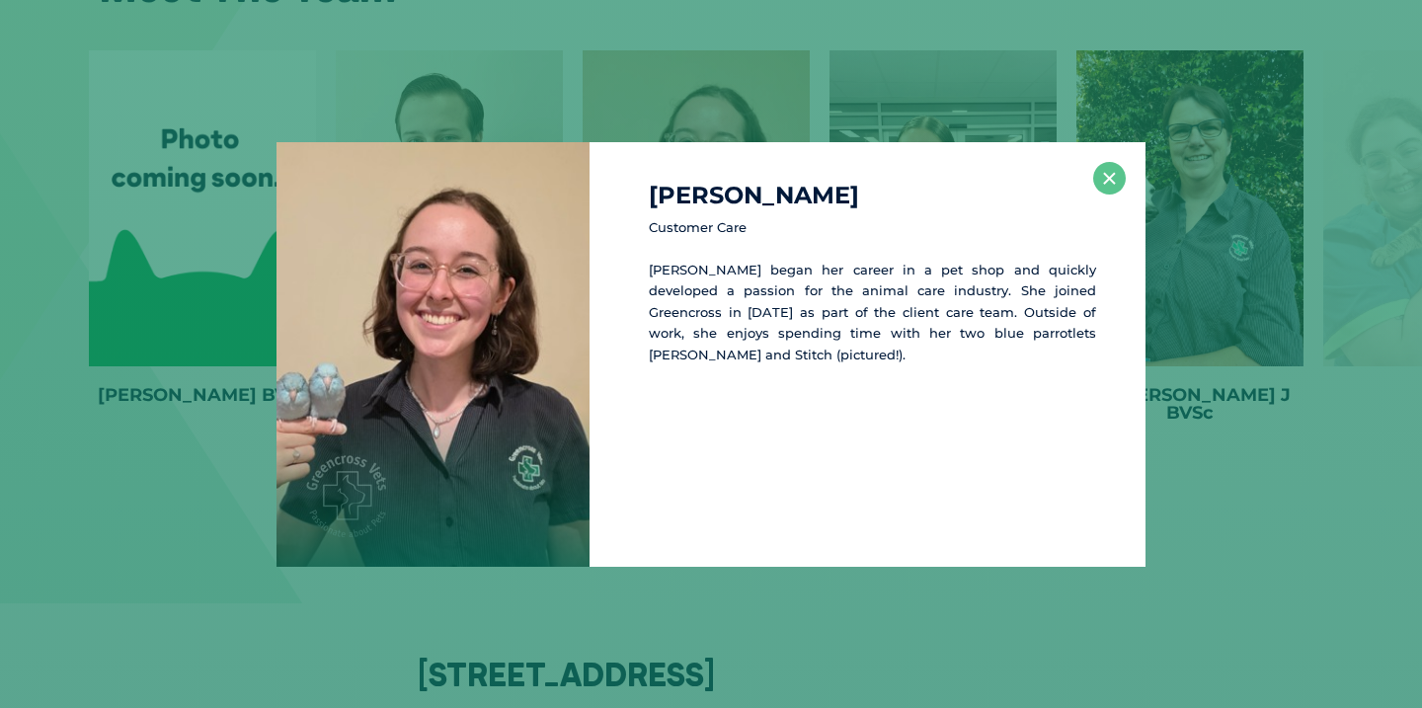
click at [658, 618] on div "Joanna M Customer Care Joanna began her career in a pet shop and quickly develo…" at bounding box center [711, 354] width 1422 height 708
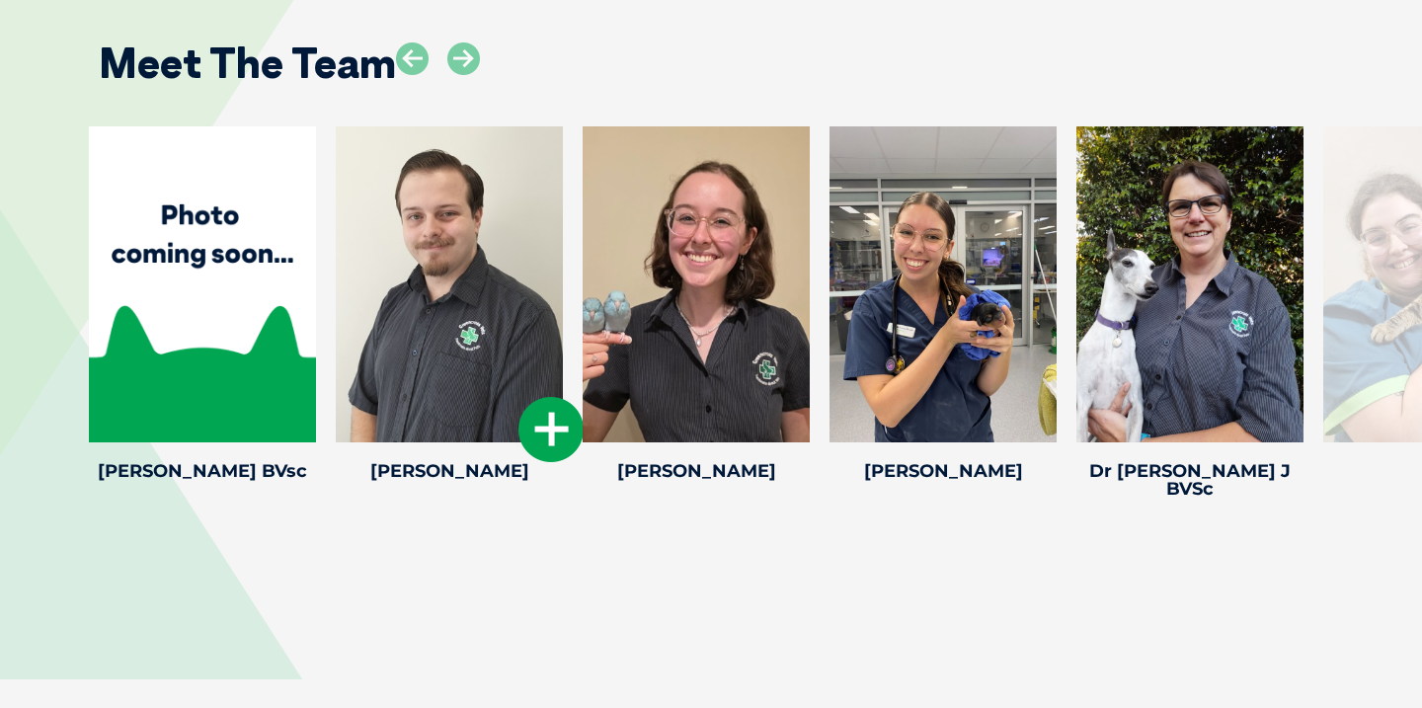
scroll to position [4046, 0]
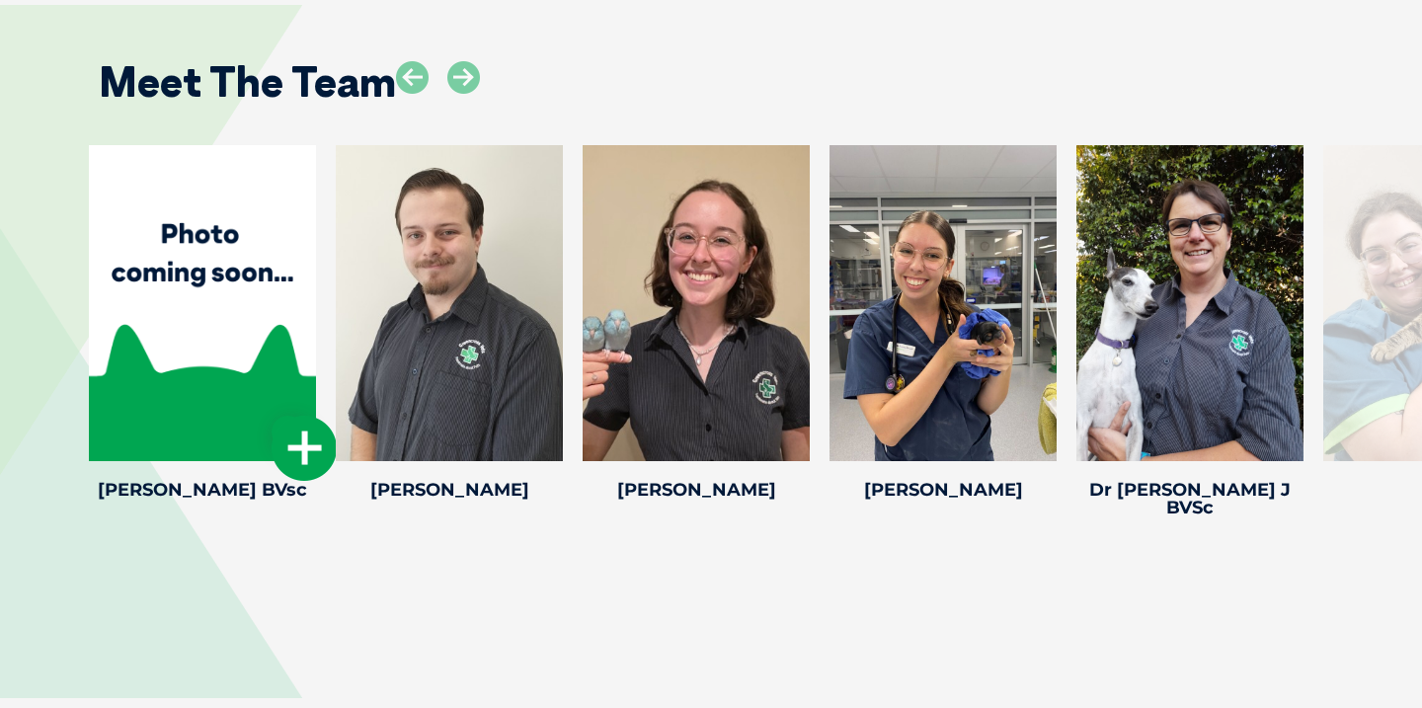
click at [136, 299] on div at bounding box center [202, 303] width 227 height 316
click at [326, 416] on icon at bounding box center [304, 448] width 65 height 65
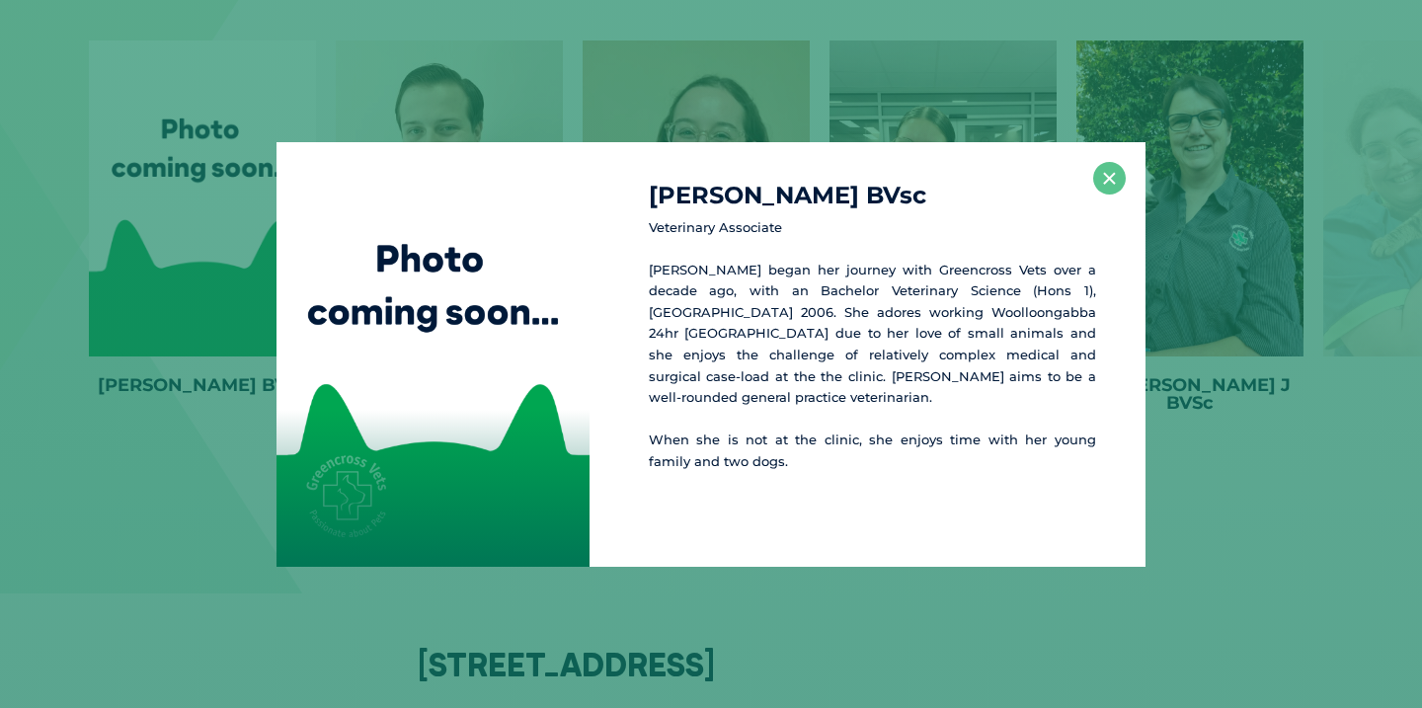
click at [237, 407] on div "Dr Holly B BVsc Veterinary Associate Dr Holly began her journey with Greencross…" at bounding box center [711, 354] width 1406 height 425
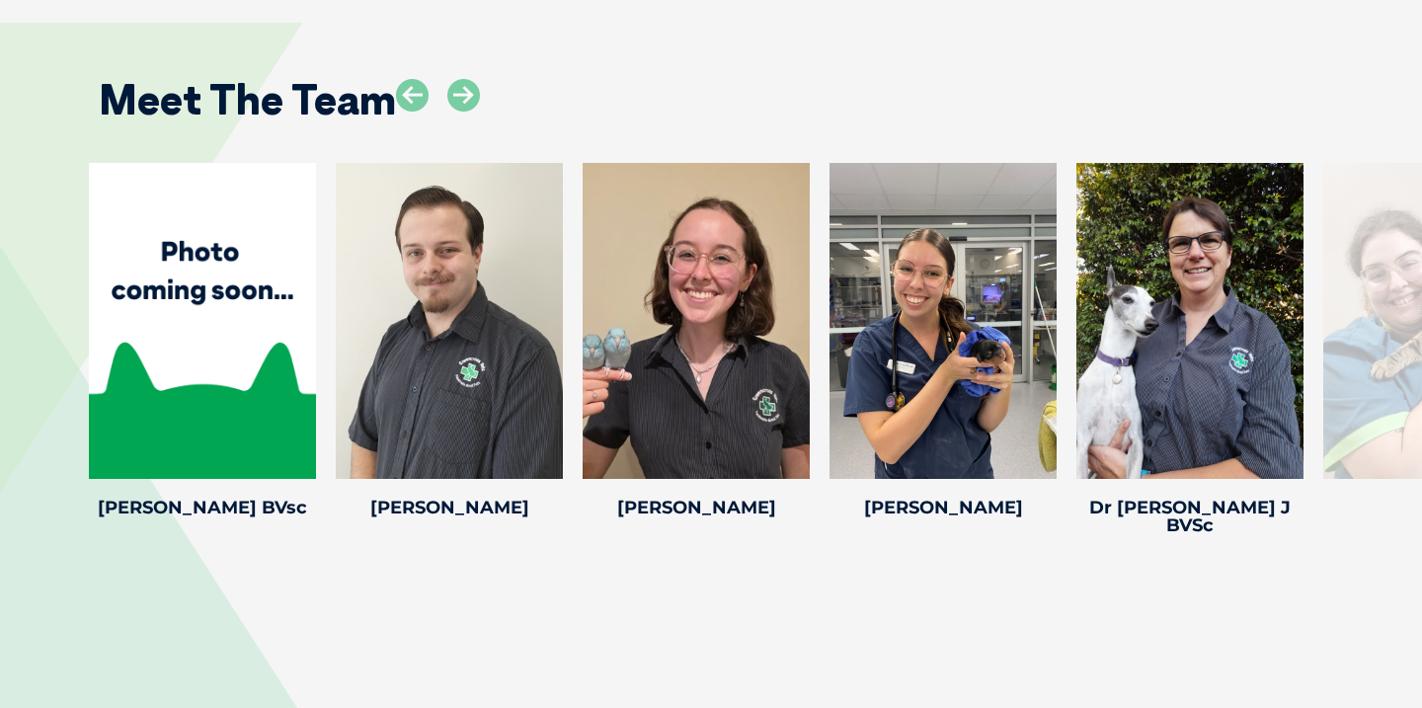
scroll to position [4015, 0]
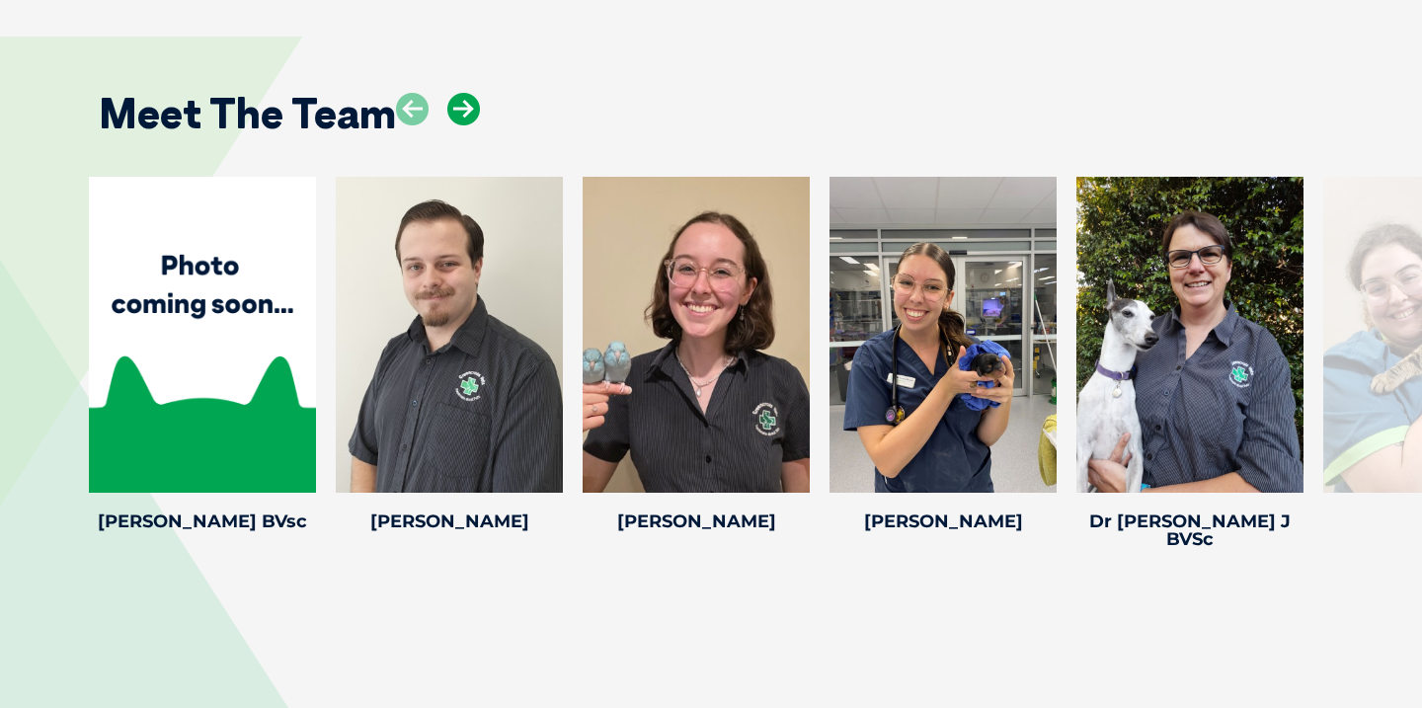
click at [474, 93] on icon at bounding box center [463, 109] width 33 height 33
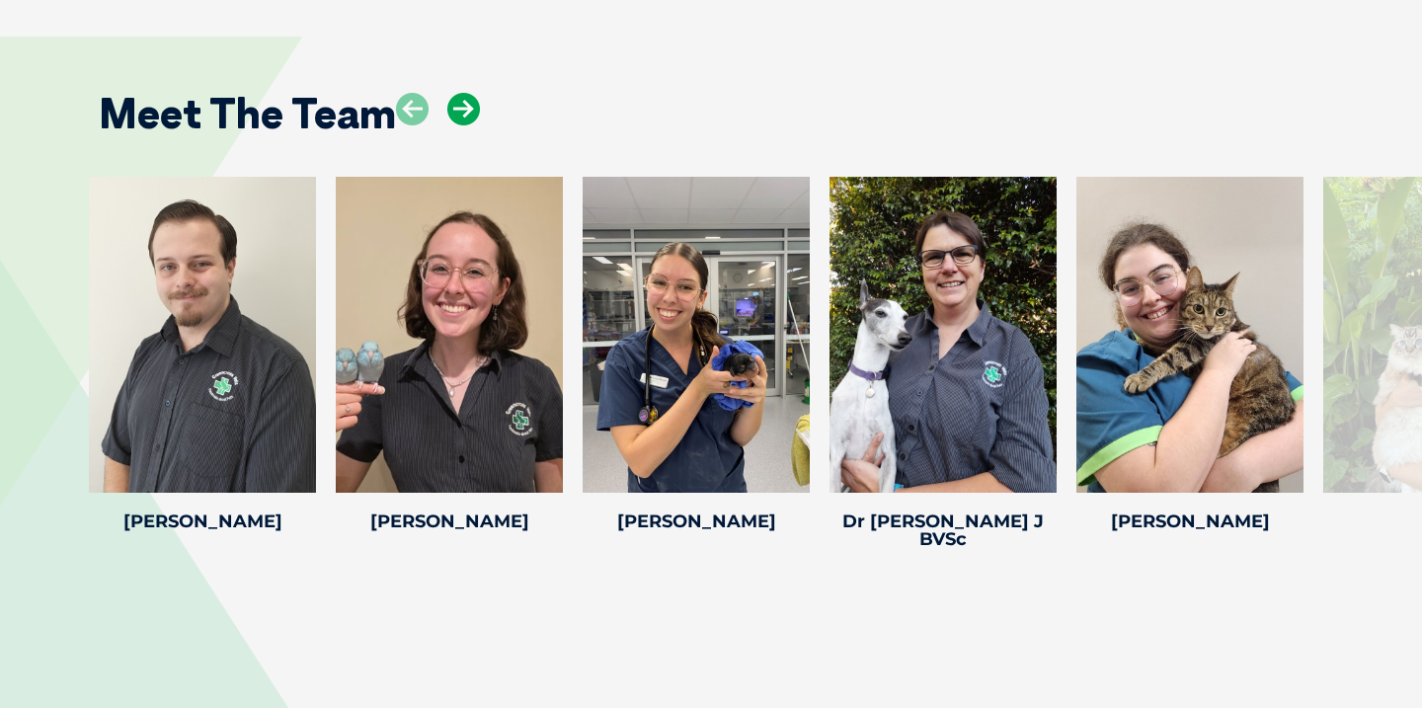
click at [474, 93] on icon at bounding box center [463, 109] width 33 height 33
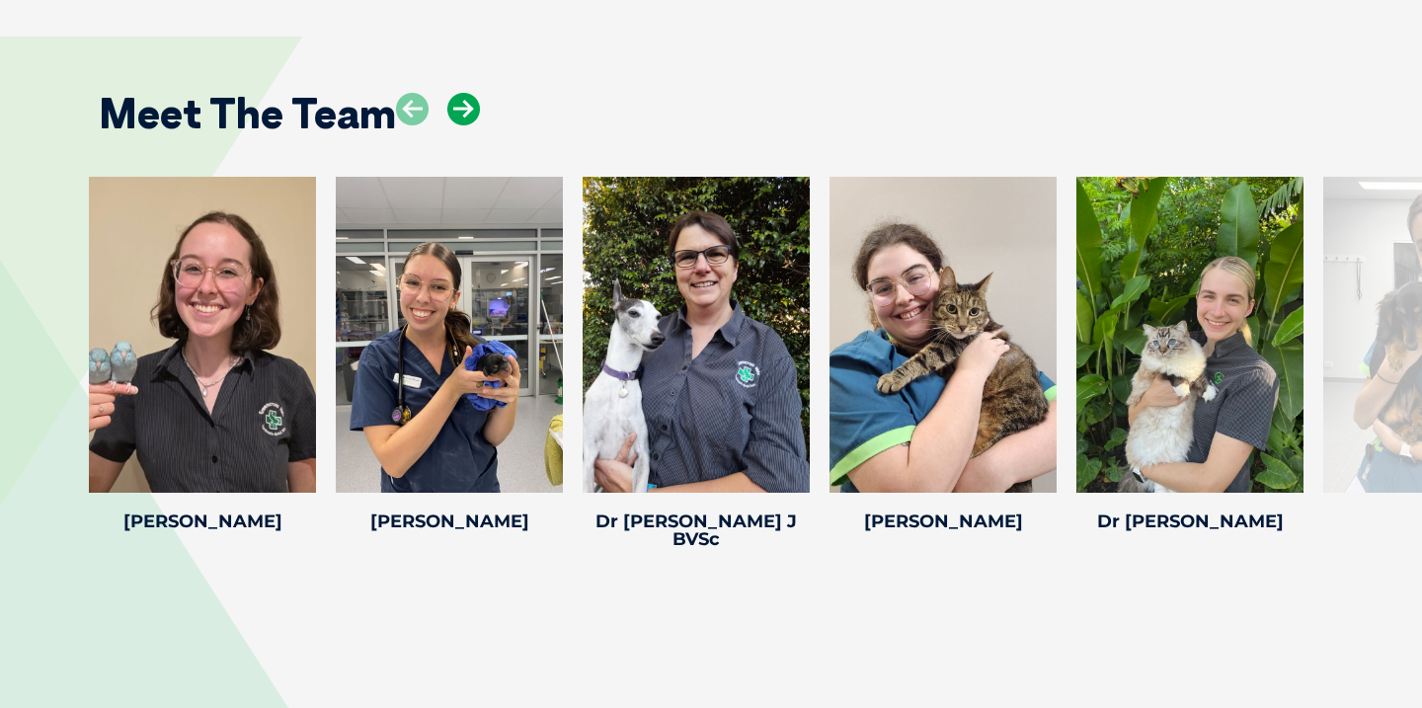
click at [474, 93] on icon at bounding box center [463, 109] width 33 height 33
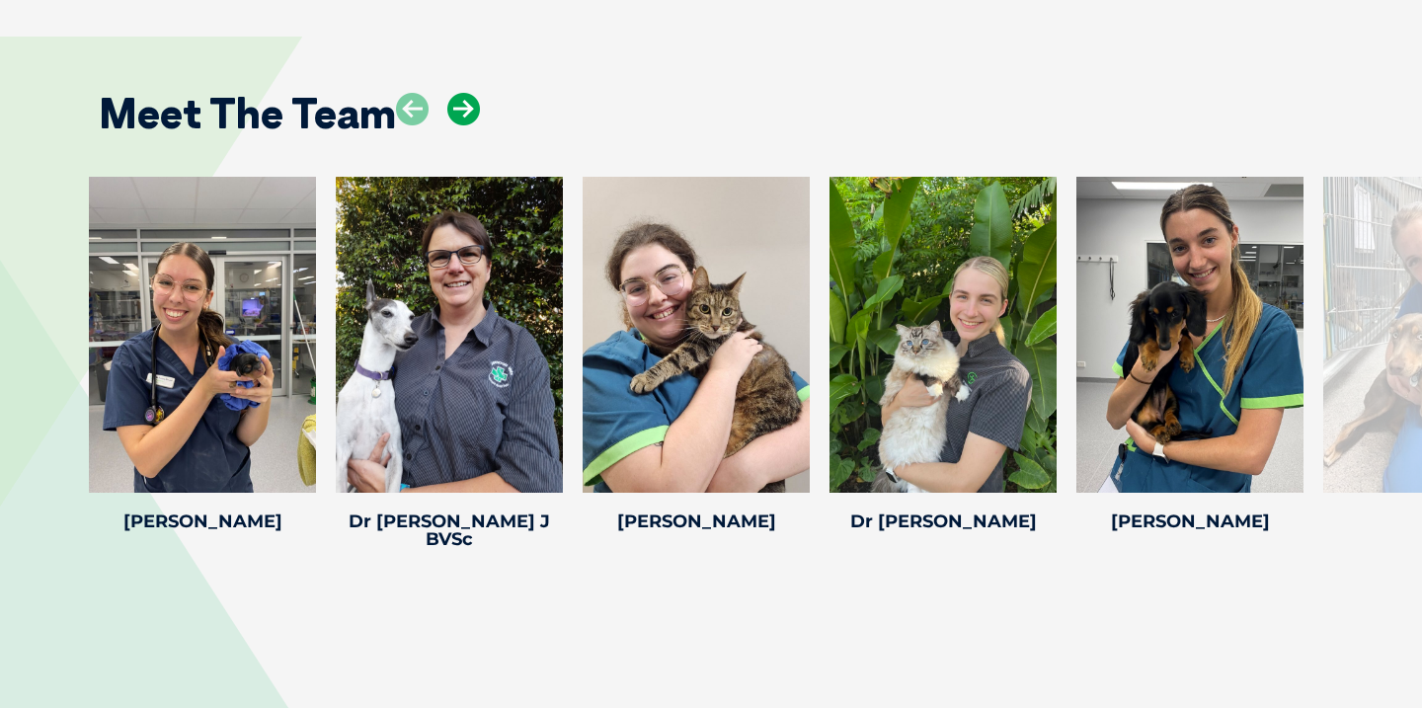
click at [474, 93] on icon at bounding box center [463, 109] width 33 height 33
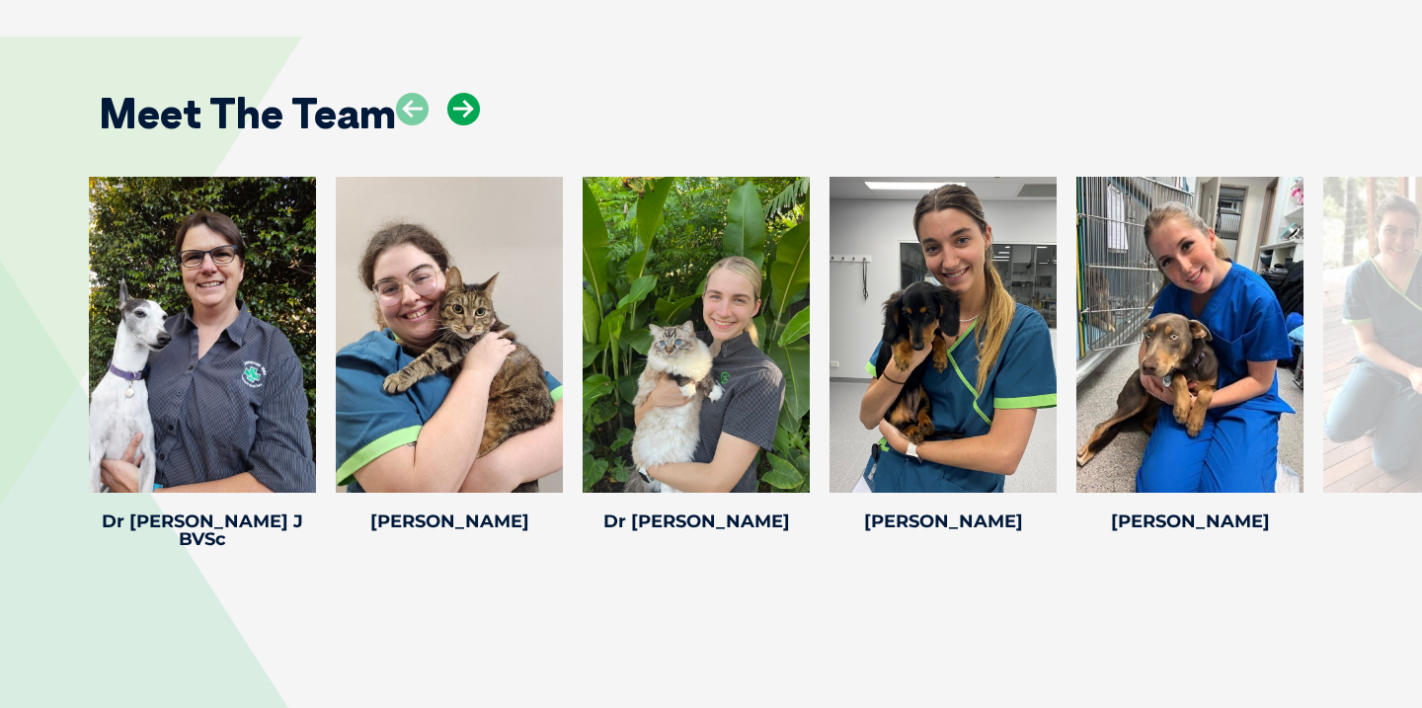
click at [474, 93] on icon at bounding box center [463, 109] width 33 height 33
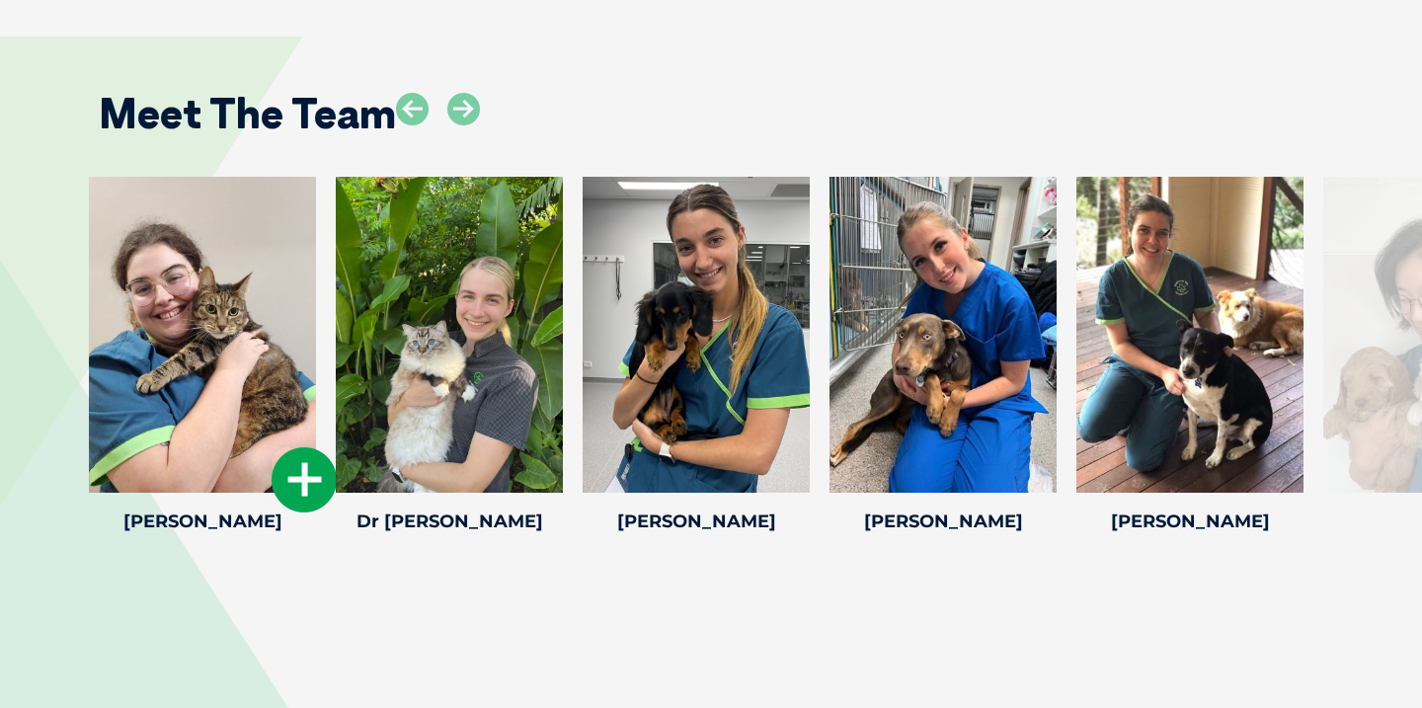
click at [292, 447] on icon at bounding box center [304, 479] width 65 height 65
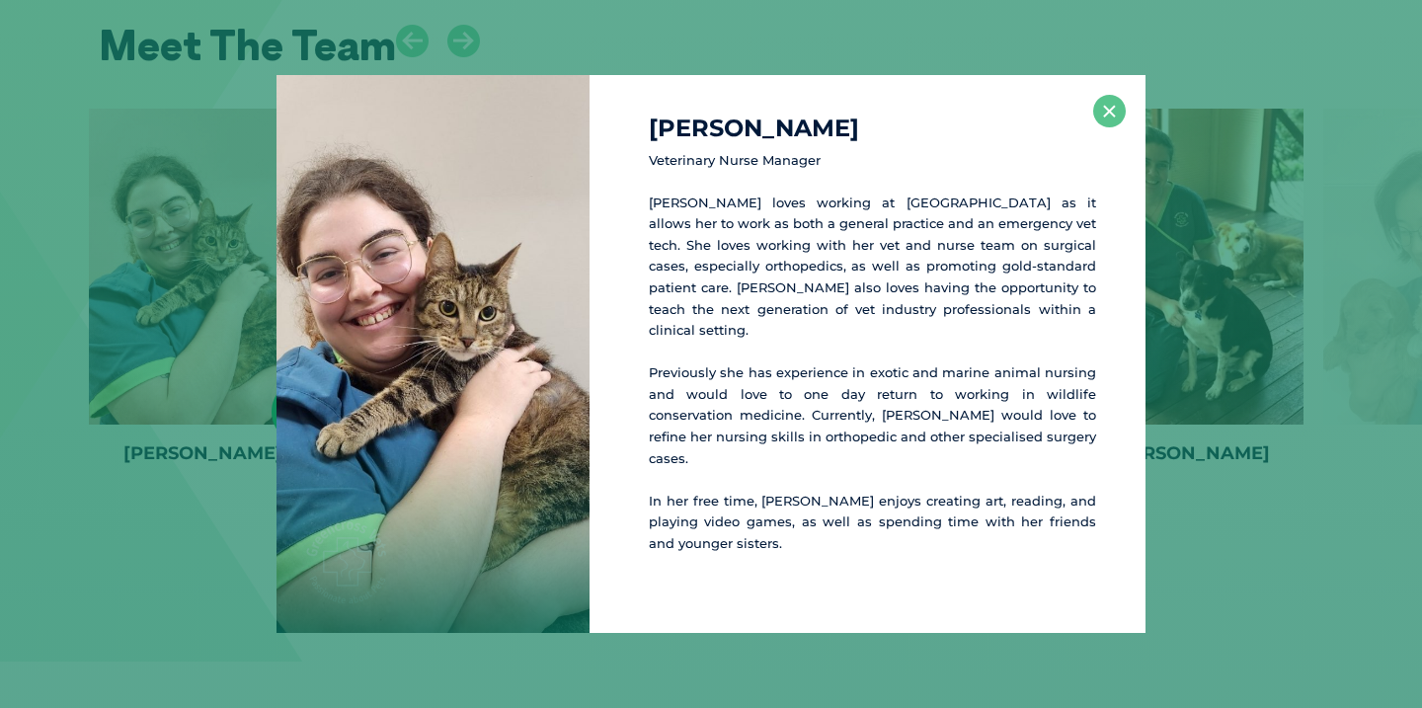
scroll to position [4084, 0]
click at [193, 426] on div "Mishayla W Veterinary Nurse Manager Mishayla loves working at Woolloongabba 24h…" at bounding box center [711, 354] width 1406 height 559
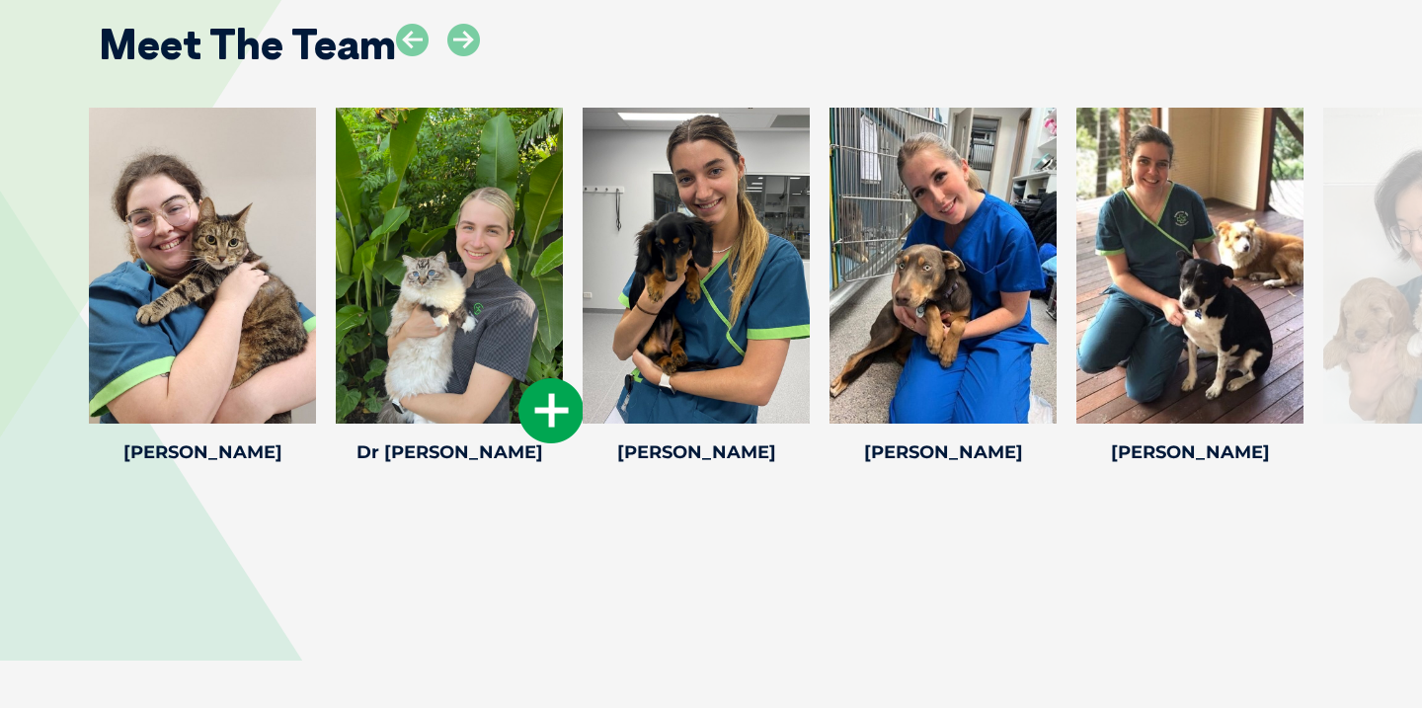
click at [540, 378] on icon at bounding box center [551, 410] width 65 height 65
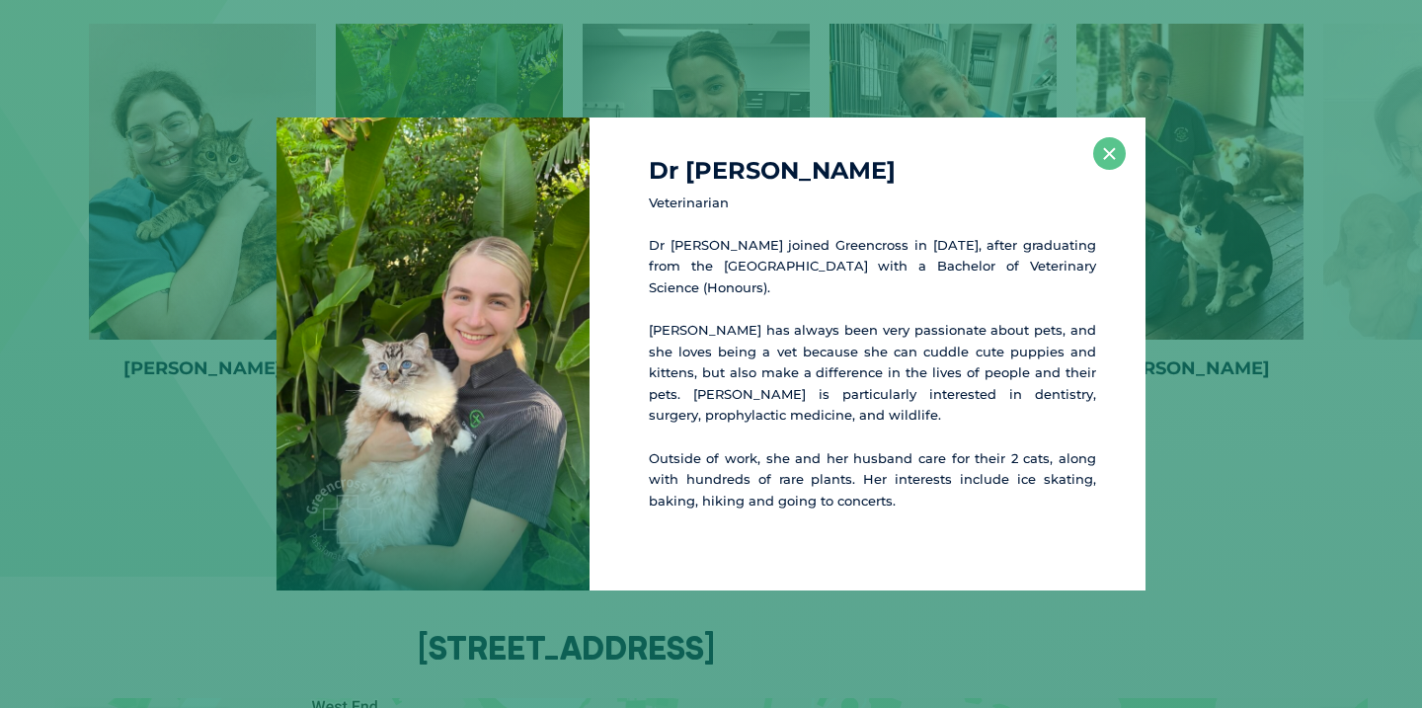
scroll to position [4169, 0]
click at [128, 380] on div "Dr Sarah M Veterinarian Dr Sarah joined Greencross in 2023, after graduating fr…" at bounding box center [711, 355] width 1406 height 474
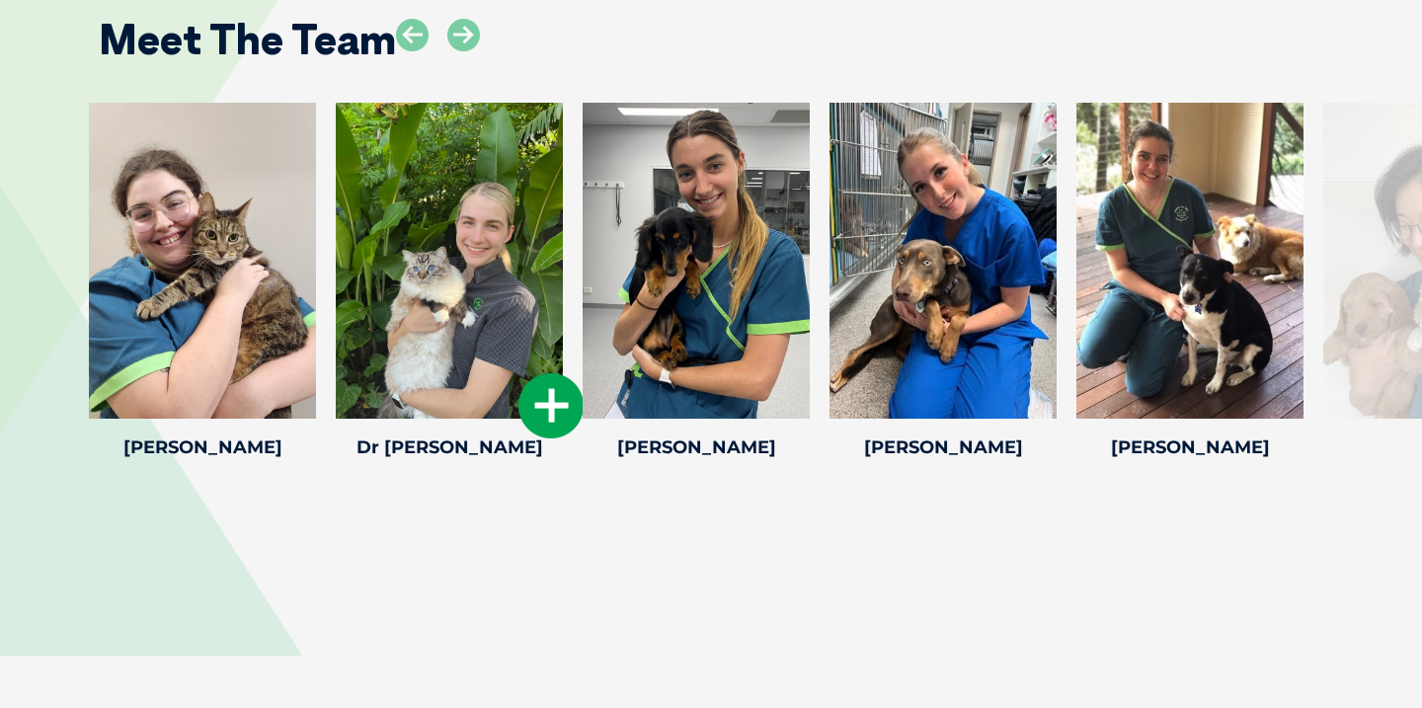
scroll to position [4087, 0]
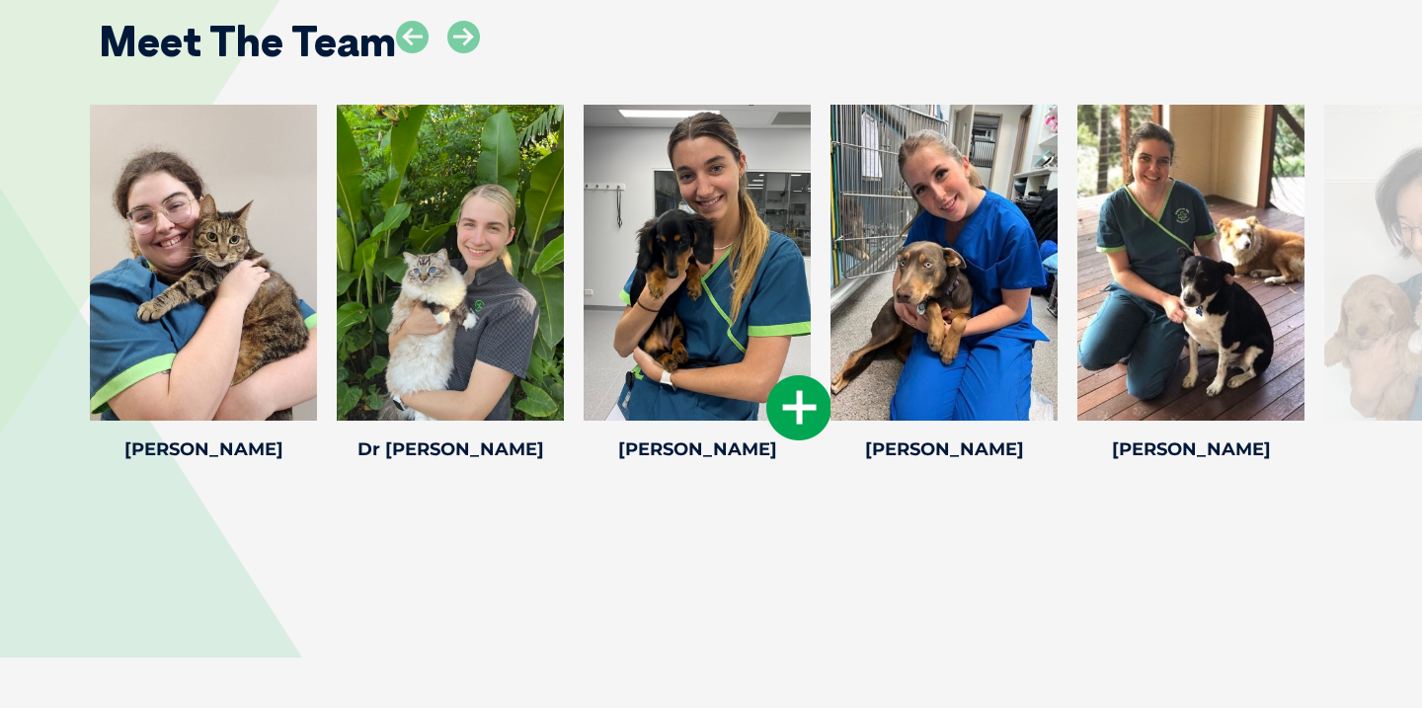
click at [792, 375] on icon at bounding box center [798, 407] width 65 height 65
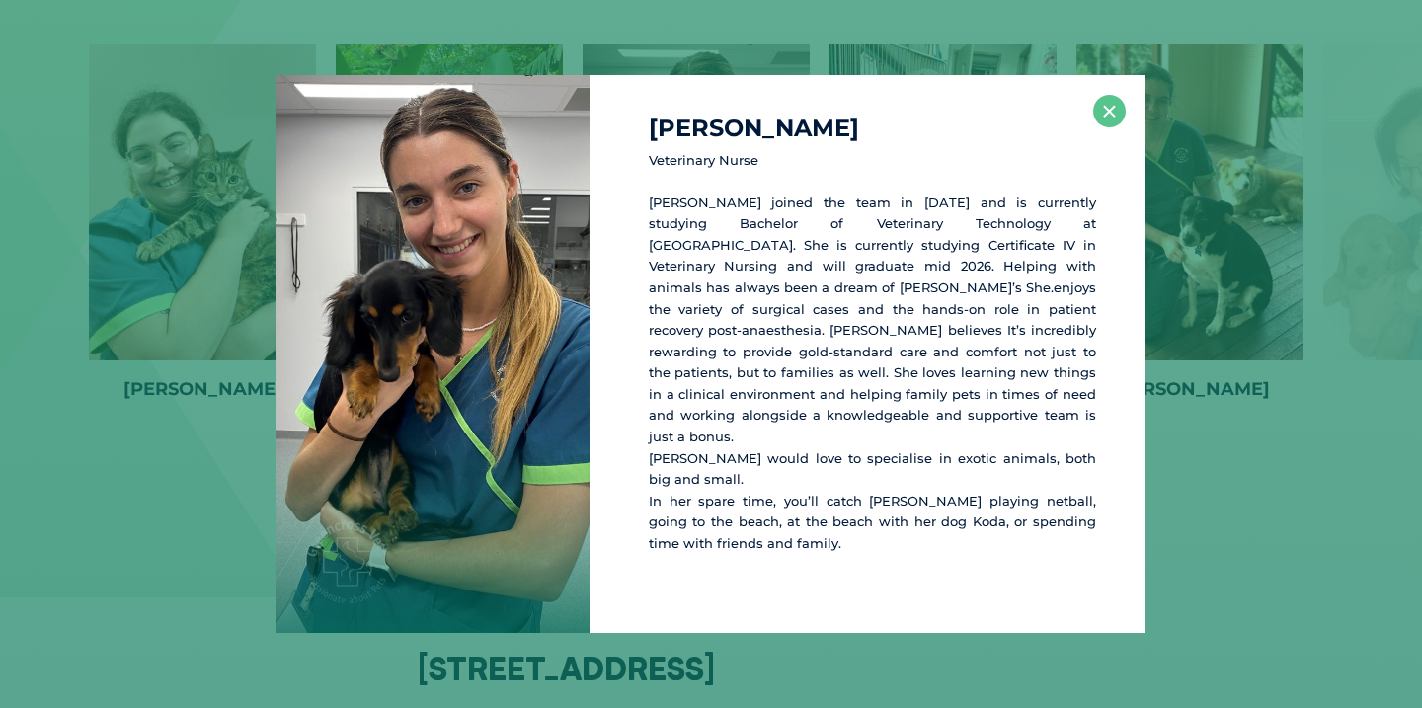
click at [28, 343] on div "Jazmin S Veterinary Nurse Jazmin joined the team in 2022 and is currently study…" at bounding box center [711, 354] width 1406 height 559
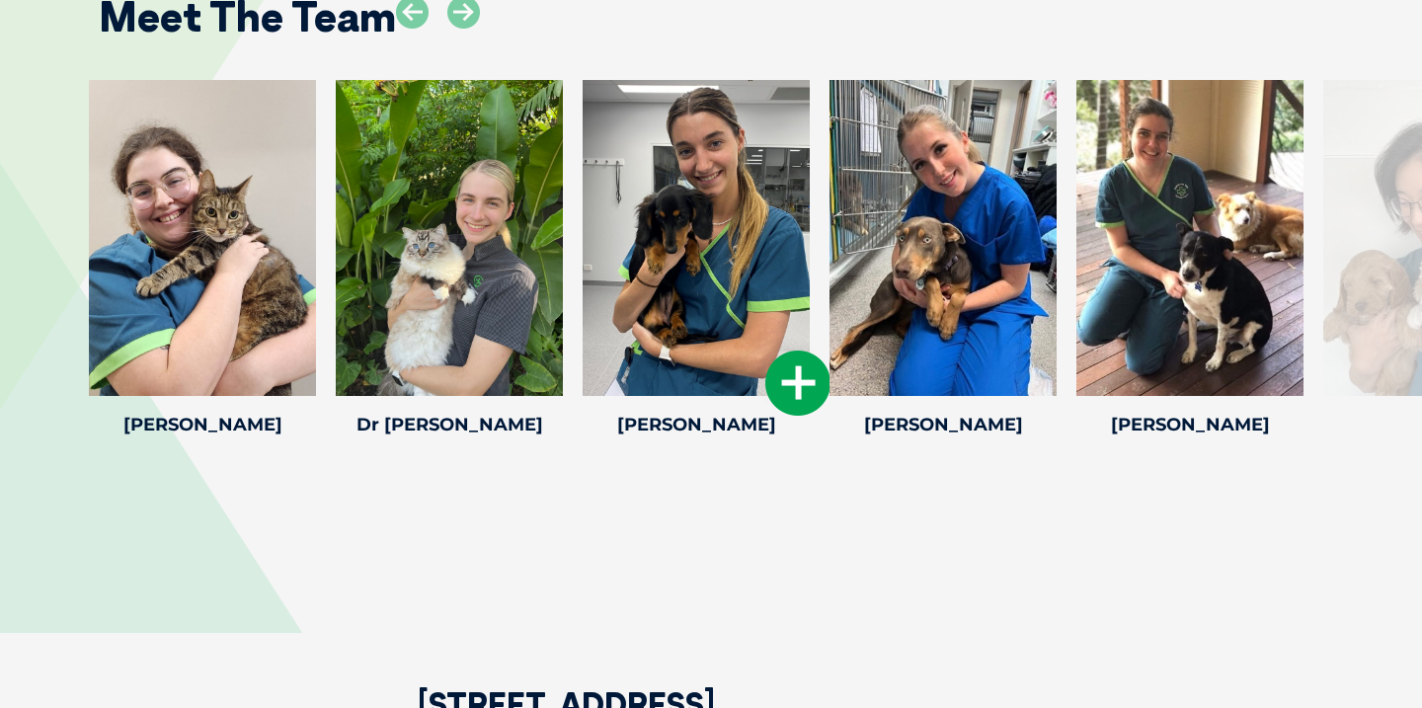
scroll to position [4069, 0]
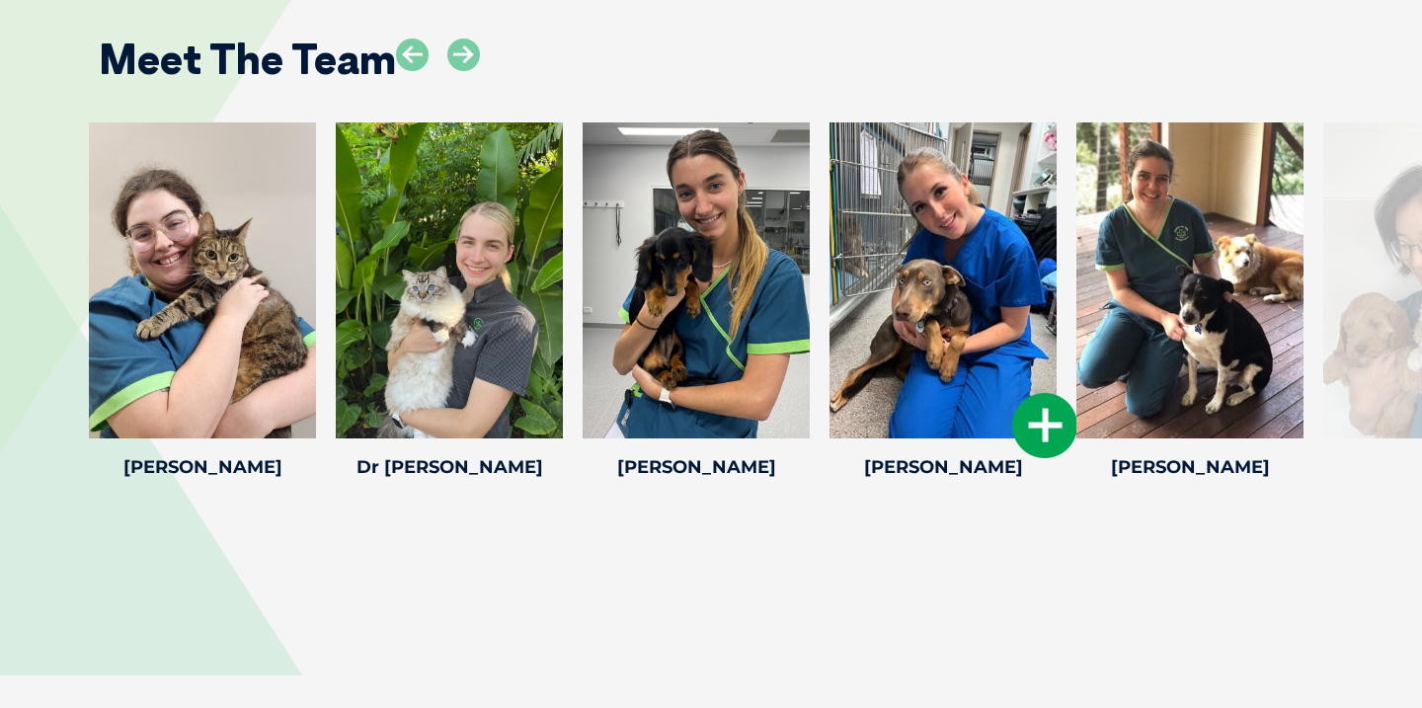
click at [1026, 393] on icon at bounding box center [1044, 425] width 65 height 65
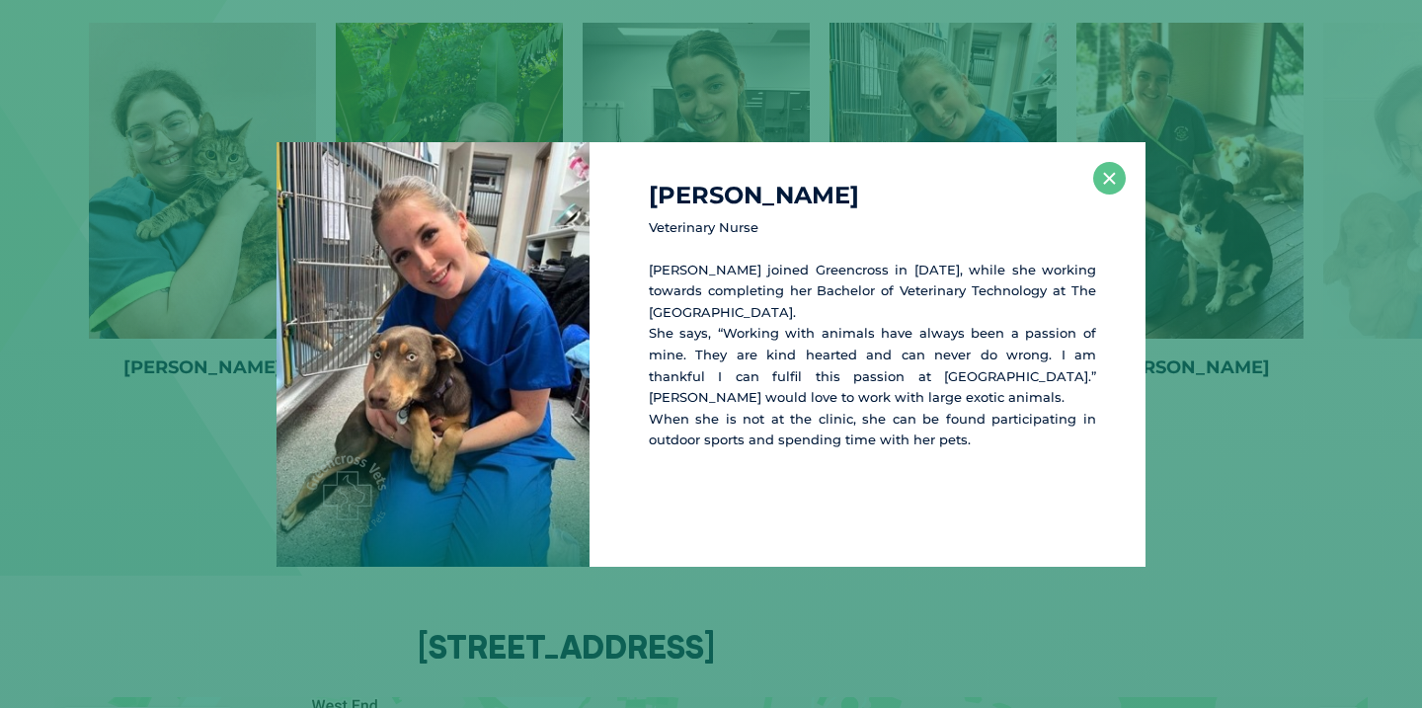
click at [1225, 378] on div "Zahra S Veterinary Nurse Zahra joined Greencross in 2021, while she working tow…" at bounding box center [711, 354] width 1406 height 425
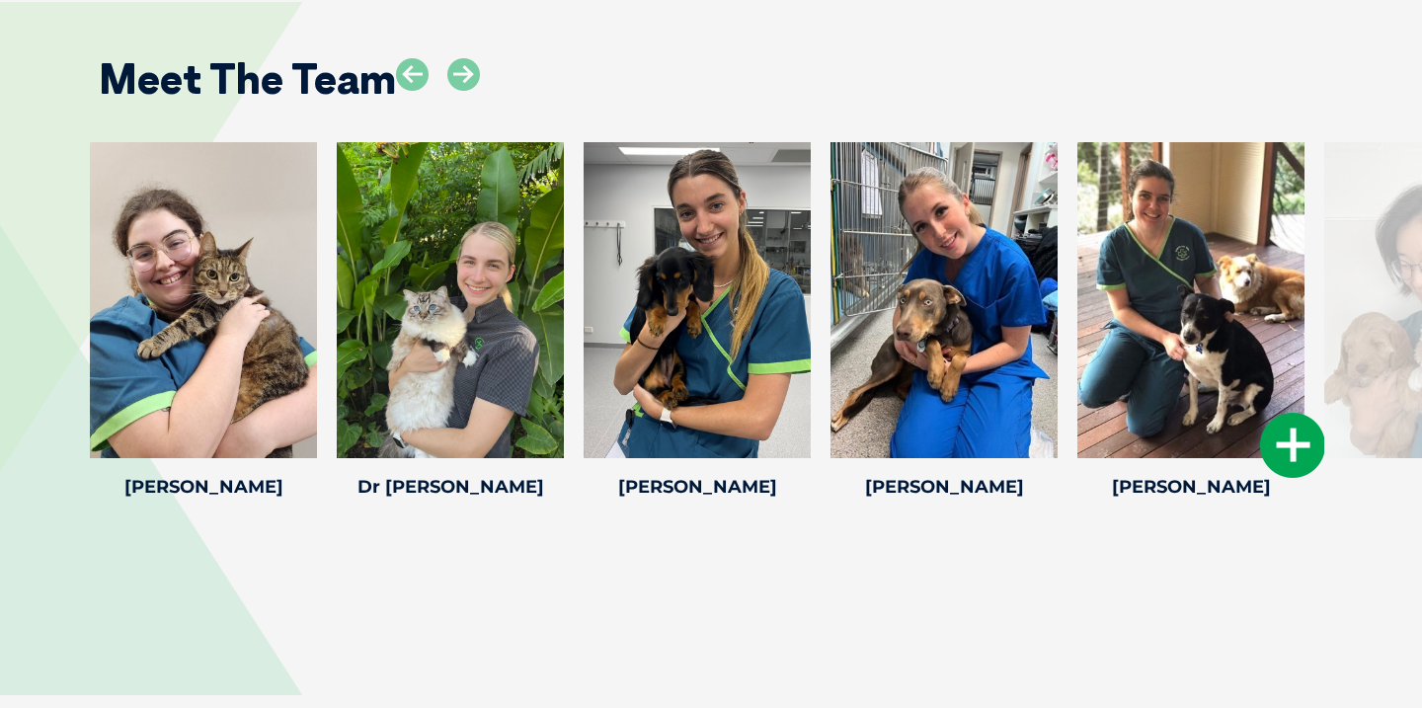
click at [1270, 413] on icon at bounding box center [1292, 445] width 65 height 65
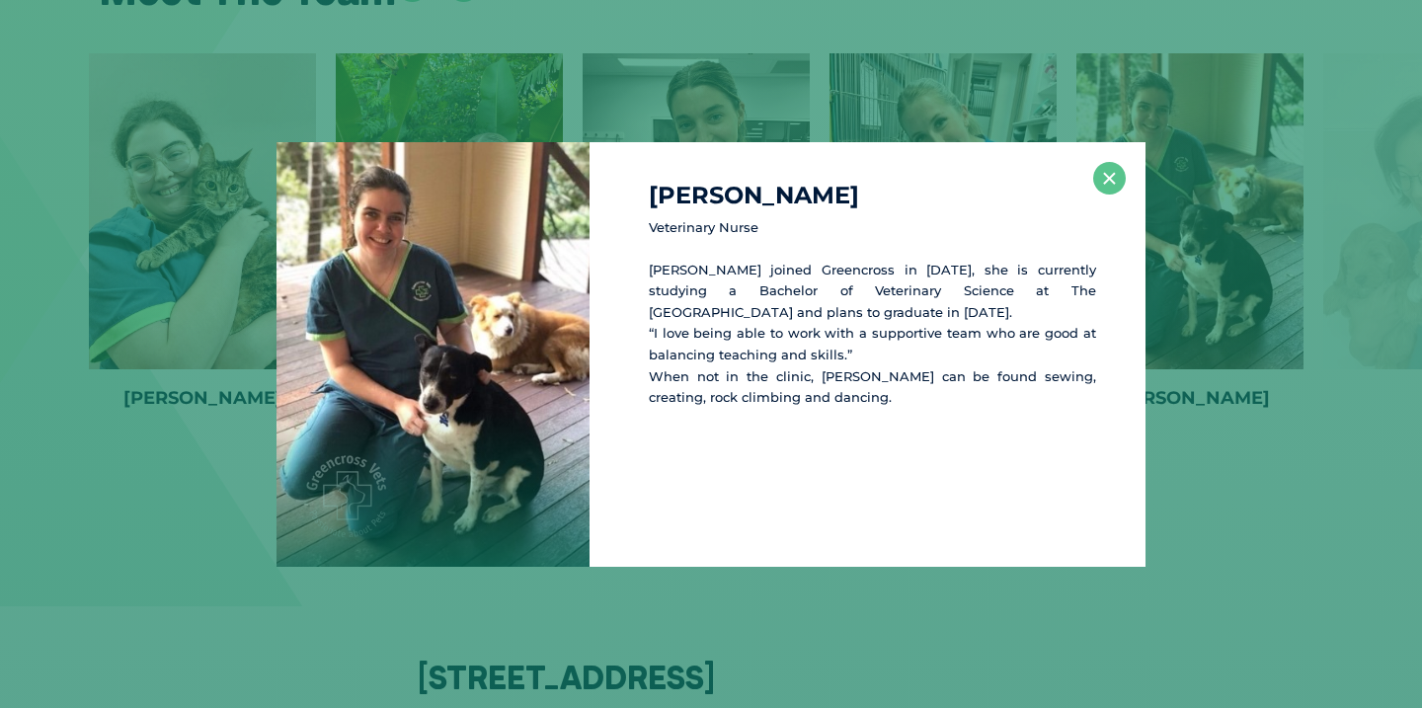
click at [1269, 373] on div "Claire U Veterinary Nurse Claire joined Greencross in 2021, she is currently st…" at bounding box center [711, 354] width 1406 height 425
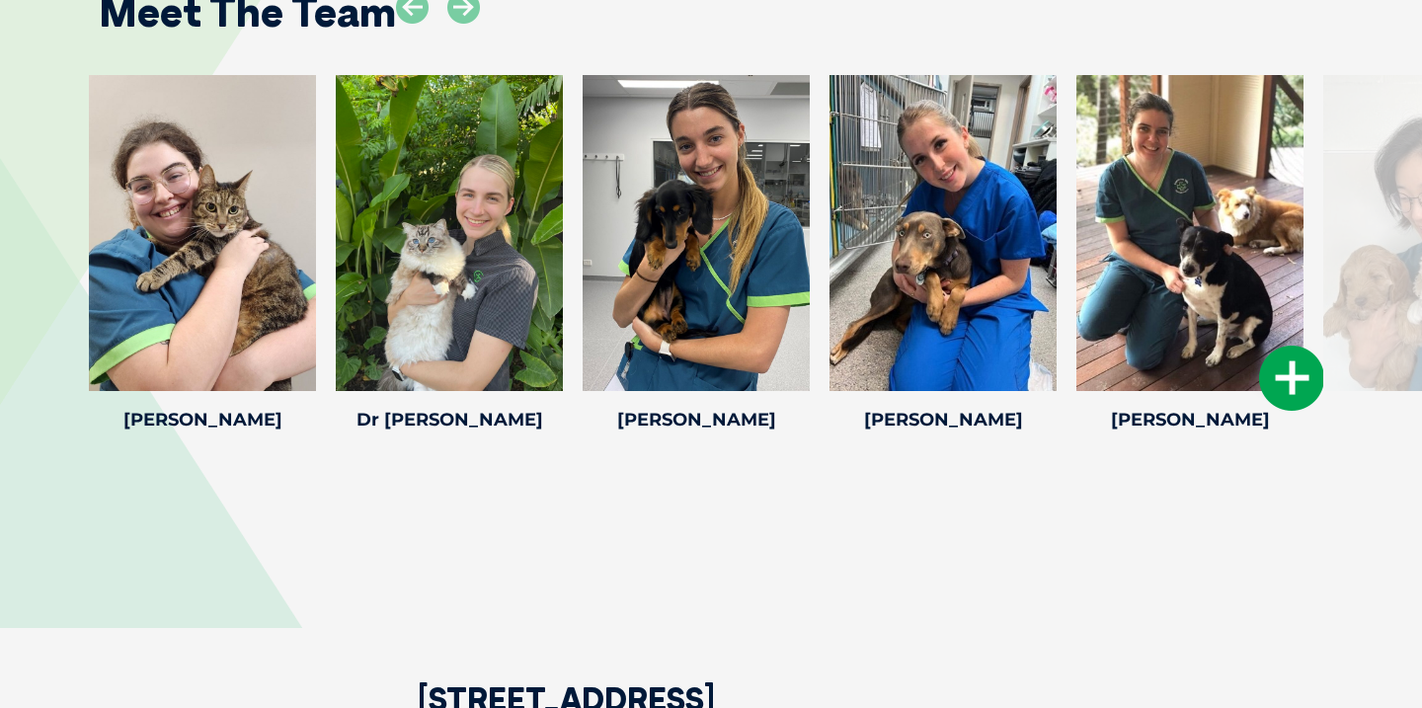
scroll to position [4065, 0]
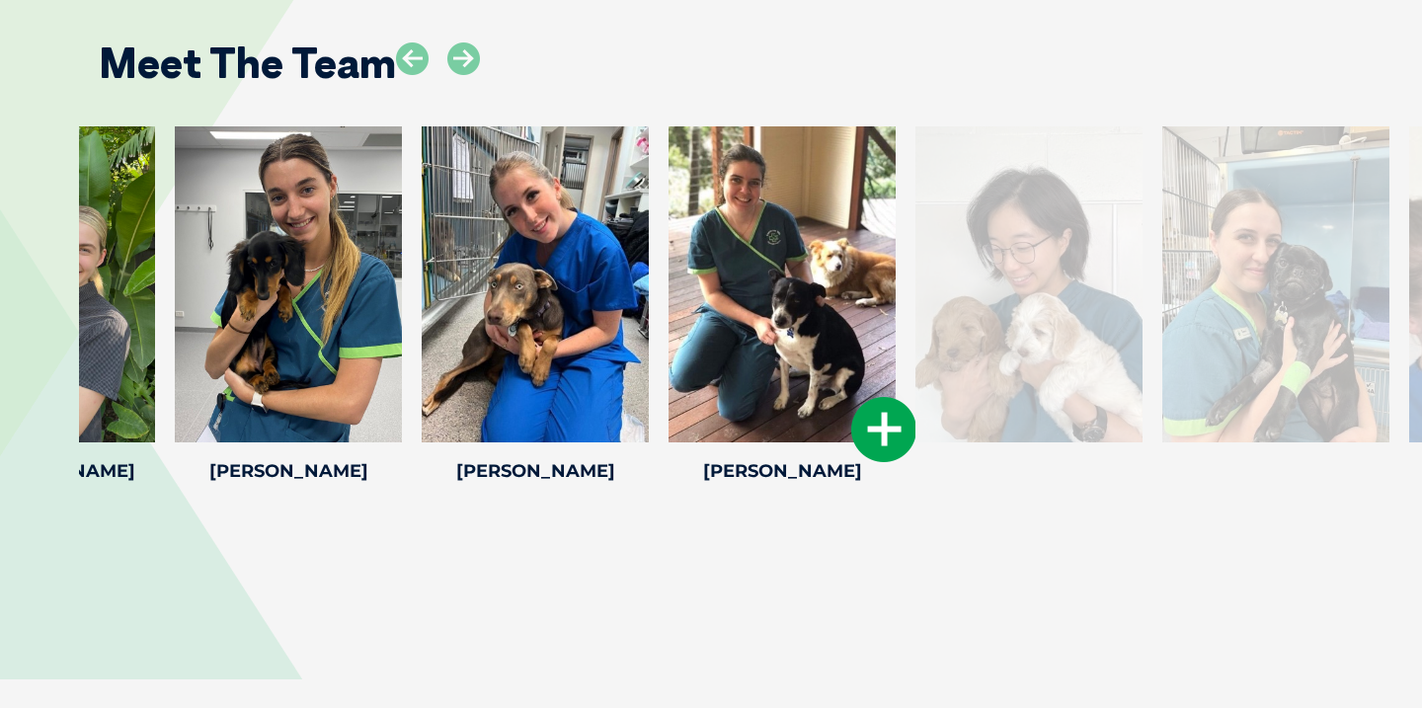
drag, startPoint x: 1217, startPoint y: 290, endPoint x: 630, endPoint y: 290, distance: 586.7
click at [669, 290] on div at bounding box center [782, 284] width 227 height 316
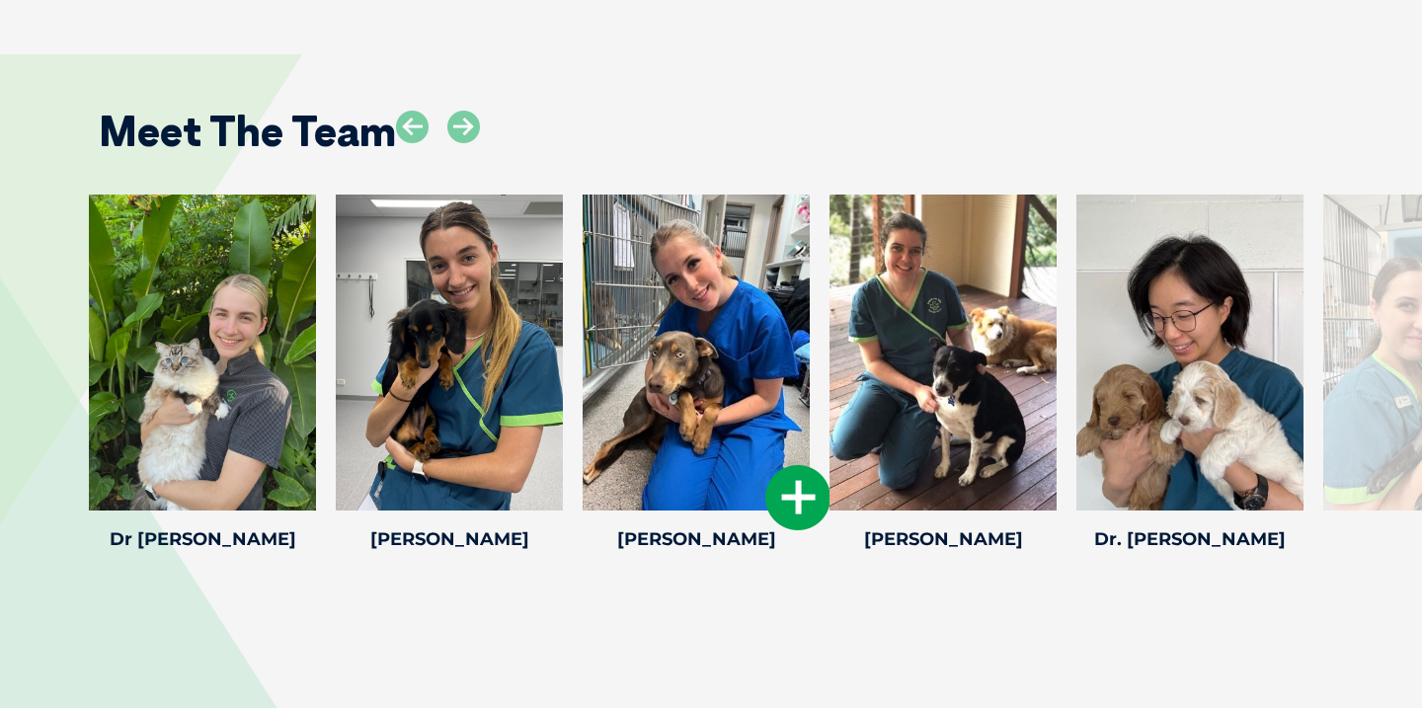
scroll to position [3934, 0]
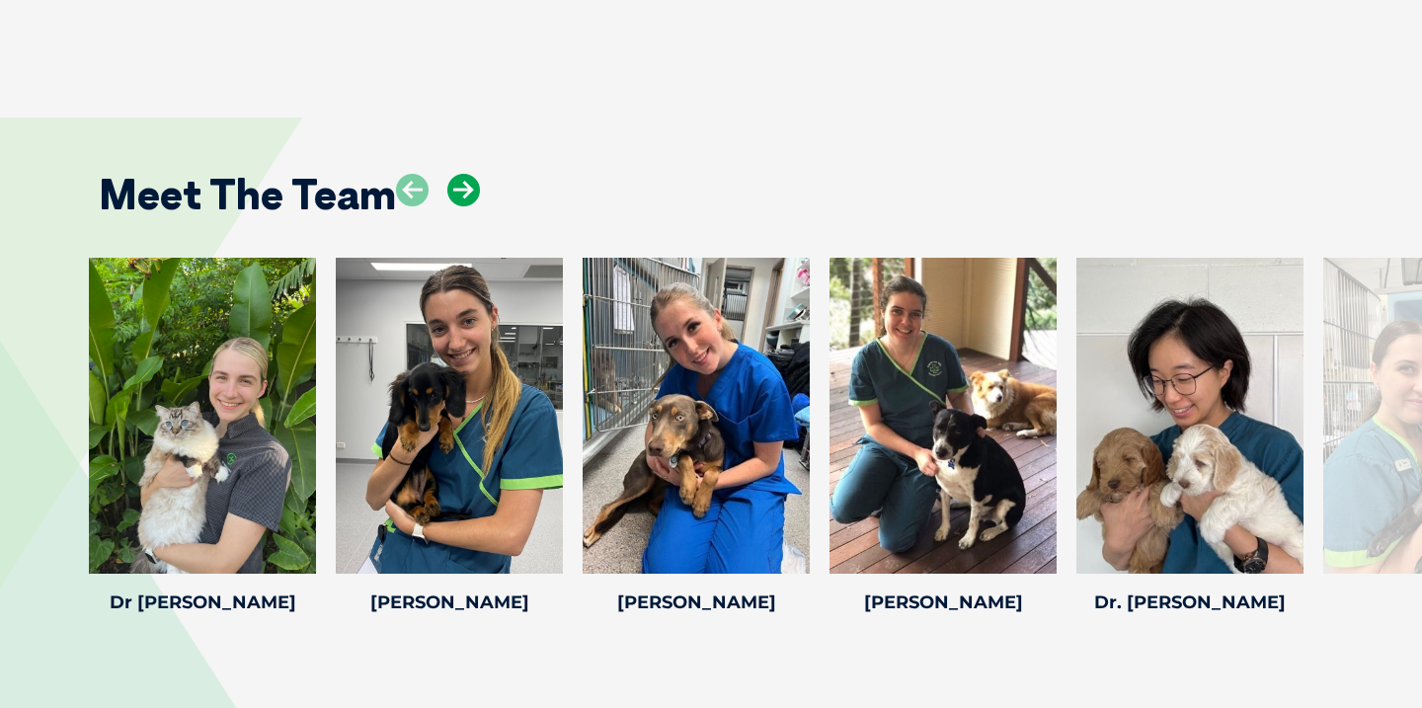
click at [452, 174] on icon at bounding box center [463, 190] width 33 height 33
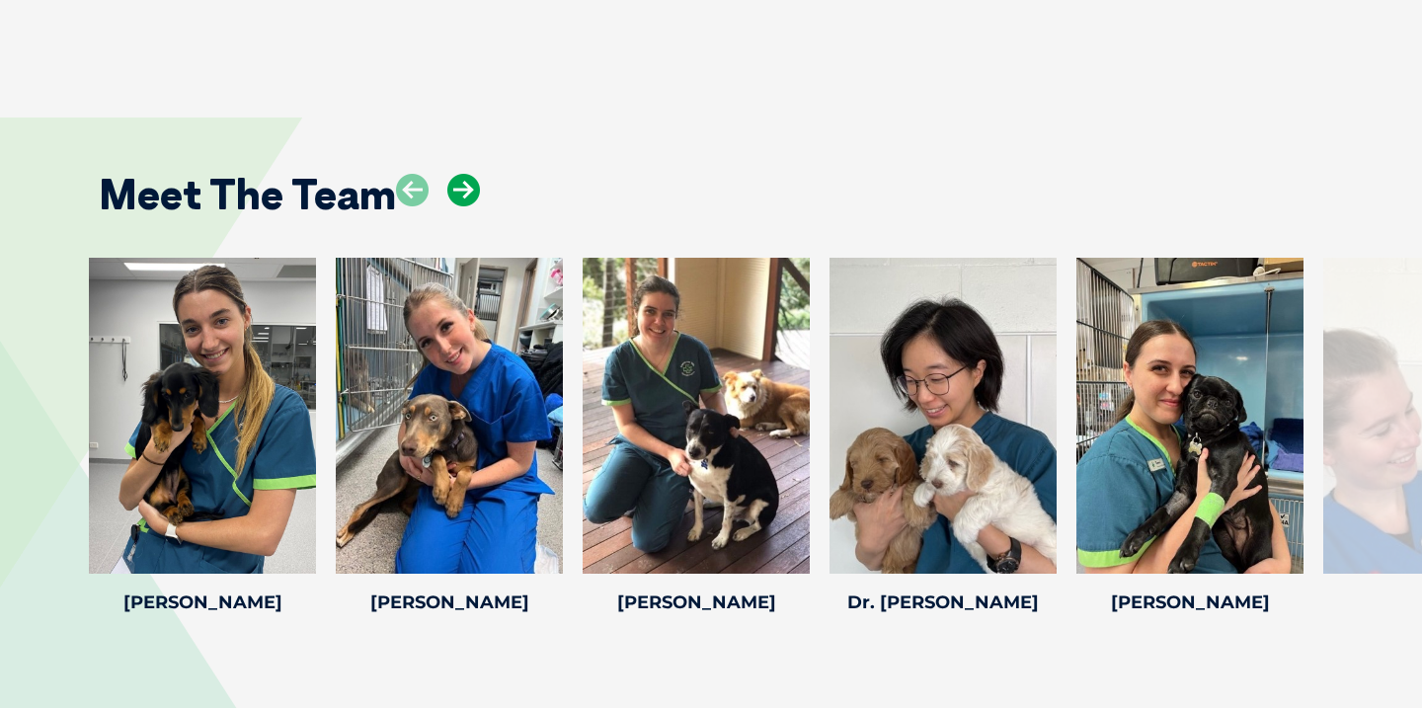
click at [452, 174] on icon at bounding box center [463, 190] width 33 height 33
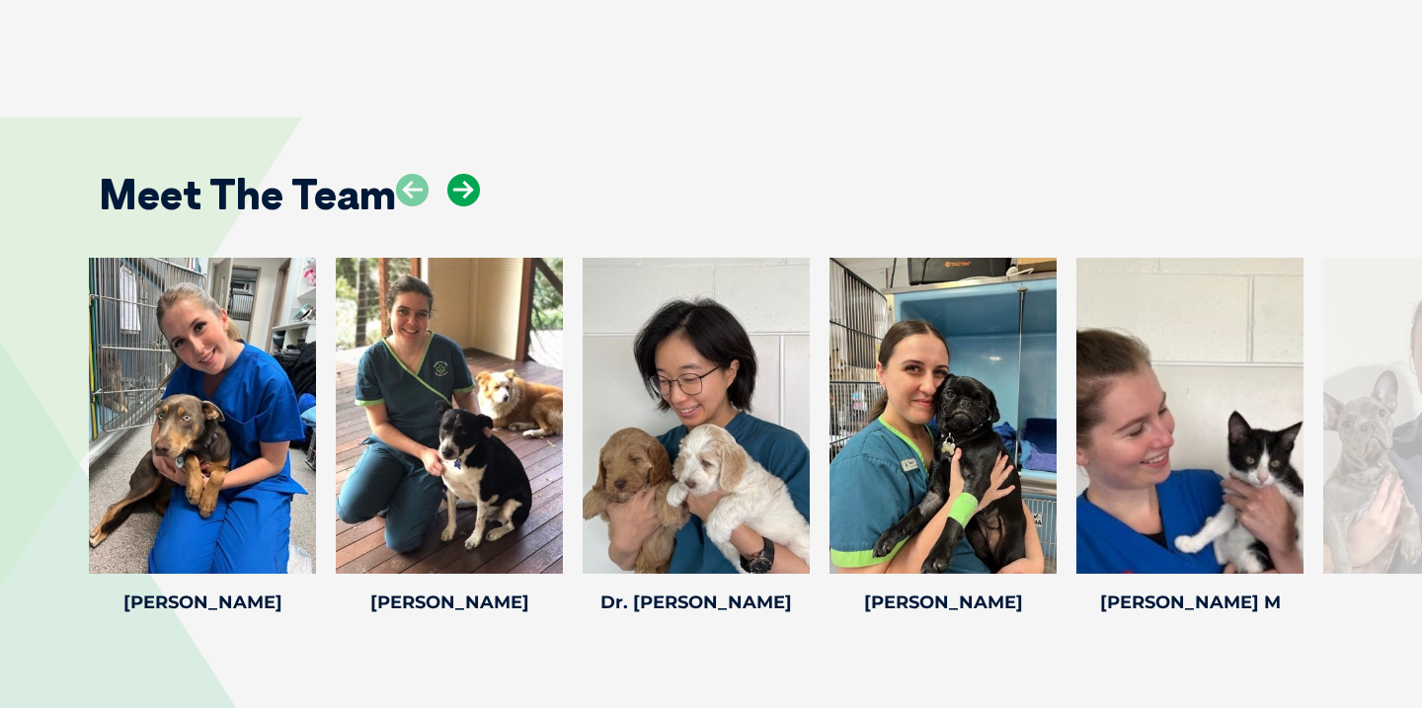
click at [452, 174] on icon at bounding box center [463, 190] width 33 height 33
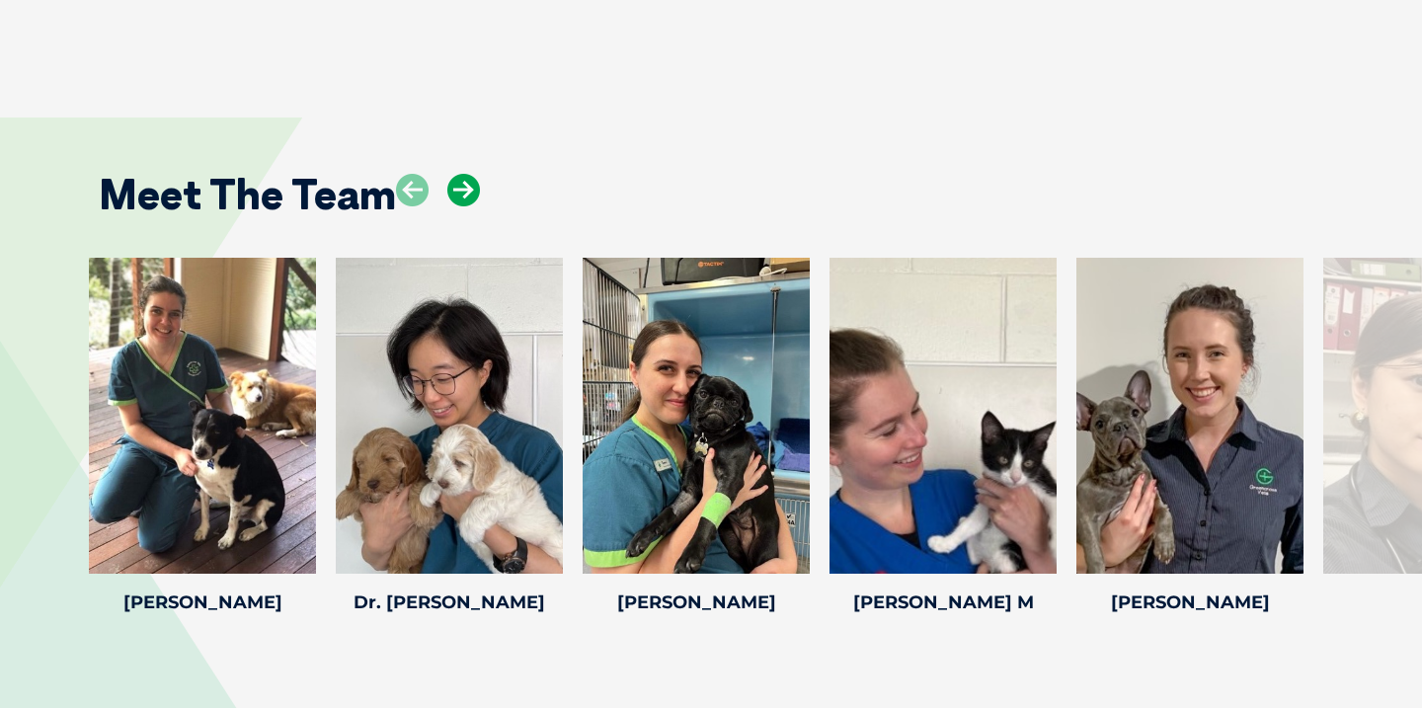
click at [452, 174] on icon at bounding box center [463, 190] width 33 height 33
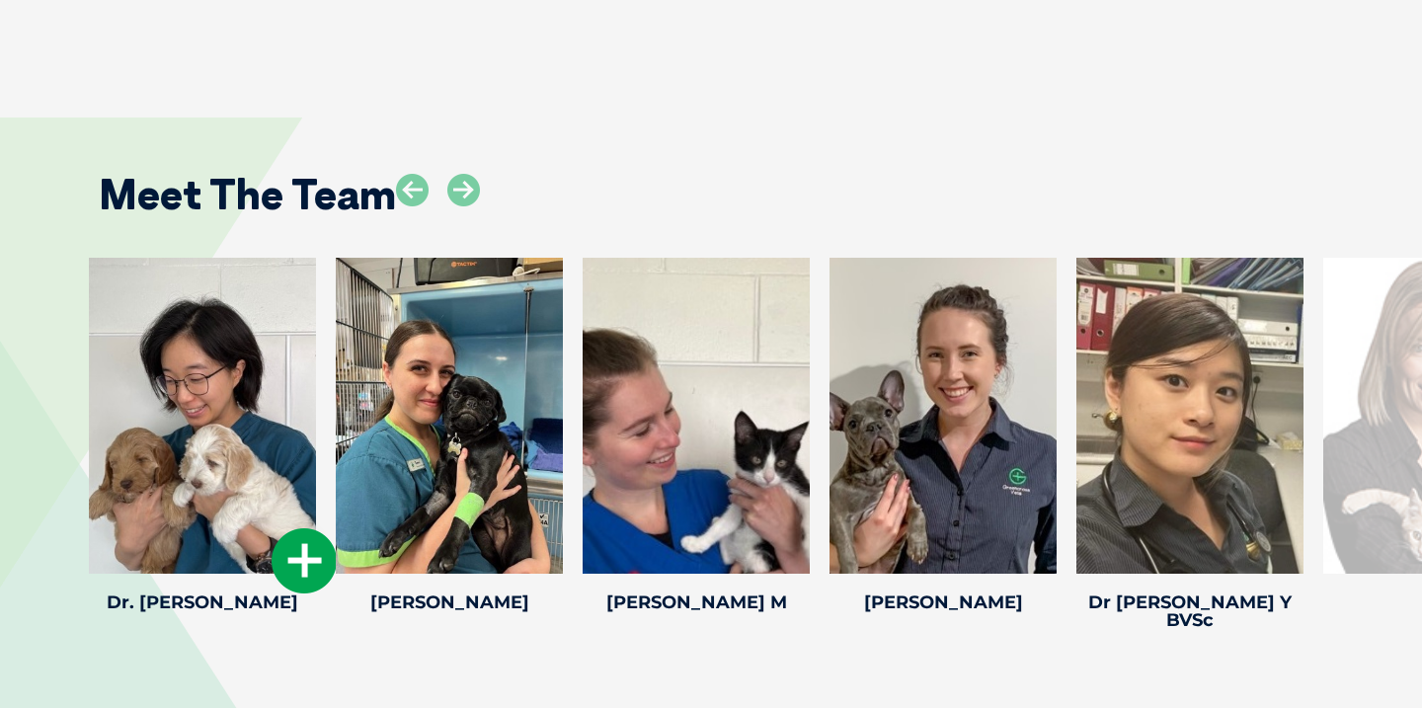
click at [290, 528] on icon at bounding box center [304, 560] width 65 height 65
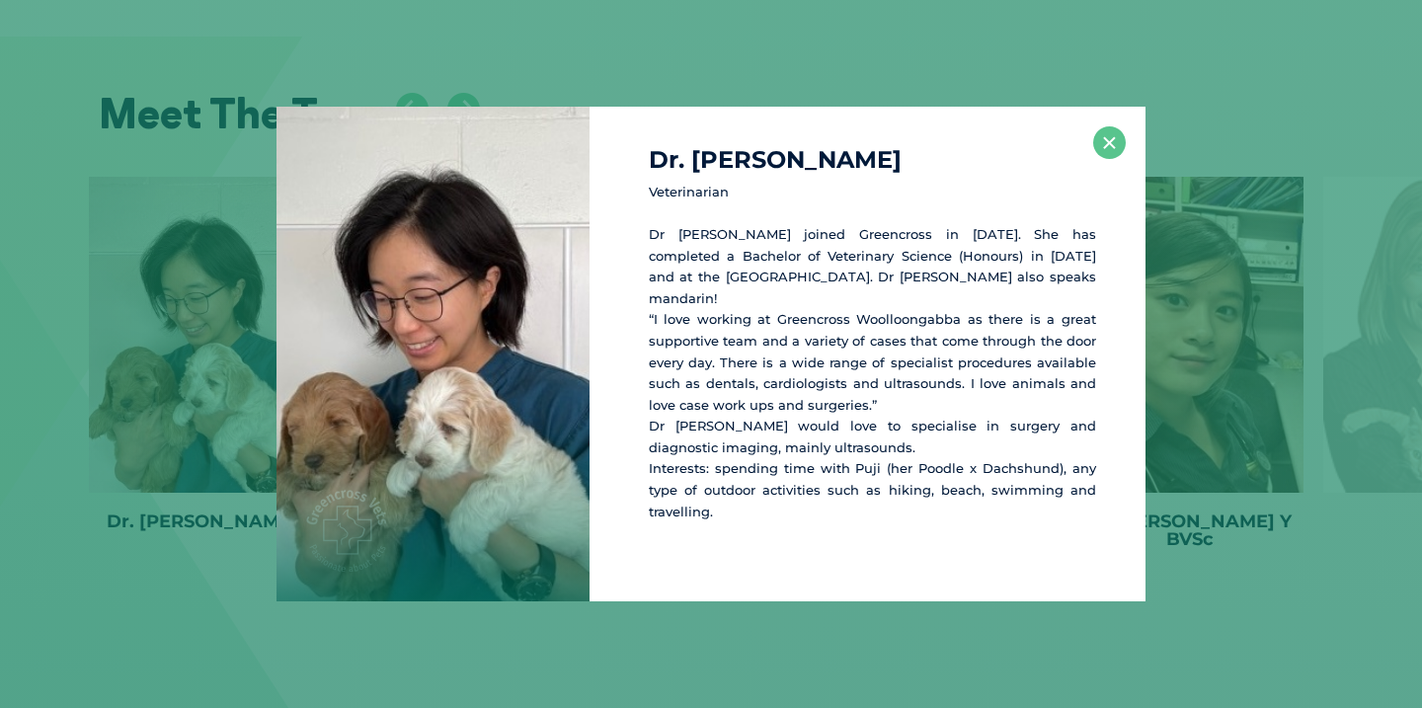
scroll to position [4019, 0]
click at [213, 446] on div "Dr. Joanna Y Veterinarian Dr Joanna joined Greencross in 2021. She has complete…" at bounding box center [711, 354] width 1406 height 495
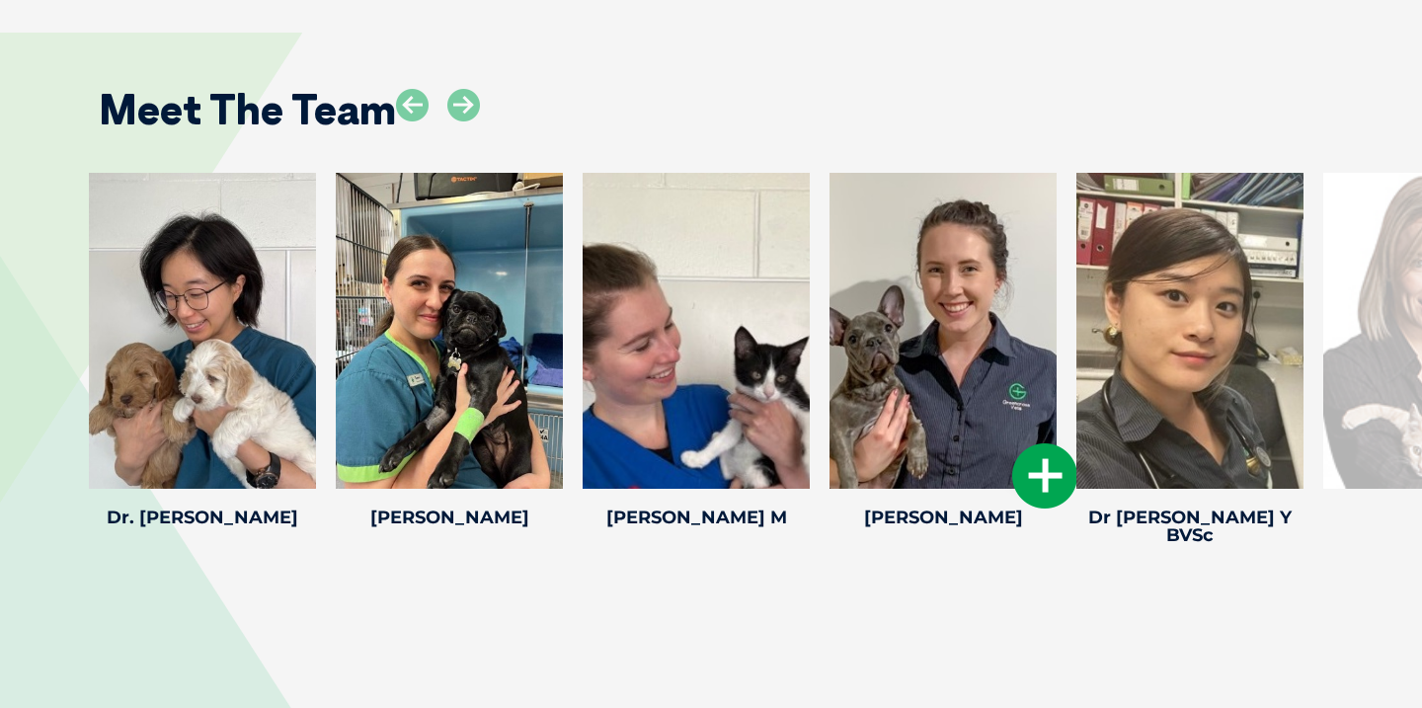
click at [1033, 443] on icon at bounding box center [1044, 475] width 65 height 65
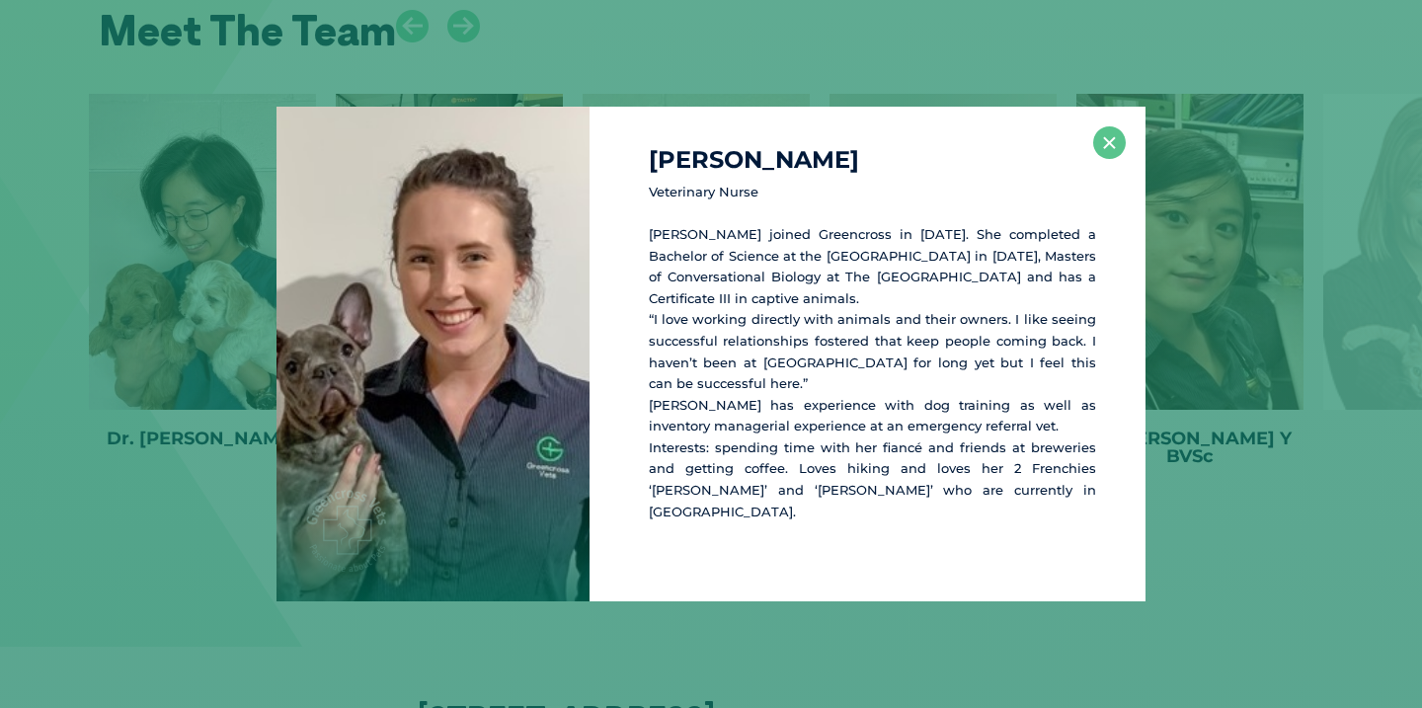
click at [1211, 415] on div "Charlotte R Veterinary Nurse Charlotte joined Greencross in 2022. She completed…" at bounding box center [711, 354] width 1406 height 495
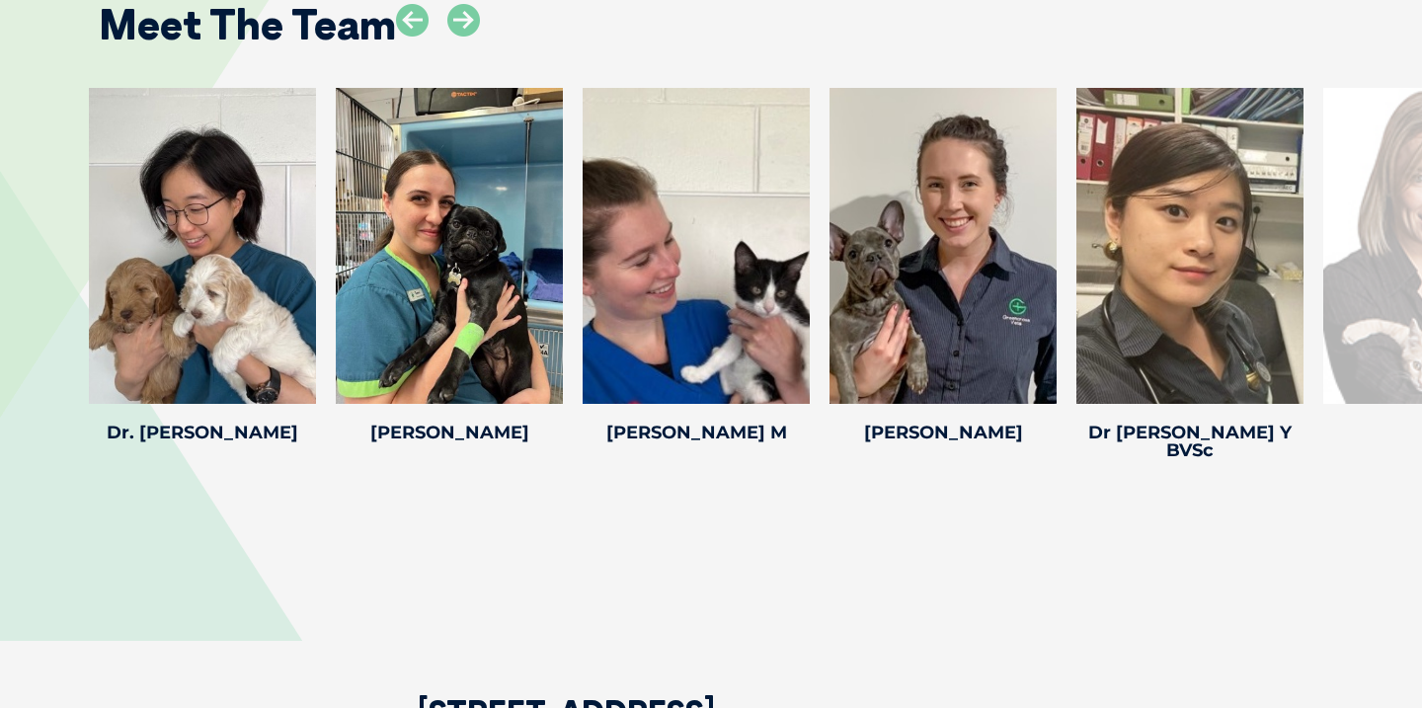
scroll to position [4105, 0]
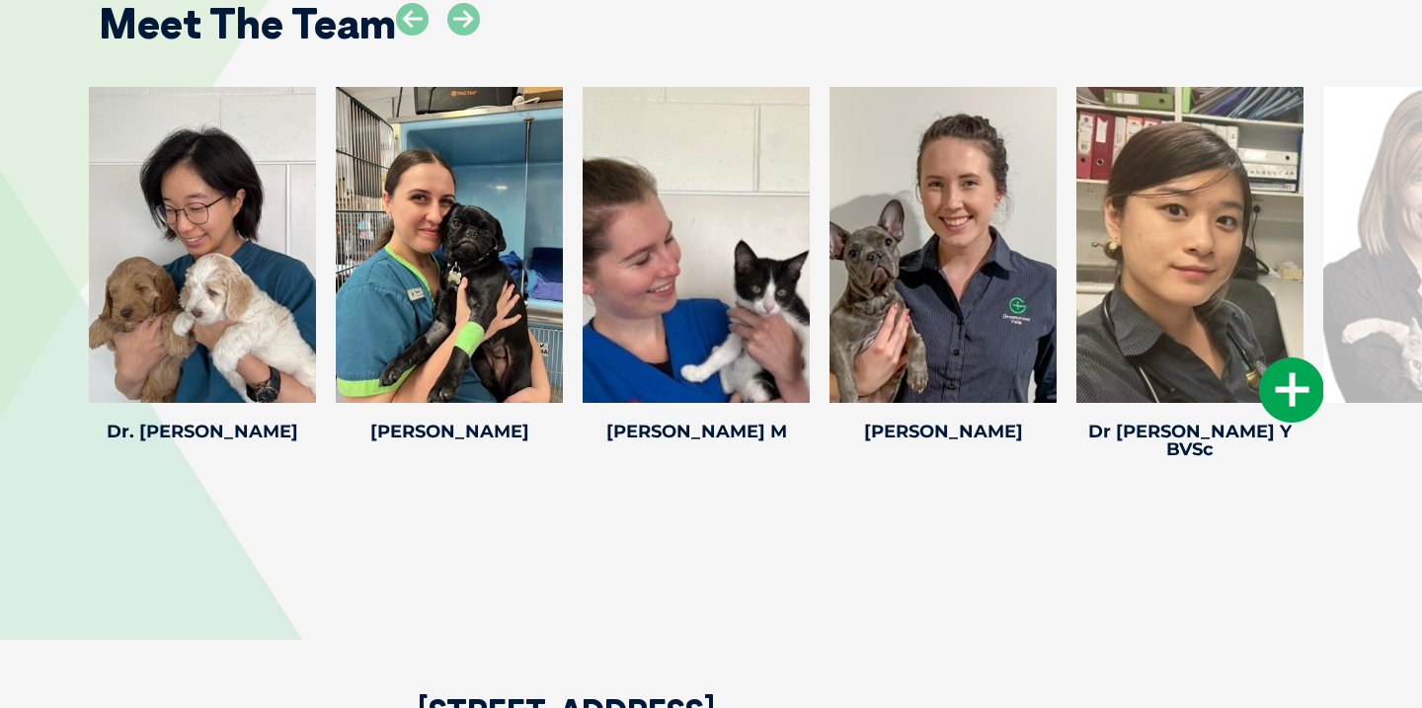
click at [1290, 358] on icon at bounding box center [1291, 390] width 65 height 65
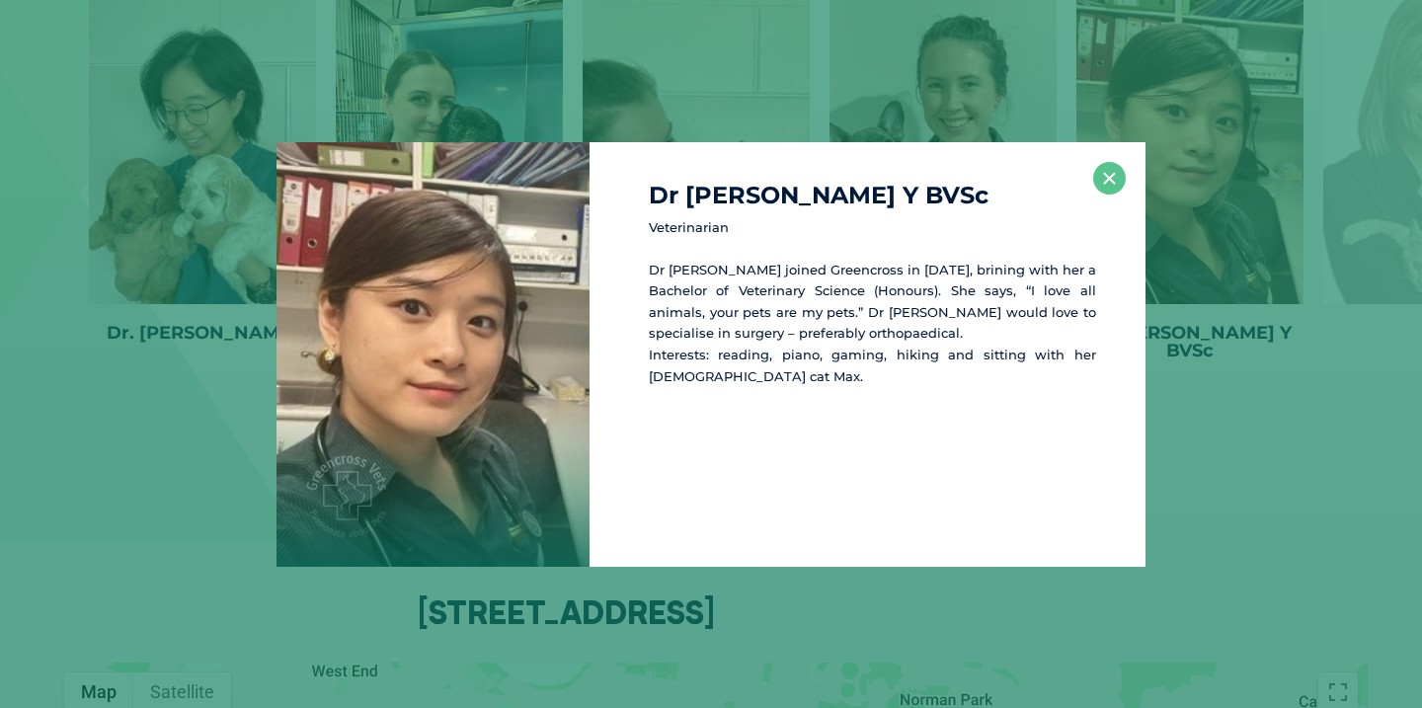
click at [1256, 331] on div "Dr Hedi Y BVSc Veterinarian Dr Hedi joined Greencross in 2018, brining with her…" at bounding box center [711, 354] width 1406 height 425
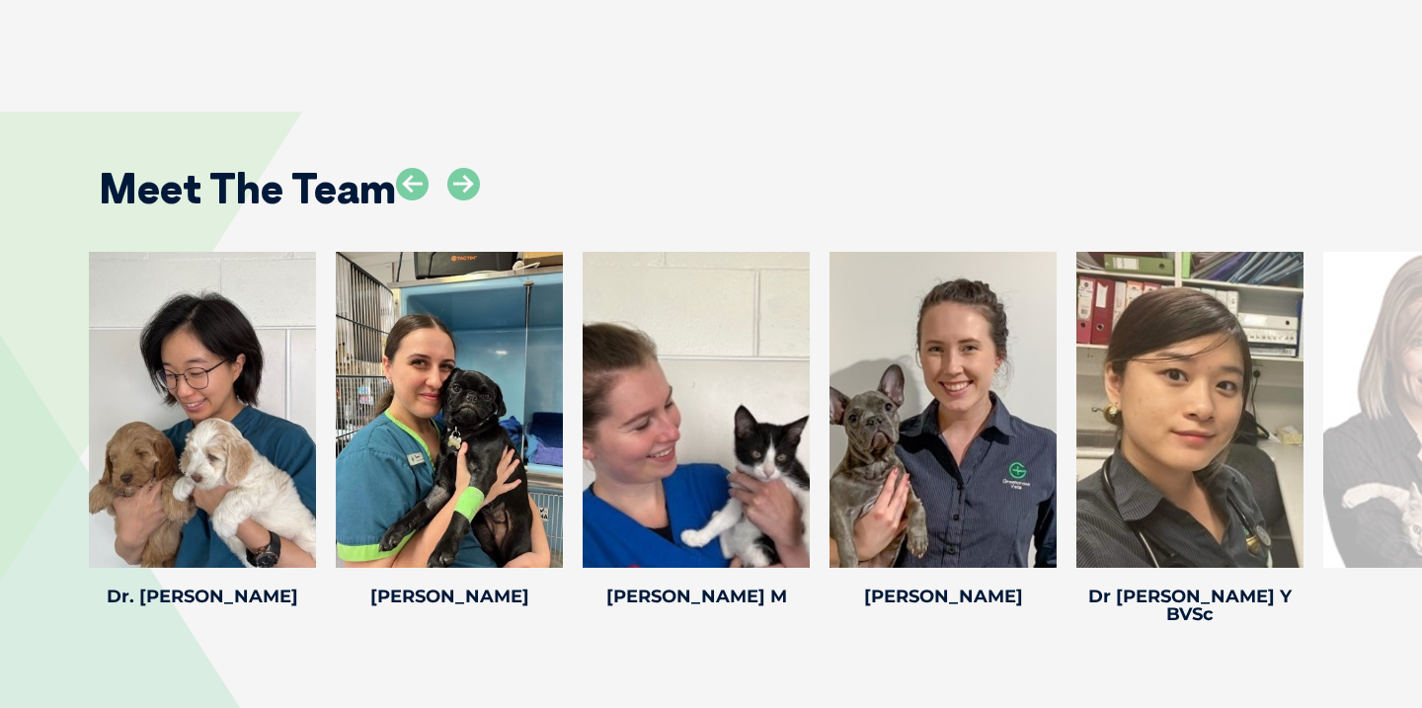
scroll to position [3894, 0]
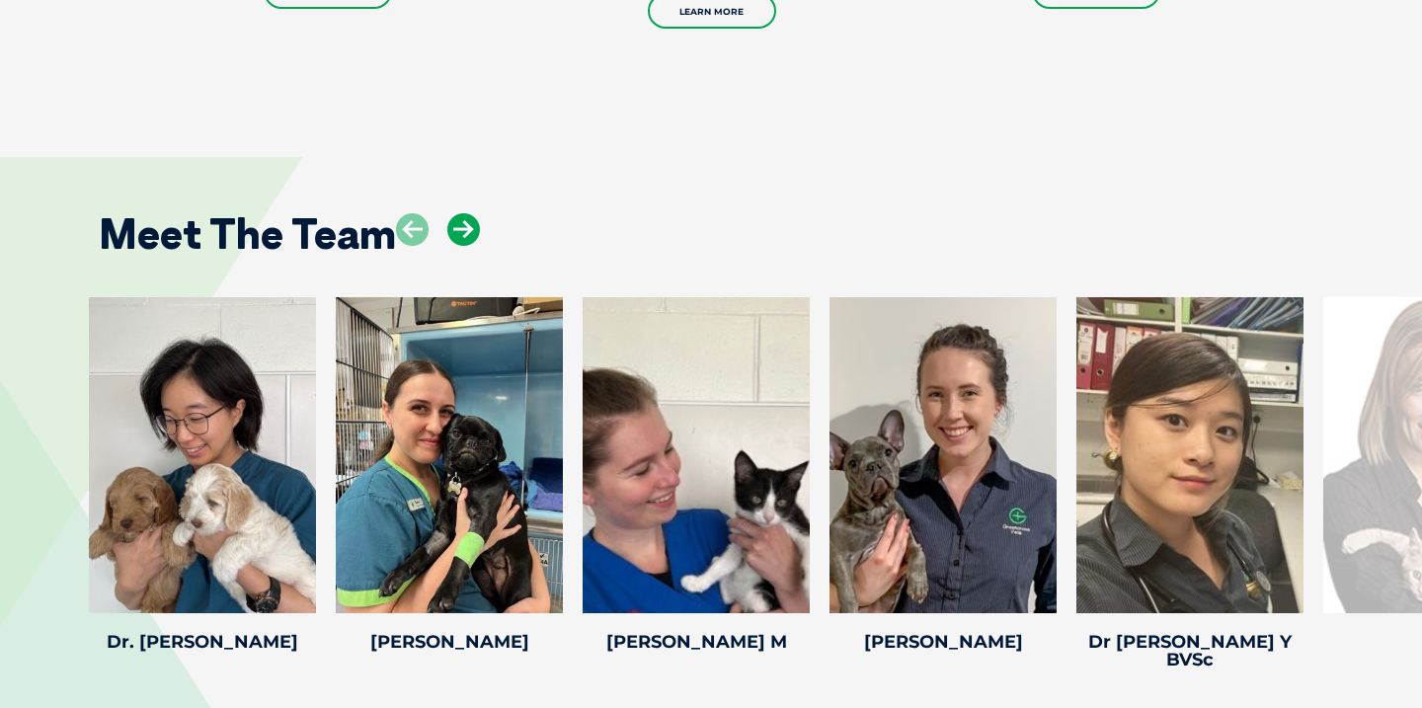
click at [470, 213] on icon at bounding box center [463, 229] width 33 height 33
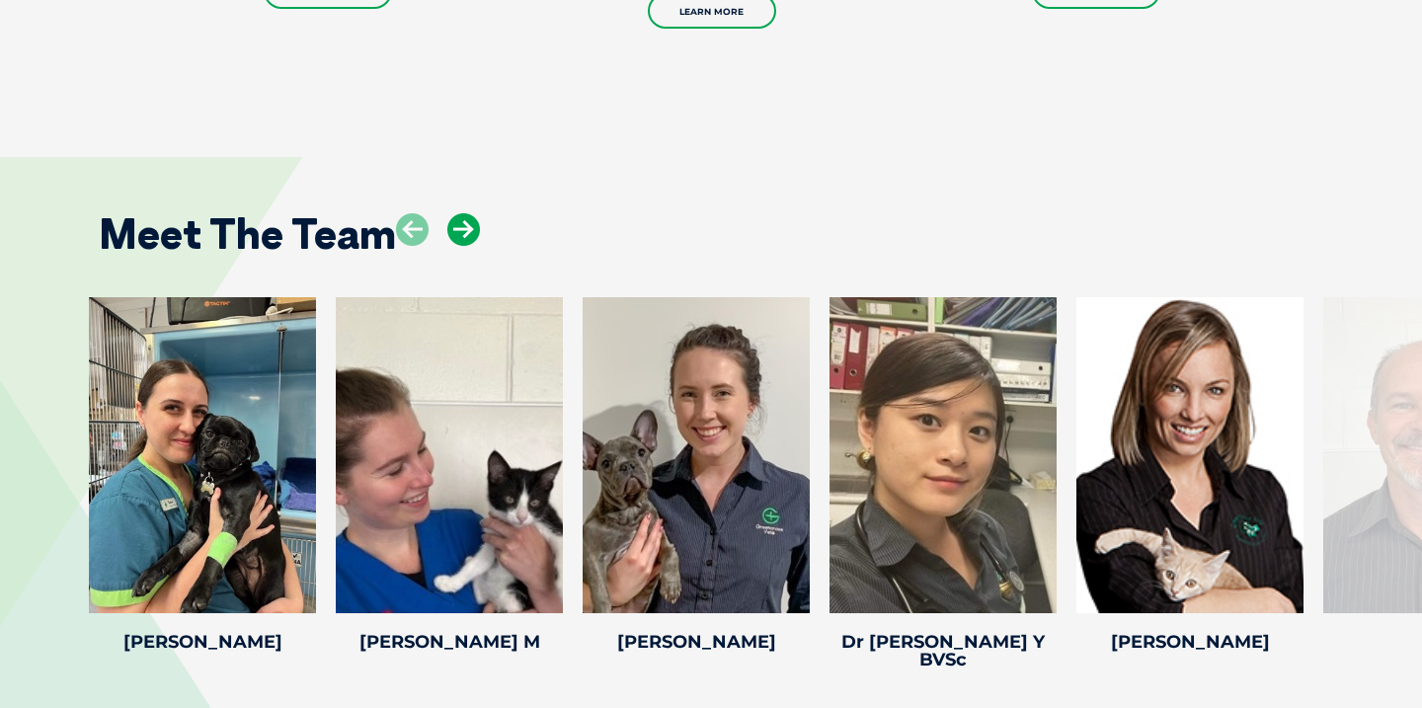
click at [470, 213] on icon at bounding box center [463, 229] width 33 height 33
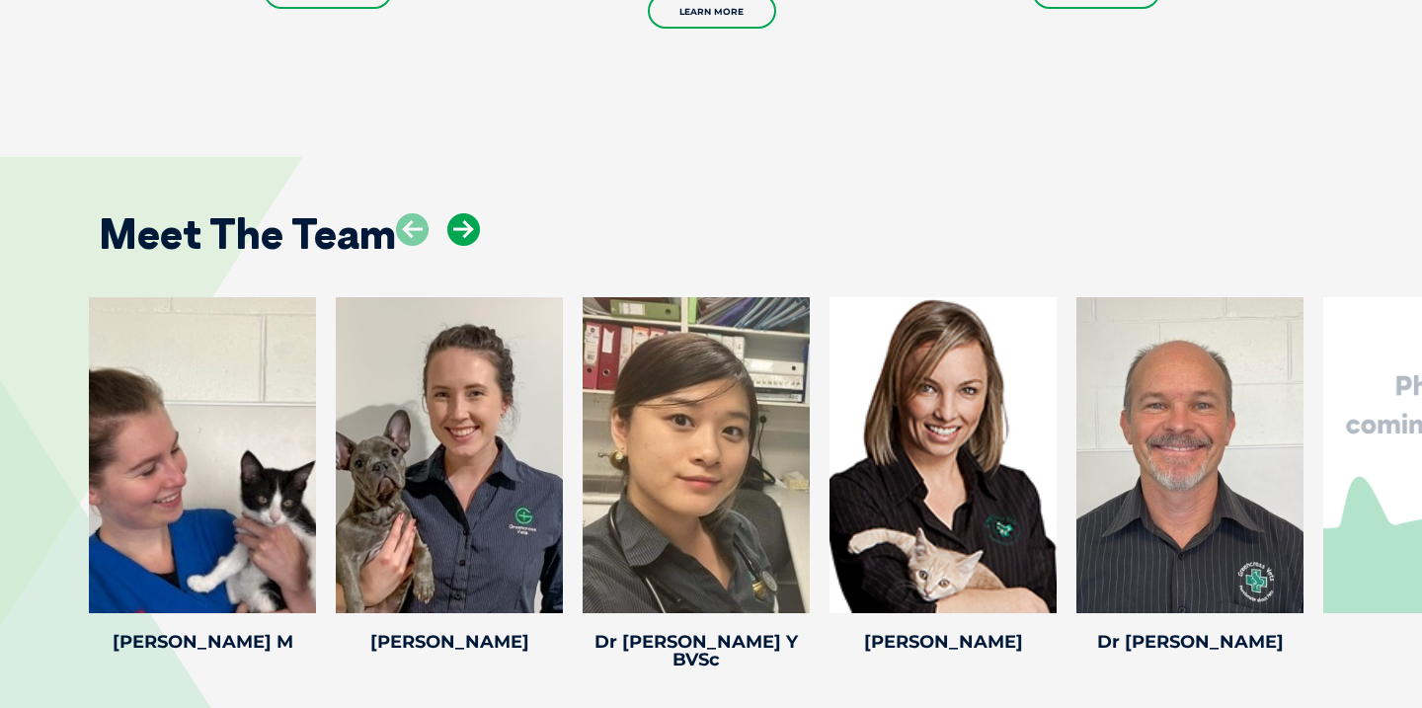
click at [470, 213] on icon at bounding box center [463, 229] width 33 height 33
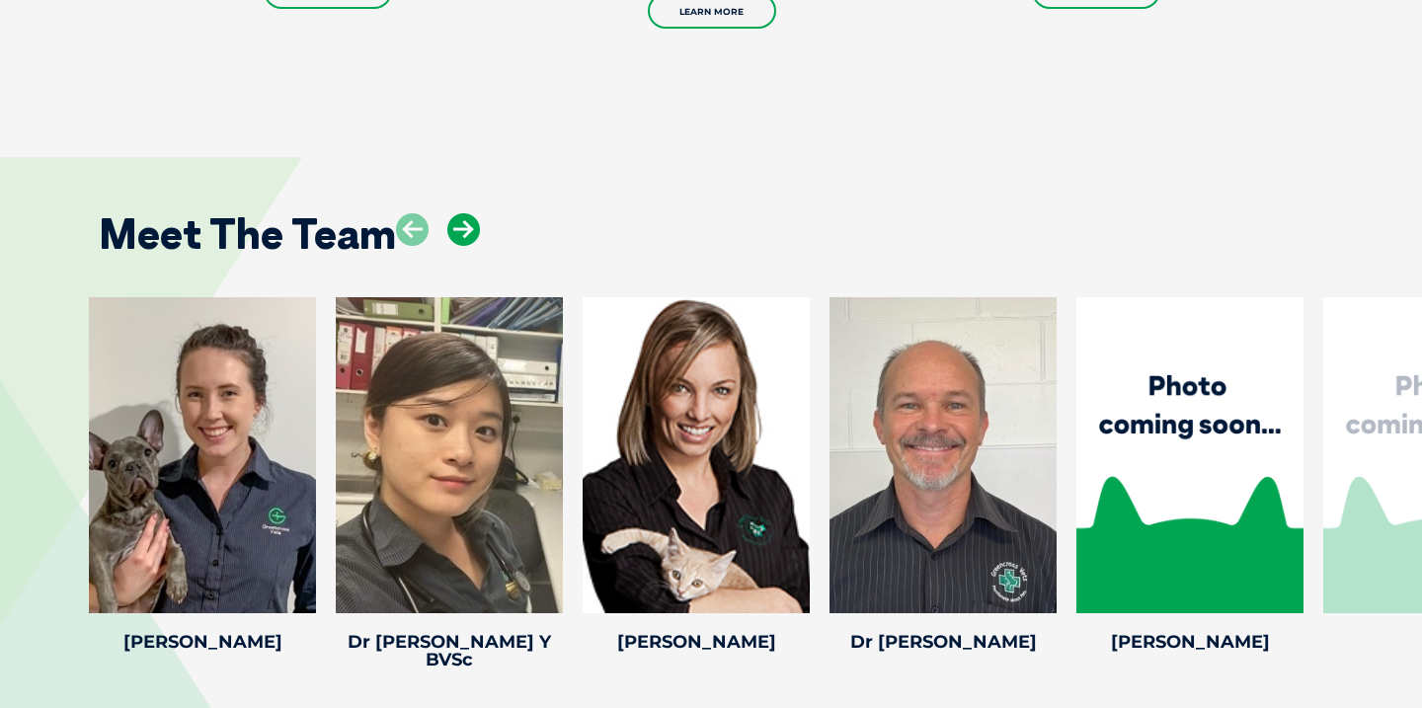
click at [470, 213] on icon at bounding box center [463, 229] width 33 height 33
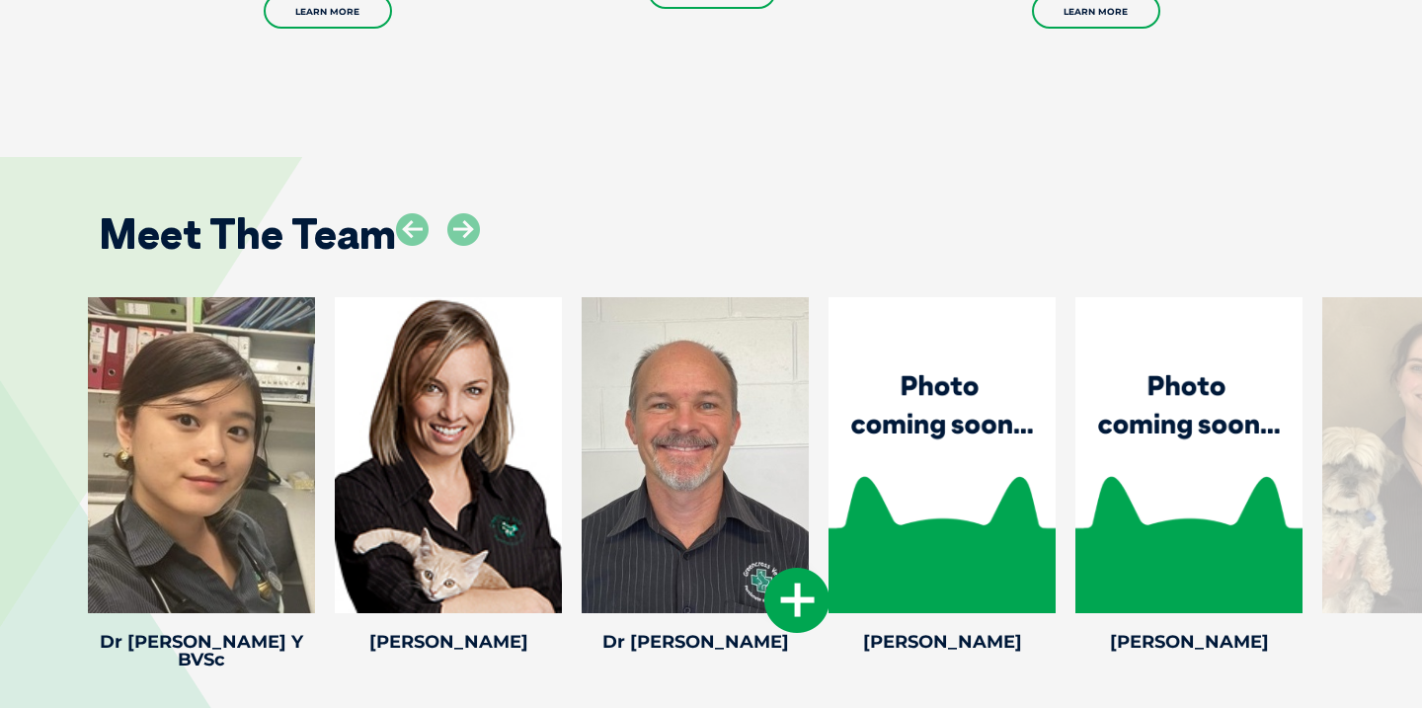
click at [780, 468] on div at bounding box center [695, 455] width 227 height 316
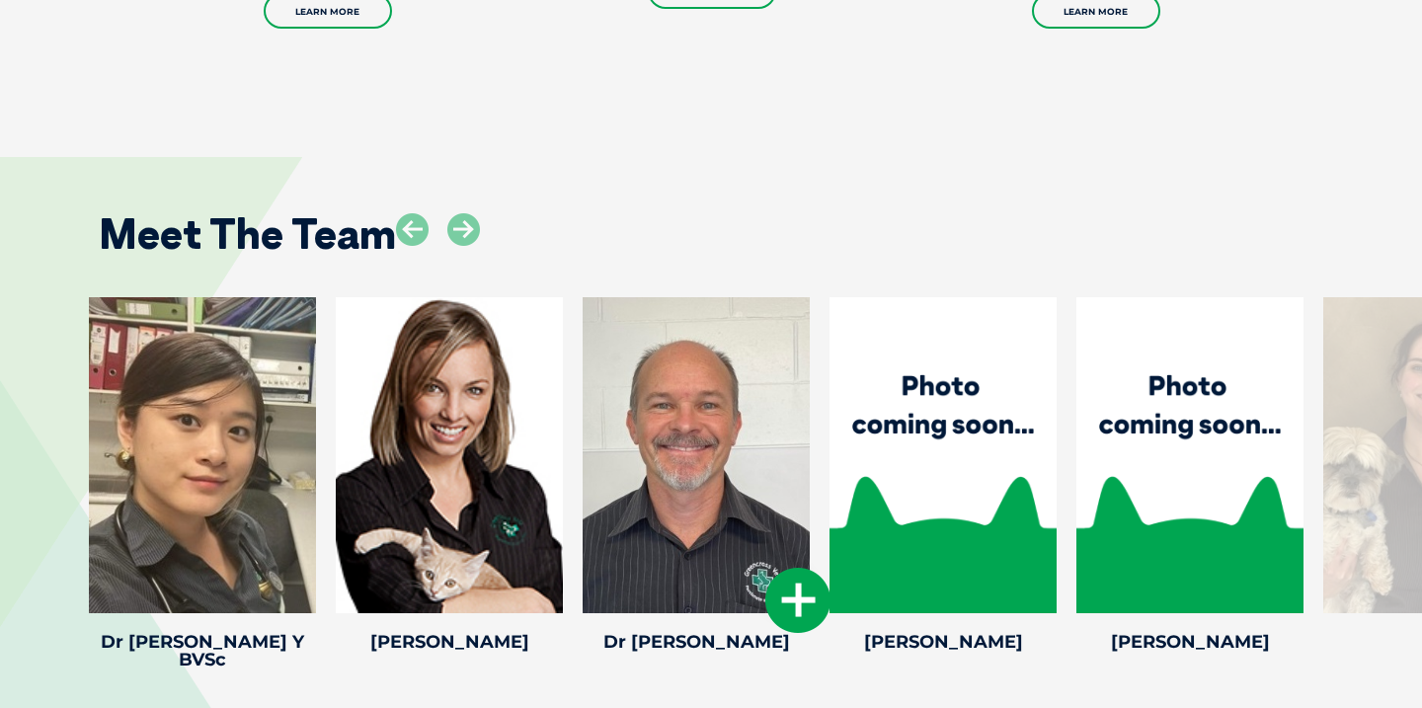
click at [780, 568] on icon at bounding box center [797, 600] width 65 height 65
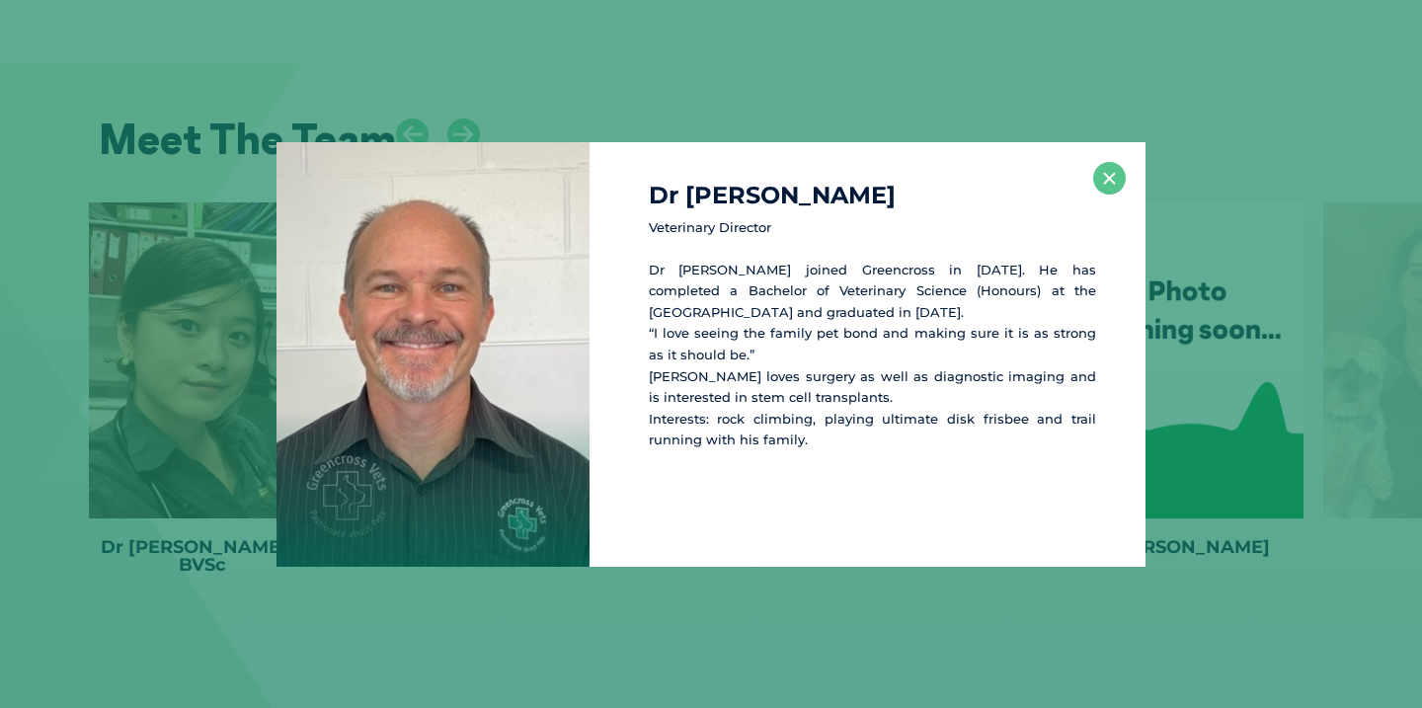
scroll to position [4000, 0]
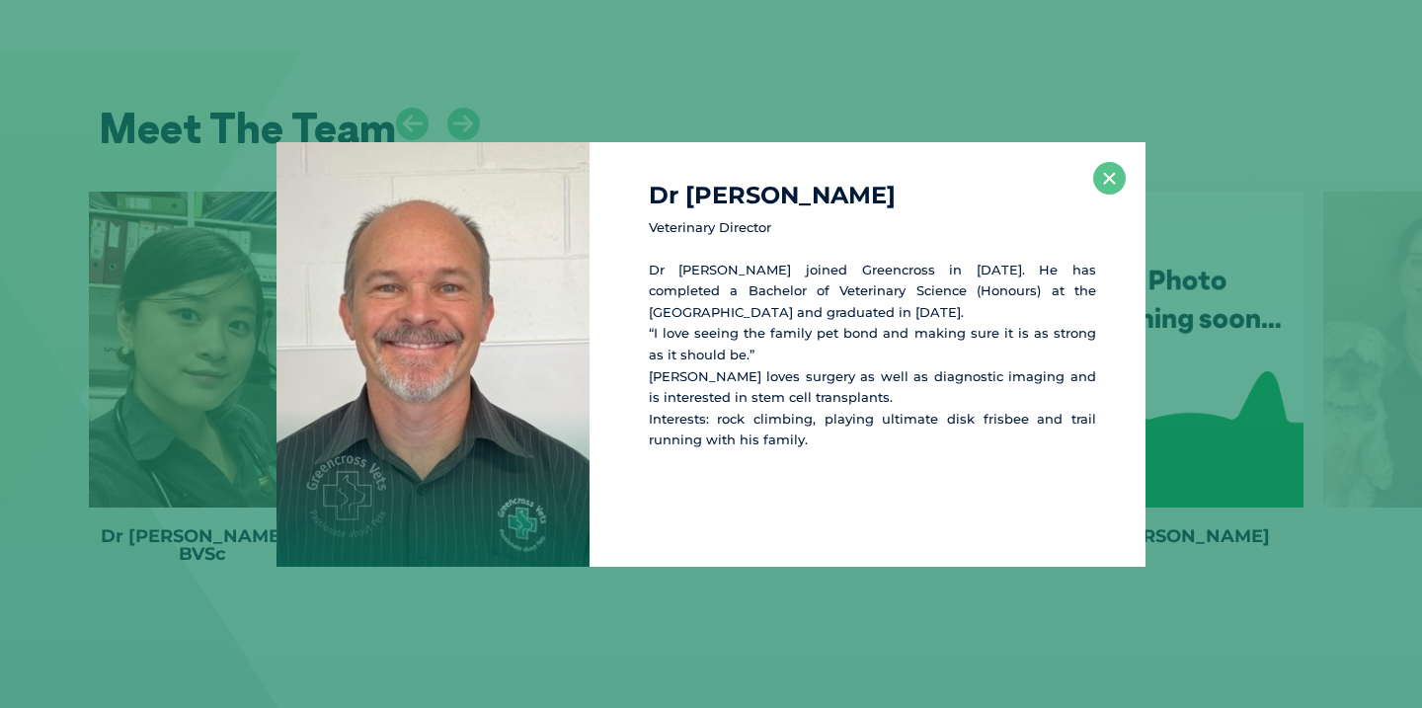
click at [706, 100] on div "Dr Tim V Veterinary Director Dr Tim joined Greencross in 2003. He has completed…" at bounding box center [711, 354] width 1422 height 708
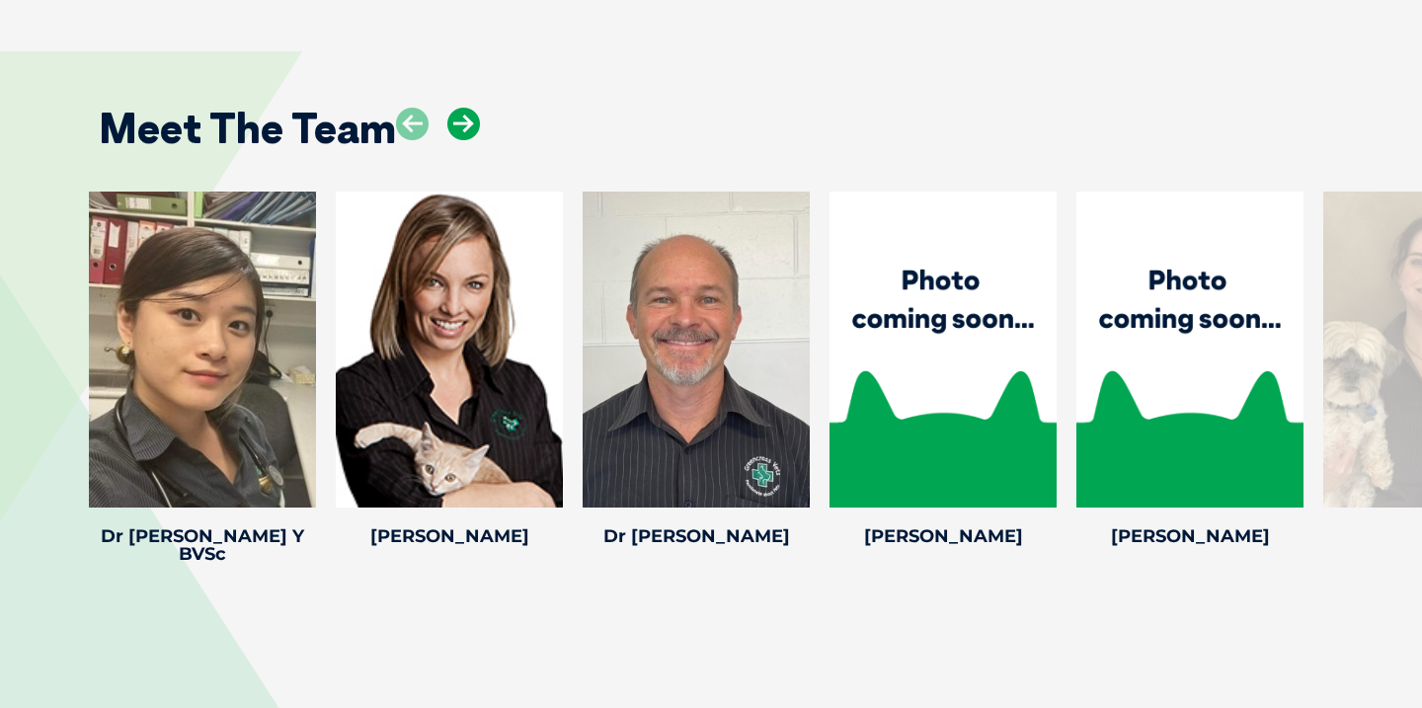
click at [468, 108] on icon at bounding box center [463, 124] width 33 height 33
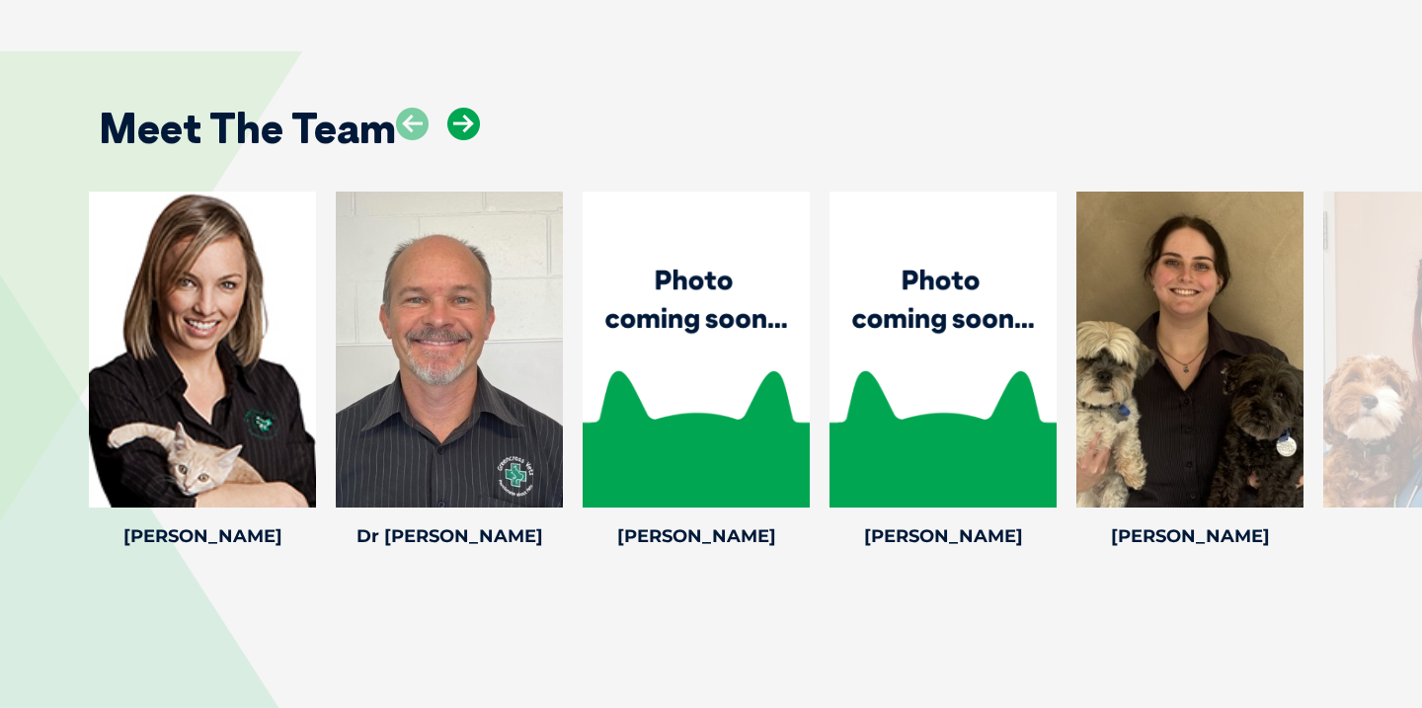
click at [468, 108] on icon at bounding box center [463, 124] width 33 height 33
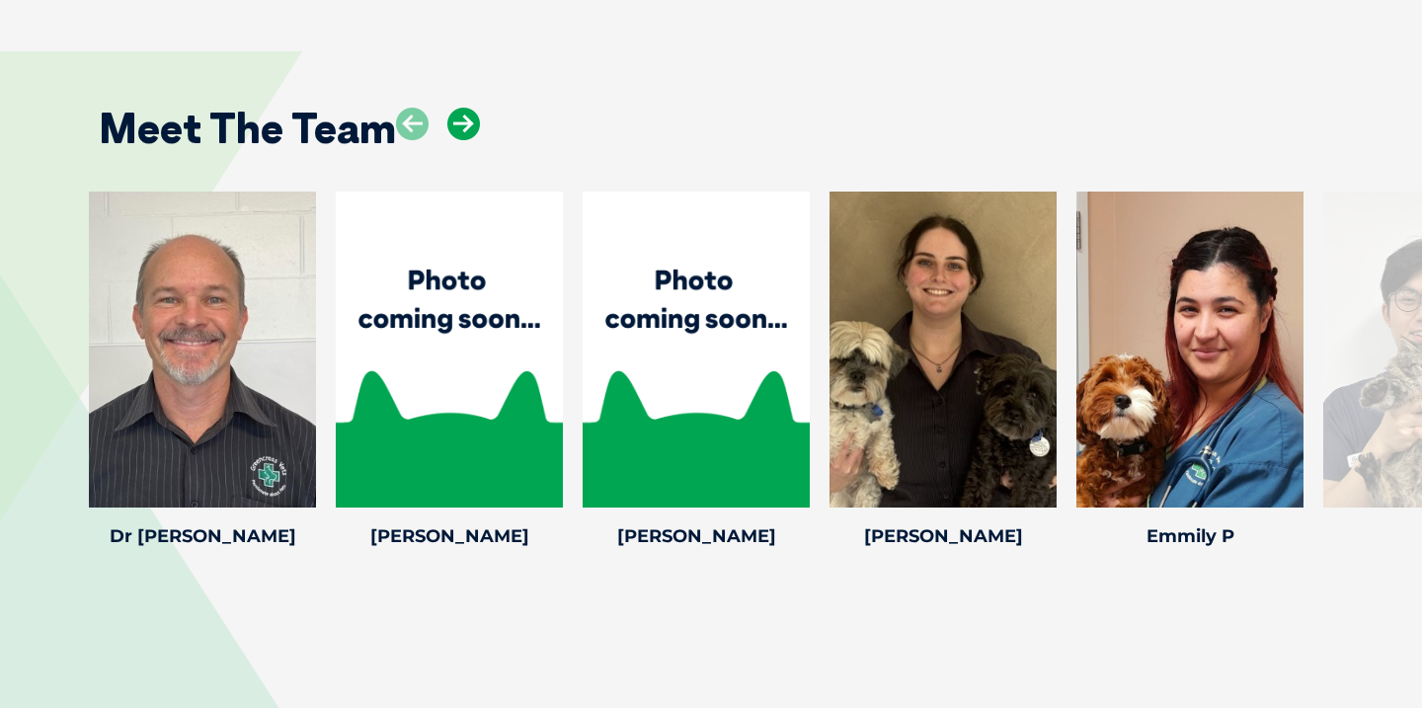
click at [468, 108] on icon at bounding box center [463, 124] width 33 height 33
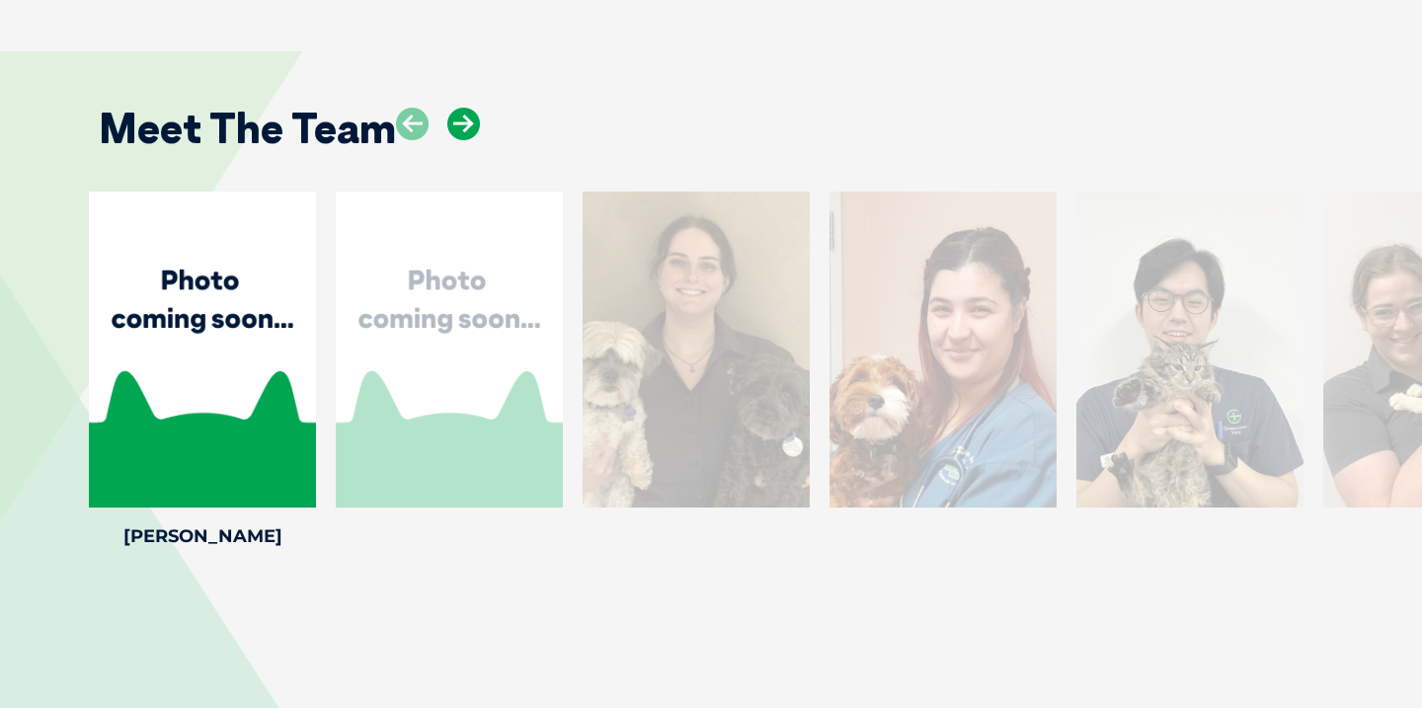
click at [468, 108] on icon at bounding box center [463, 124] width 33 height 33
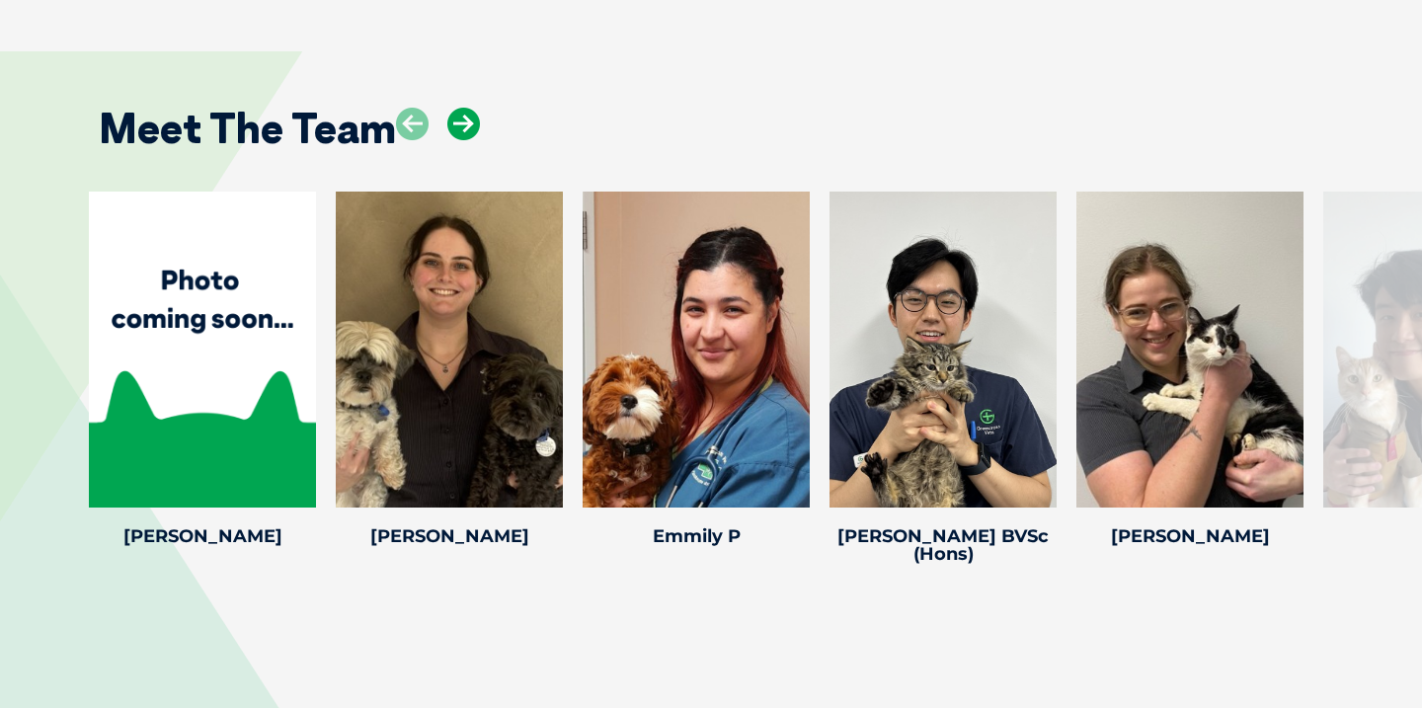
click at [468, 108] on icon at bounding box center [463, 124] width 33 height 33
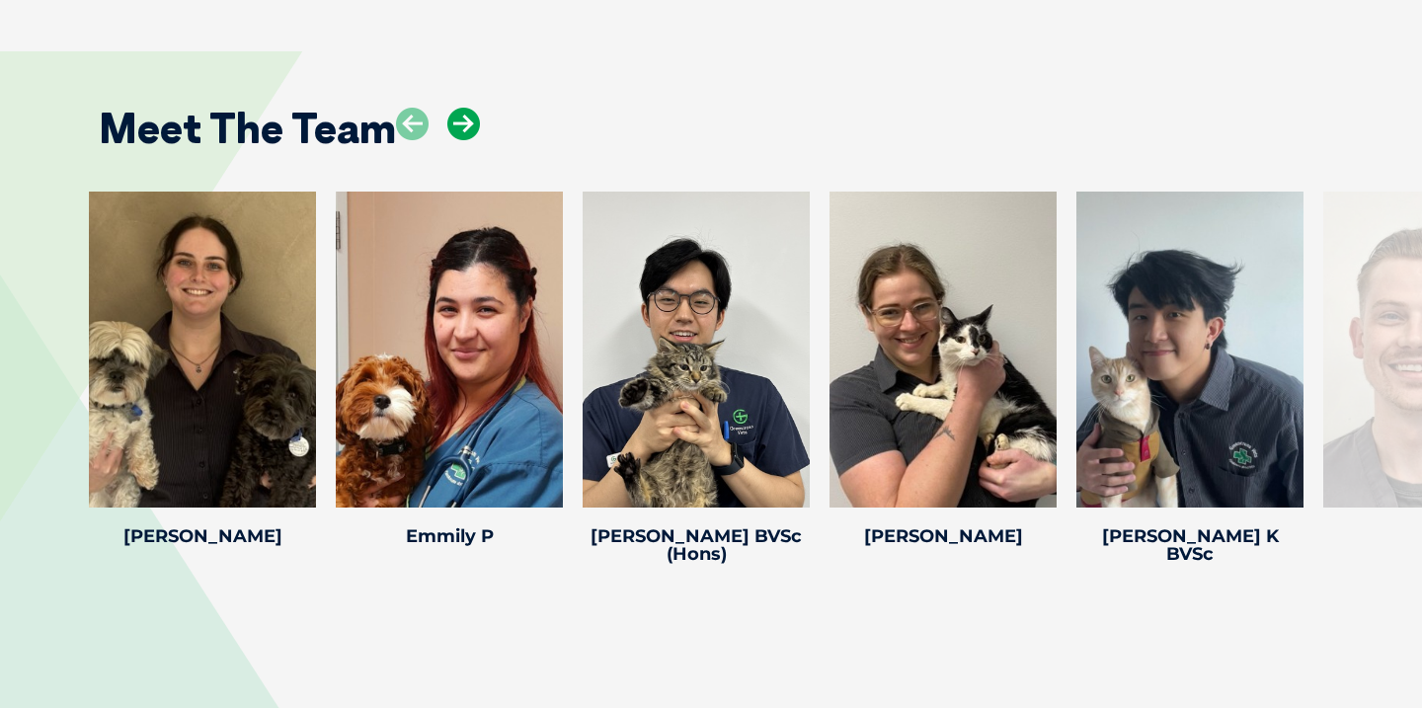
click at [468, 108] on icon at bounding box center [463, 124] width 33 height 33
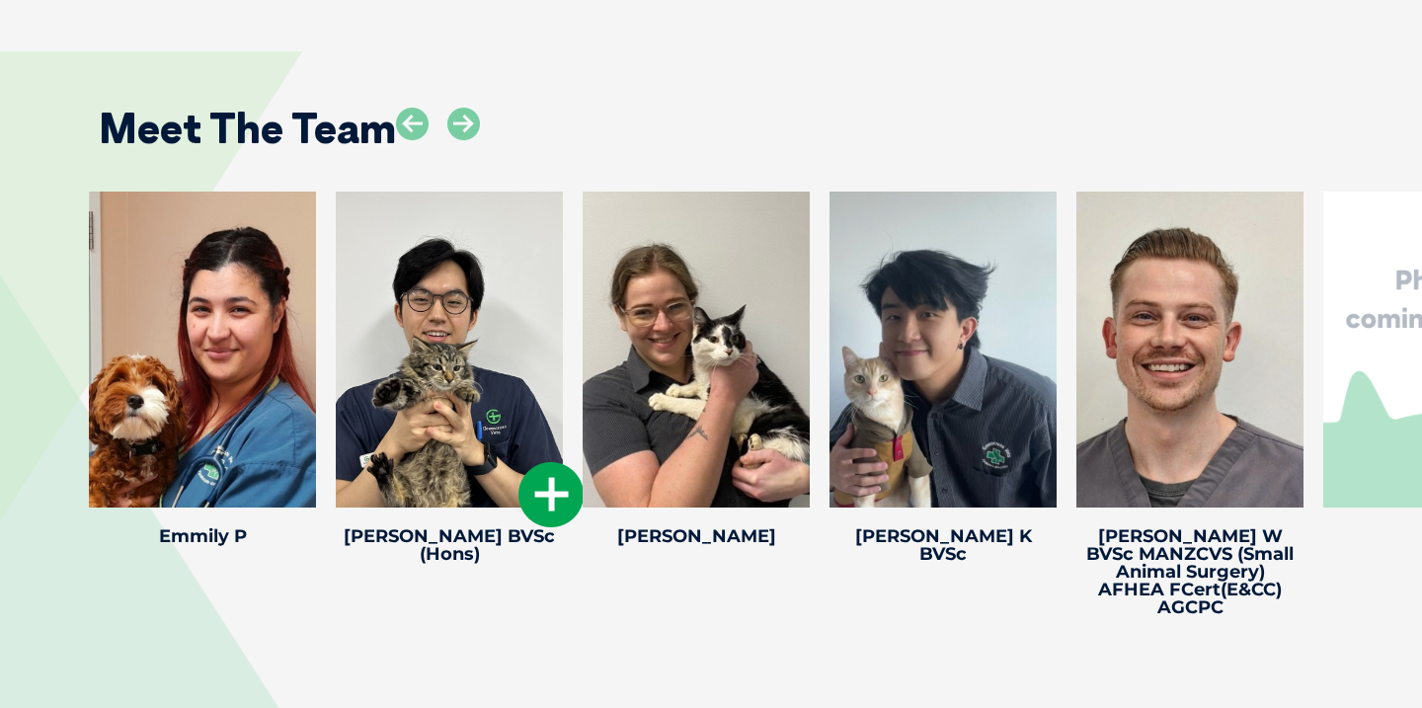
click at [531, 527] on h4 "Dr Daniel C BVSc (Hons)" at bounding box center [449, 545] width 227 height 36
click at [535, 462] on icon at bounding box center [551, 494] width 65 height 65
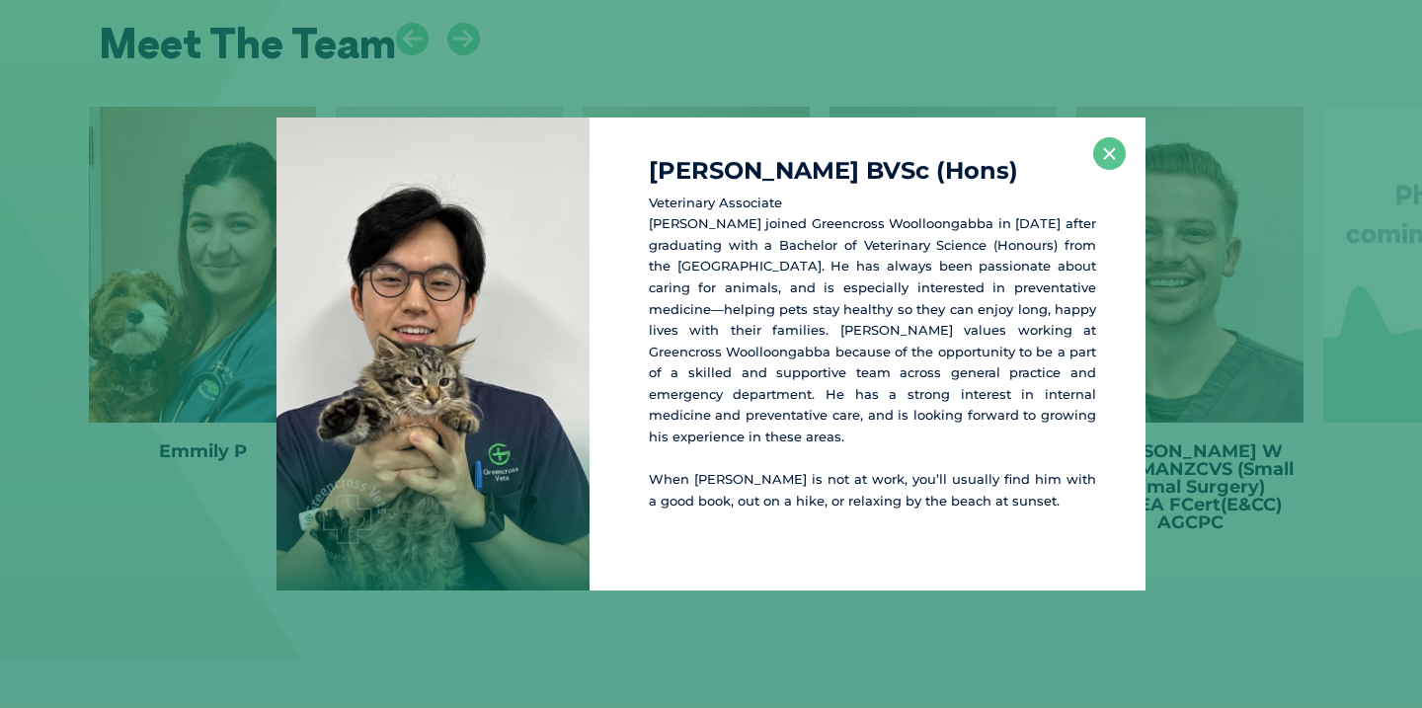
click at [238, 404] on div "Dr Daniel C BVSc (Hons) Veterinary Associate Dr Daniel joined Greencross Woollo…" at bounding box center [711, 355] width 1406 height 474
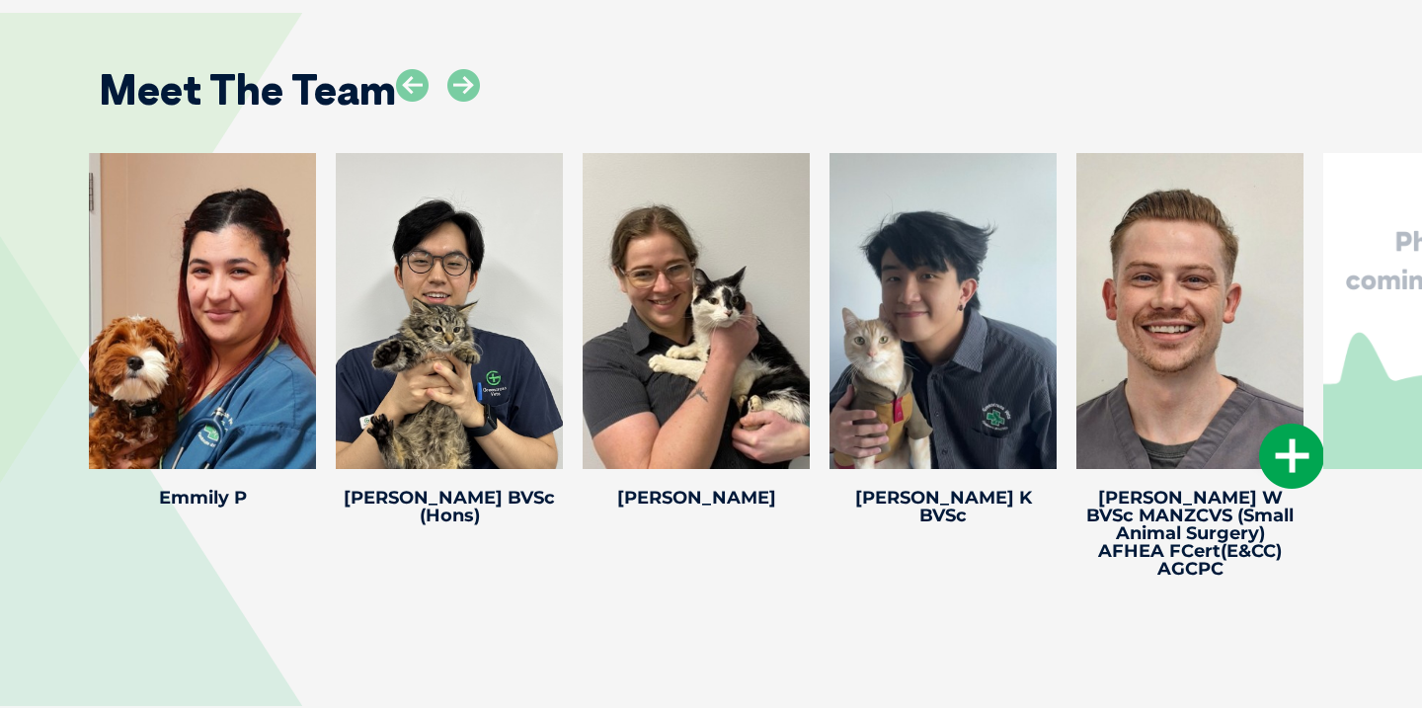
scroll to position [3933, 0]
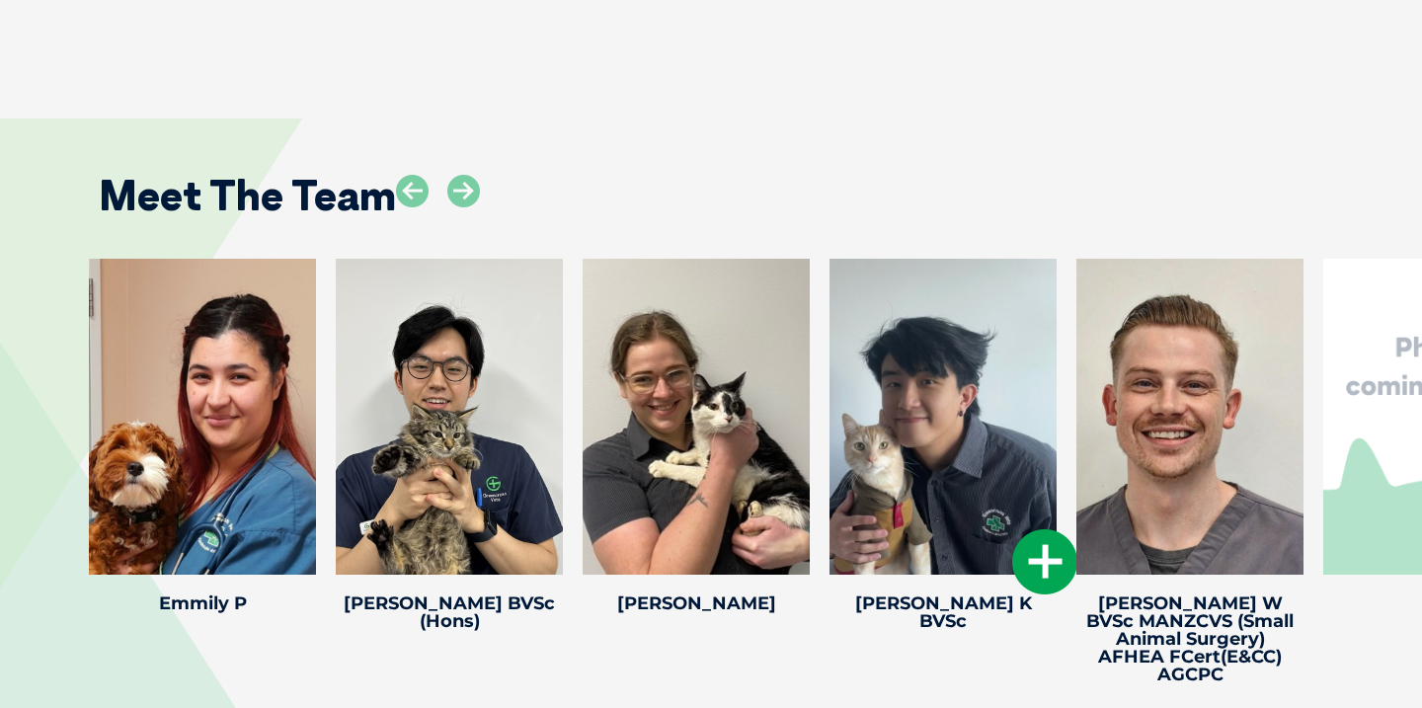
click at [1030, 529] on icon at bounding box center [1044, 561] width 65 height 65
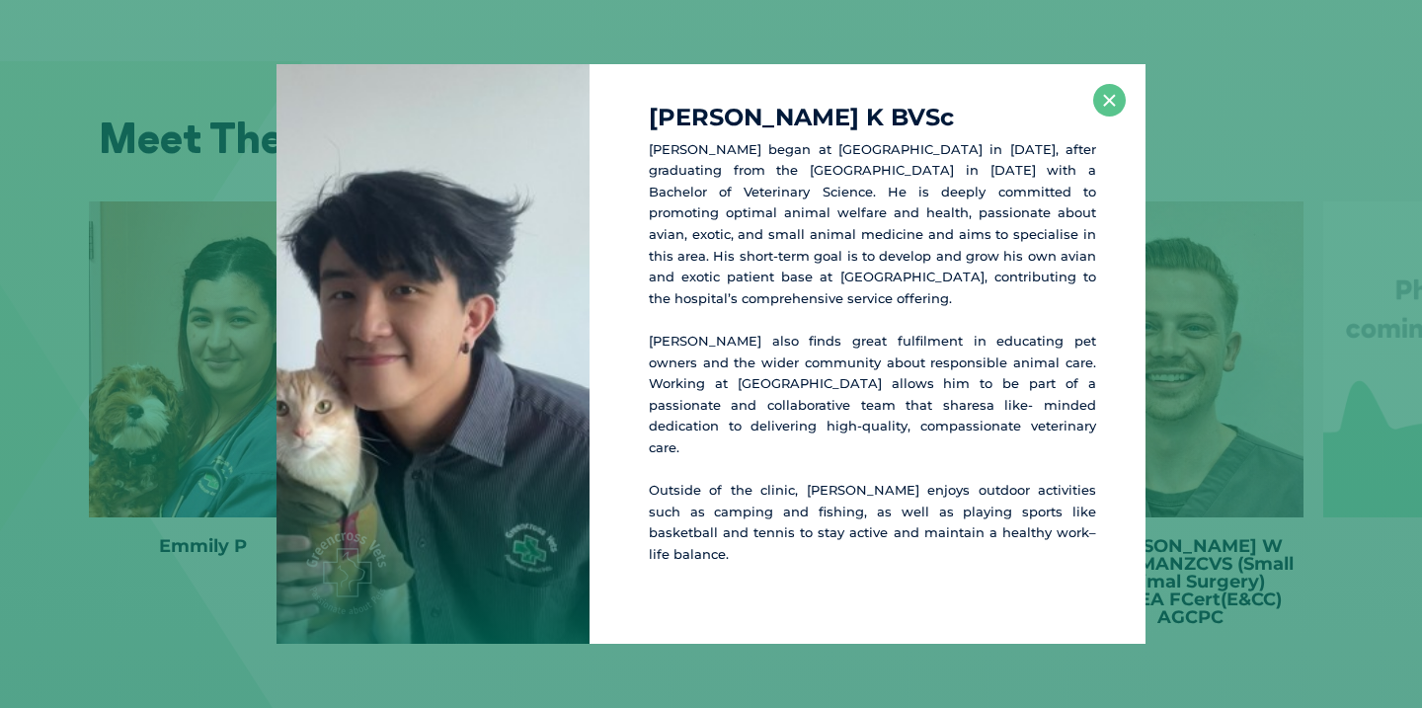
scroll to position [3993, 0]
click at [1099, 117] on button "×" at bounding box center [1109, 100] width 33 height 33
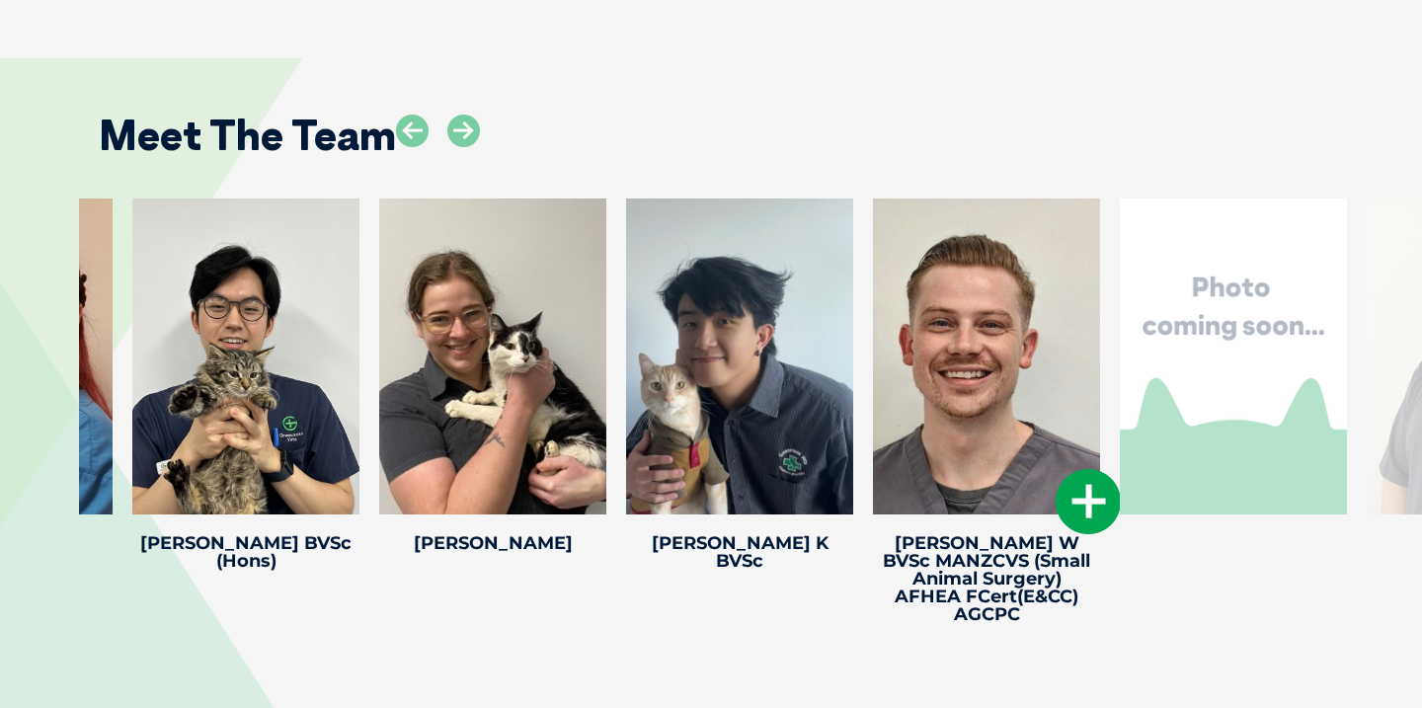
drag, startPoint x: 1273, startPoint y: 312, endPoint x: 803, endPoint y: 348, distance: 471.5
click at [873, 340] on div at bounding box center [986, 357] width 227 height 316
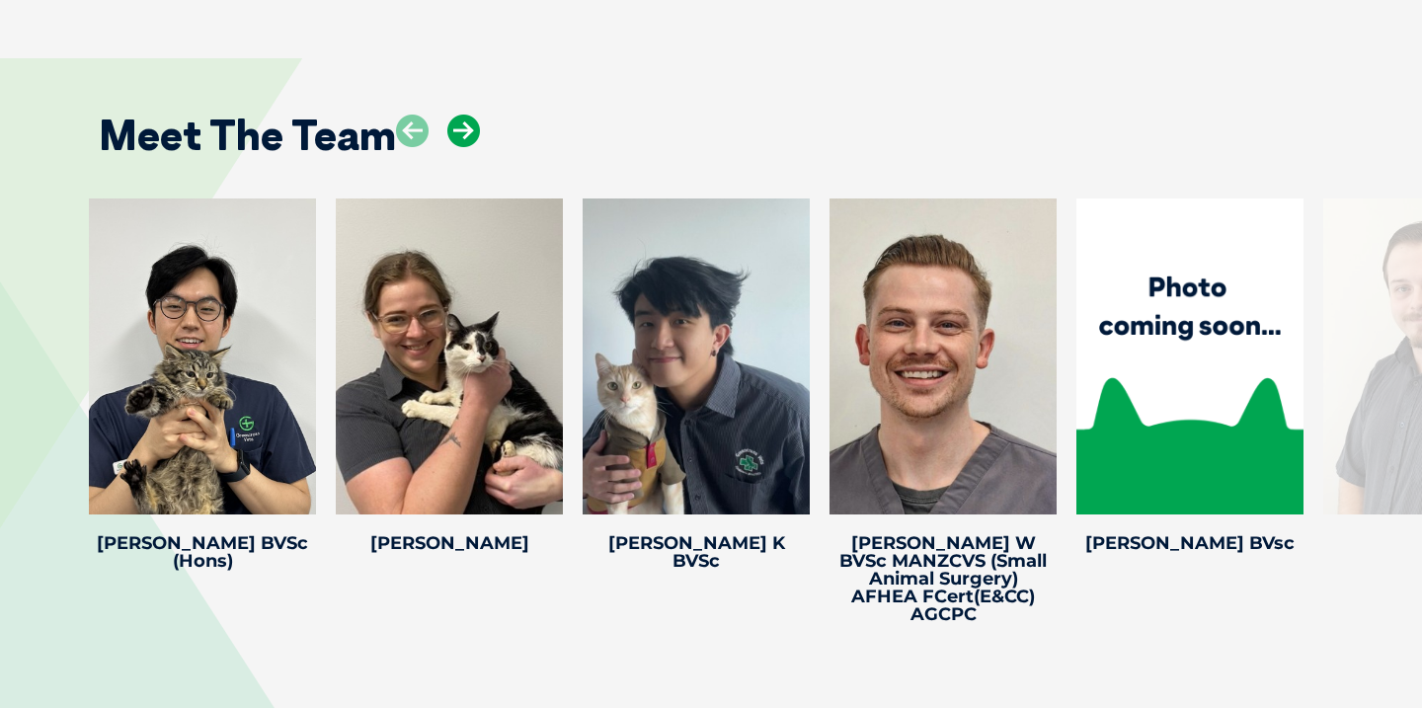
click at [463, 115] on icon at bounding box center [463, 131] width 33 height 33
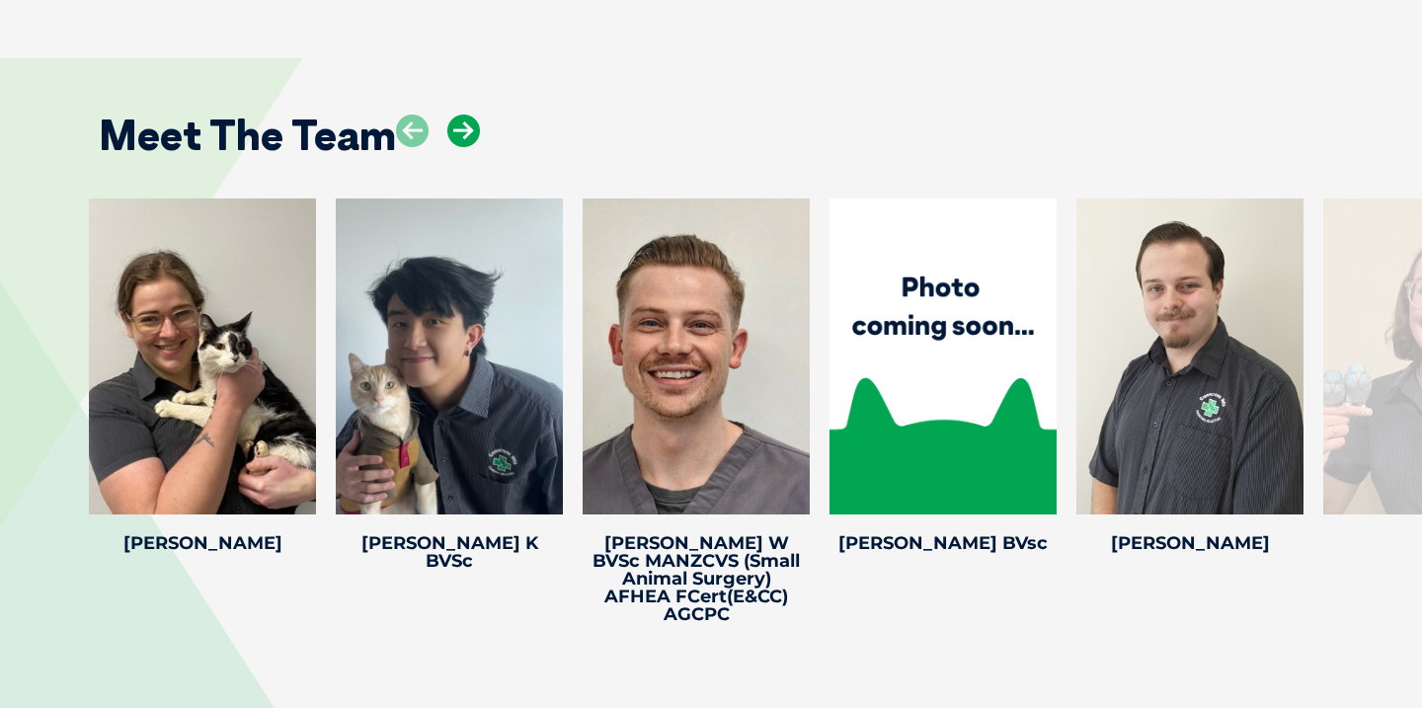
click at [463, 115] on icon at bounding box center [463, 131] width 33 height 33
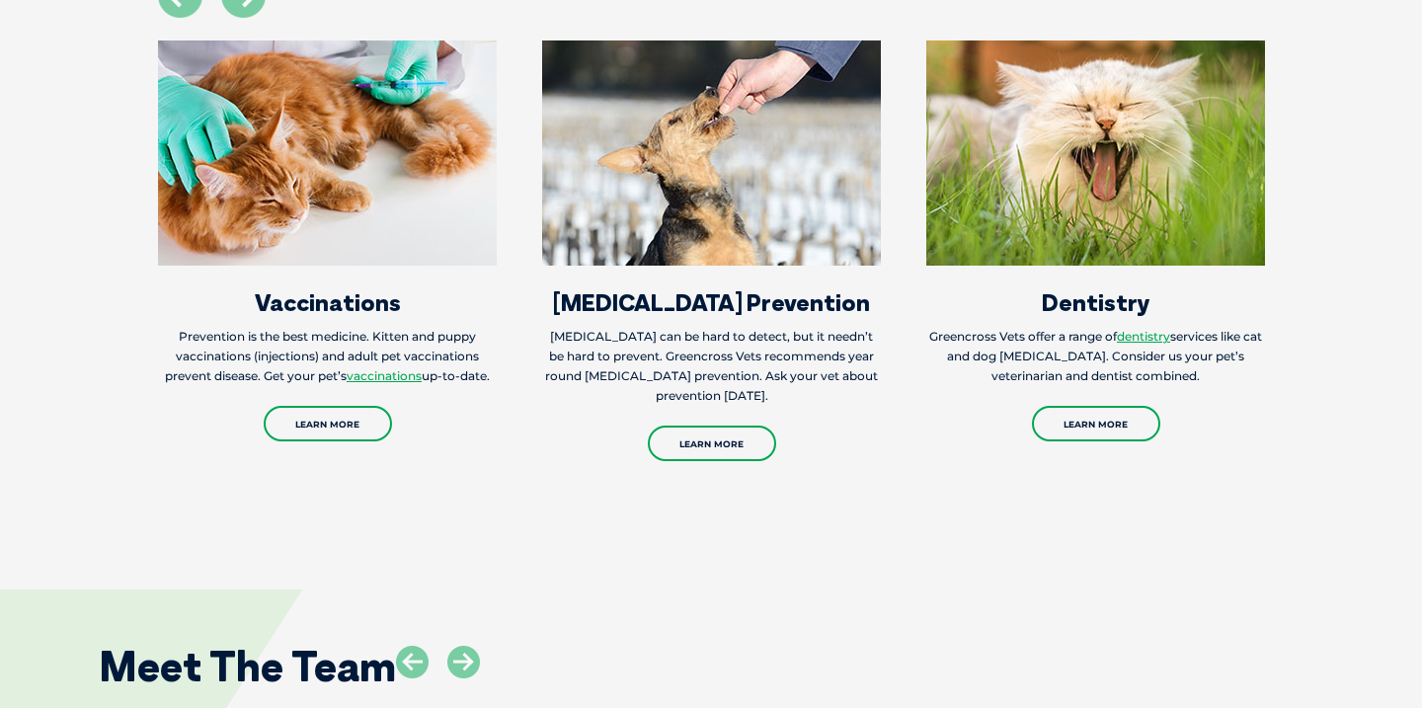
scroll to position [3354, 0]
